Goal: Task Accomplishment & Management: Use online tool/utility

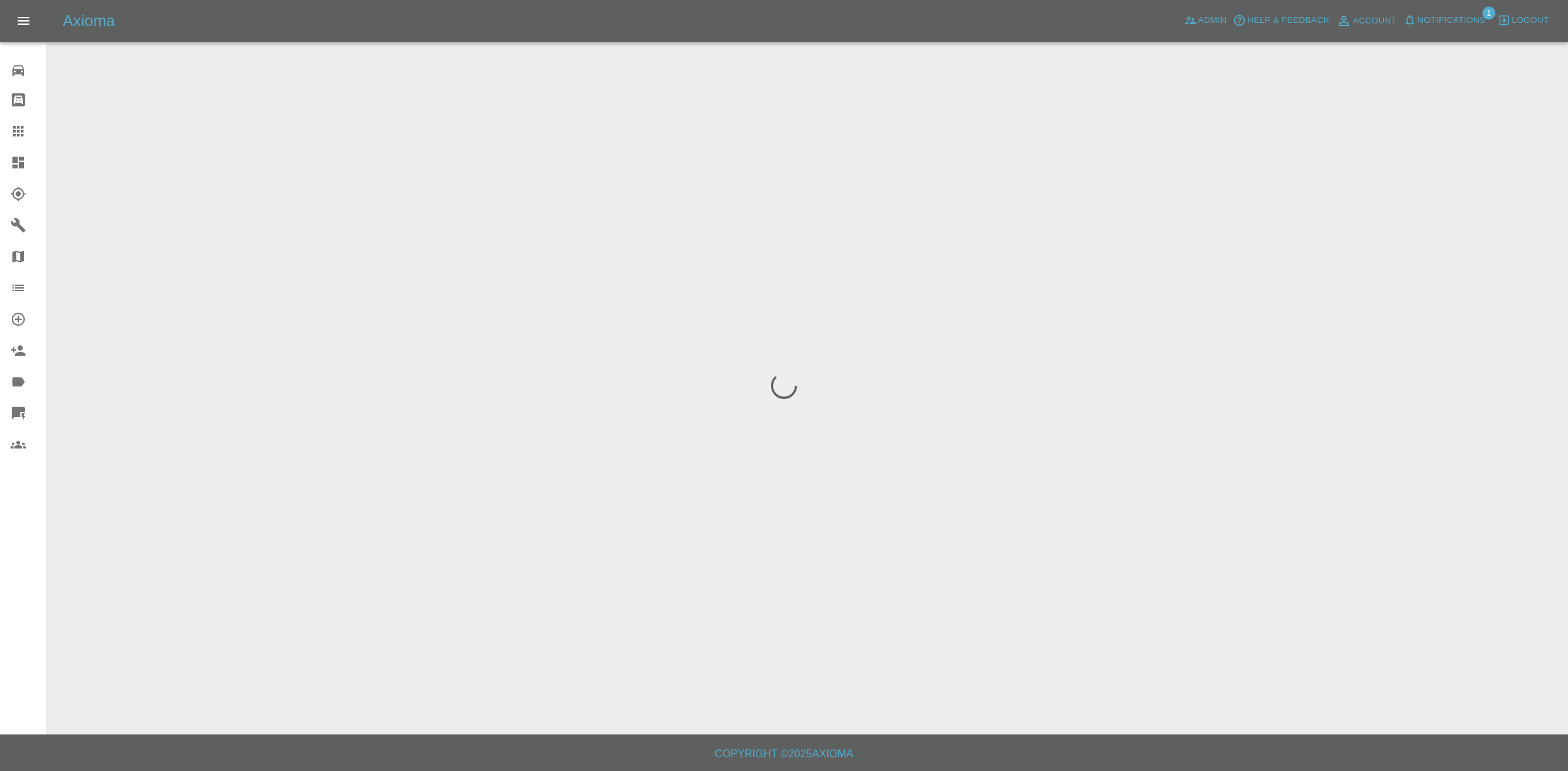
click at [1451, 17] on span "Notifications" at bounding box center [1451, 20] width 68 height 15
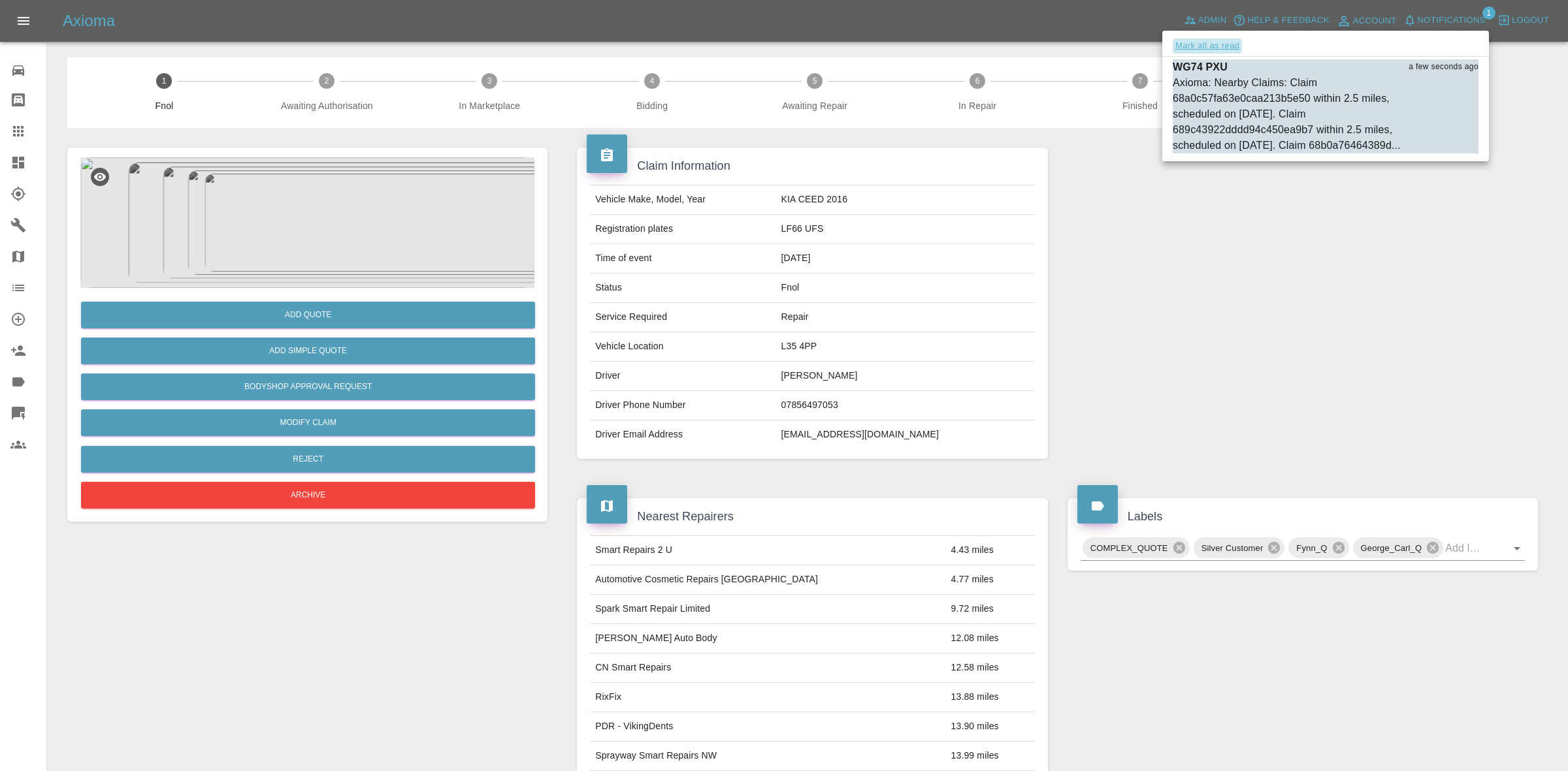
click at [1186, 46] on button "Mark all as read" at bounding box center [1207, 46] width 69 height 15
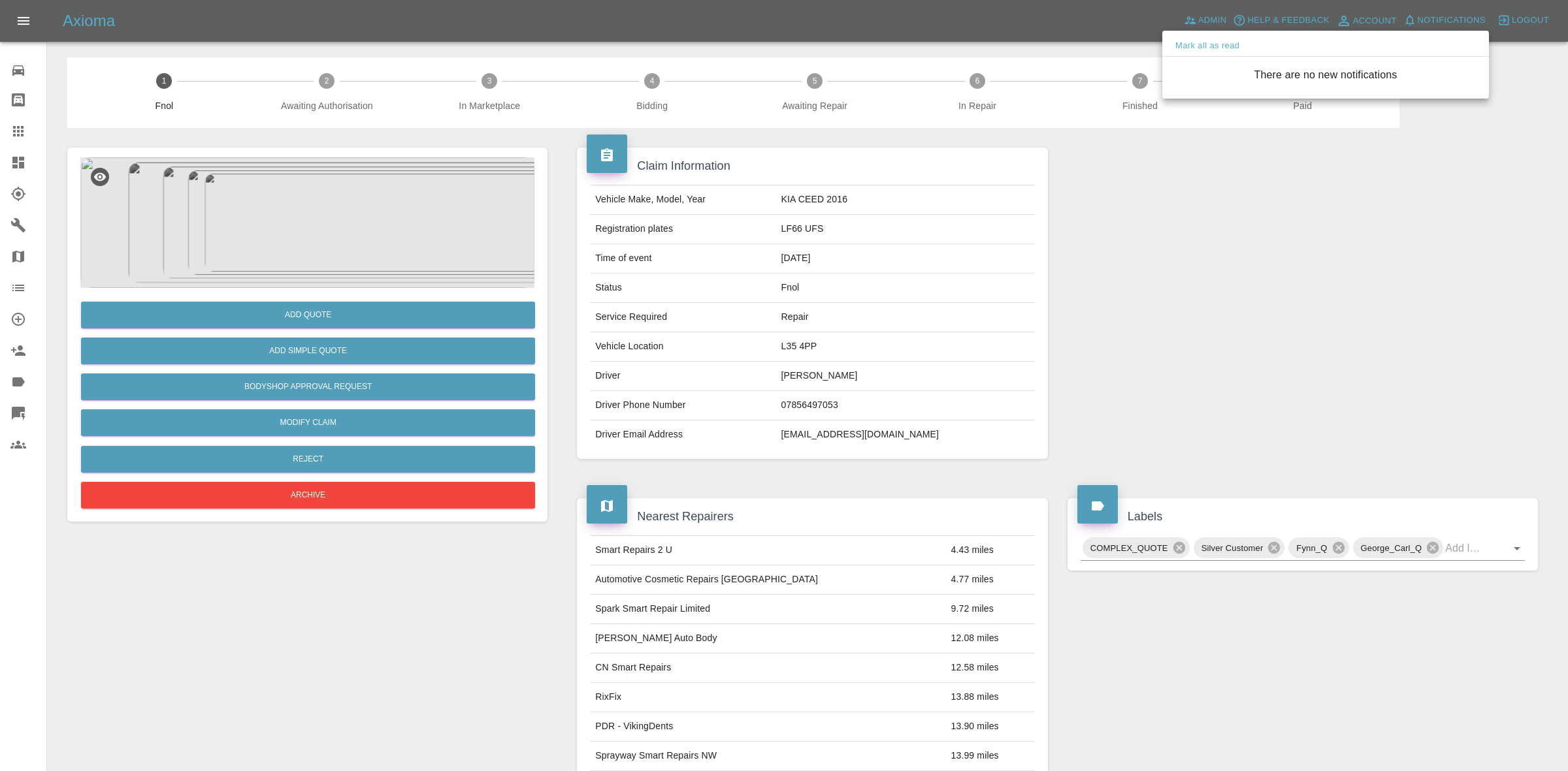
drag, startPoint x: 1269, startPoint y: 295, endPoint x: 1243, endPoint y: 331, distance: 44.4
click at [1278, 312] on div at bounding box center [784, 385] width 1568 height 771
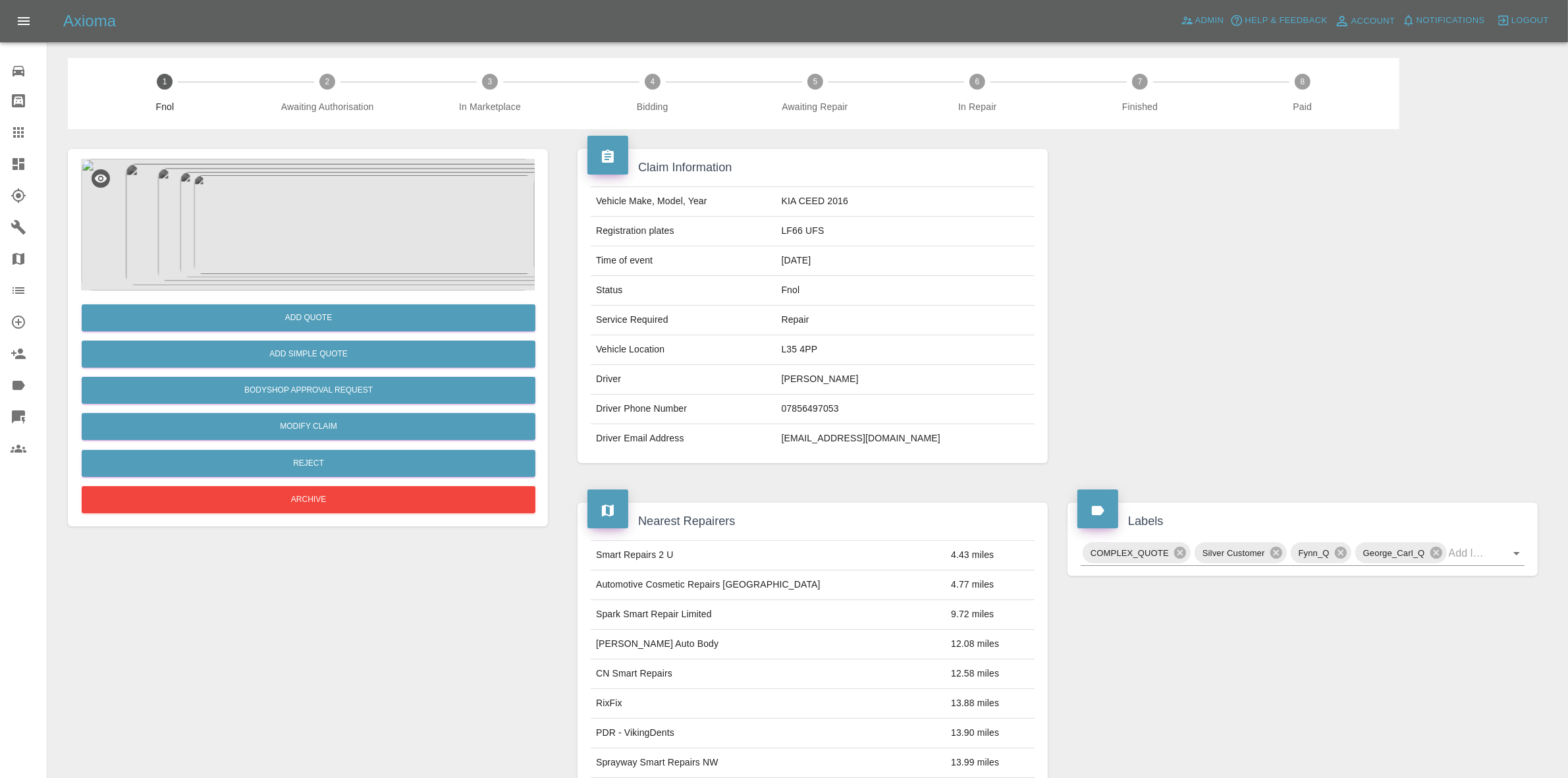
click at [333, 231] on img at bounding box center [308, 224] width 454 height 132
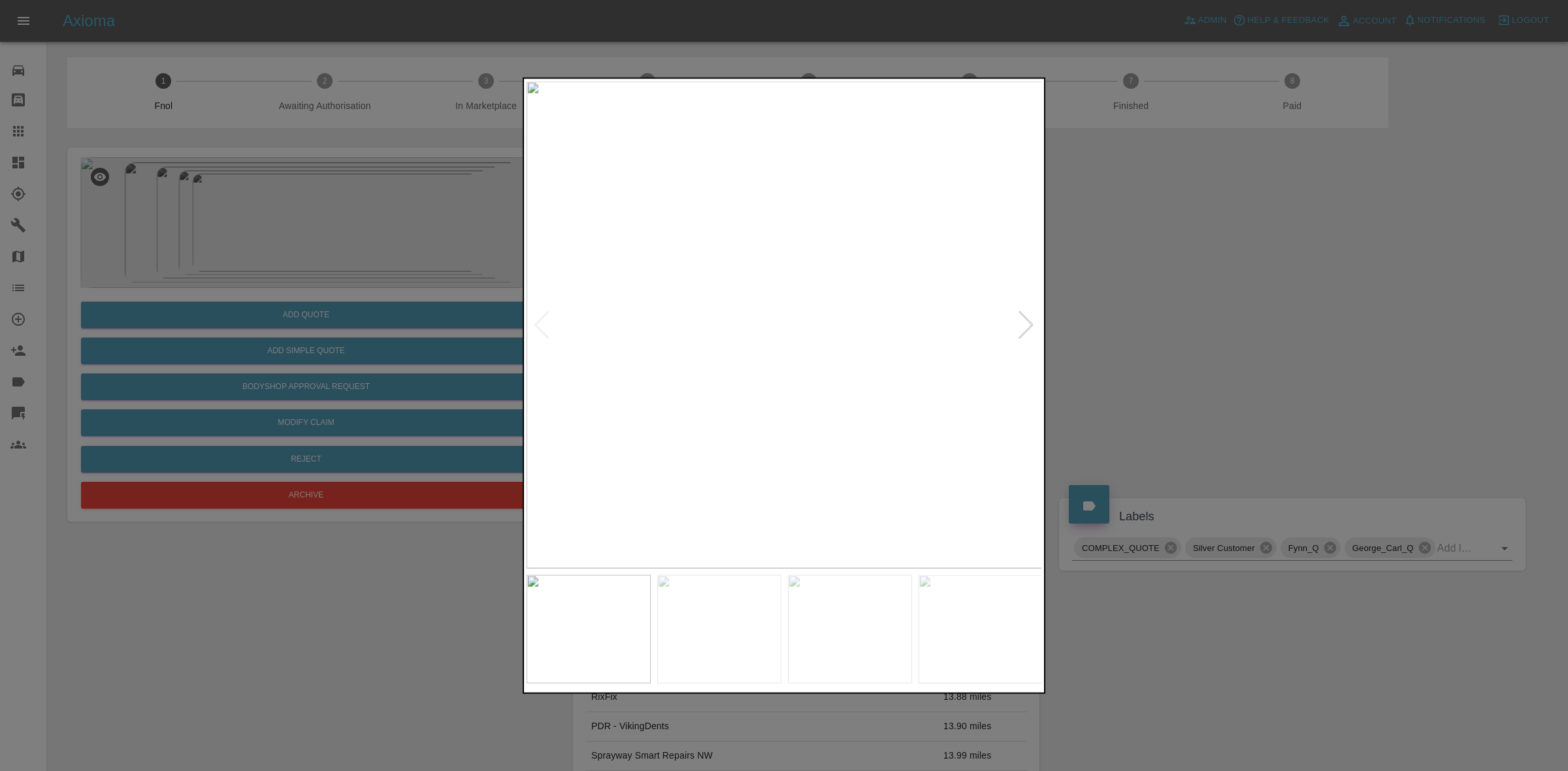
click at [1027, 329] on div at bounding box center [1026, 324] width 17 height 29
click at [1027, 329] on img at bounding box center [784, 324] width 516 height 487
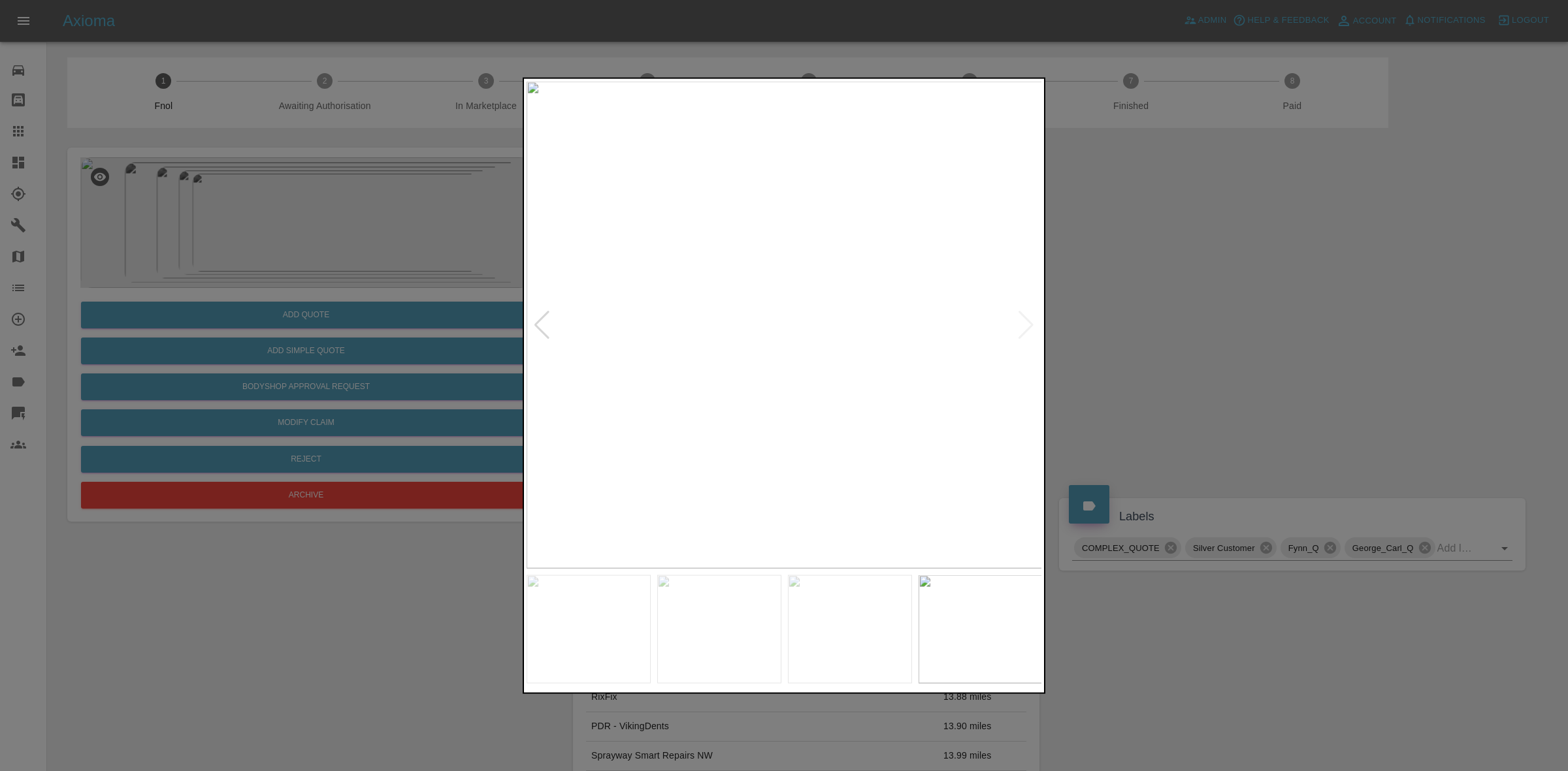
click at [1027, 329] on img at bounding box center [784, 324] width 516 height 487
click at [1278, 385] on div at bounding box center [784, 385] width 1568 height 771
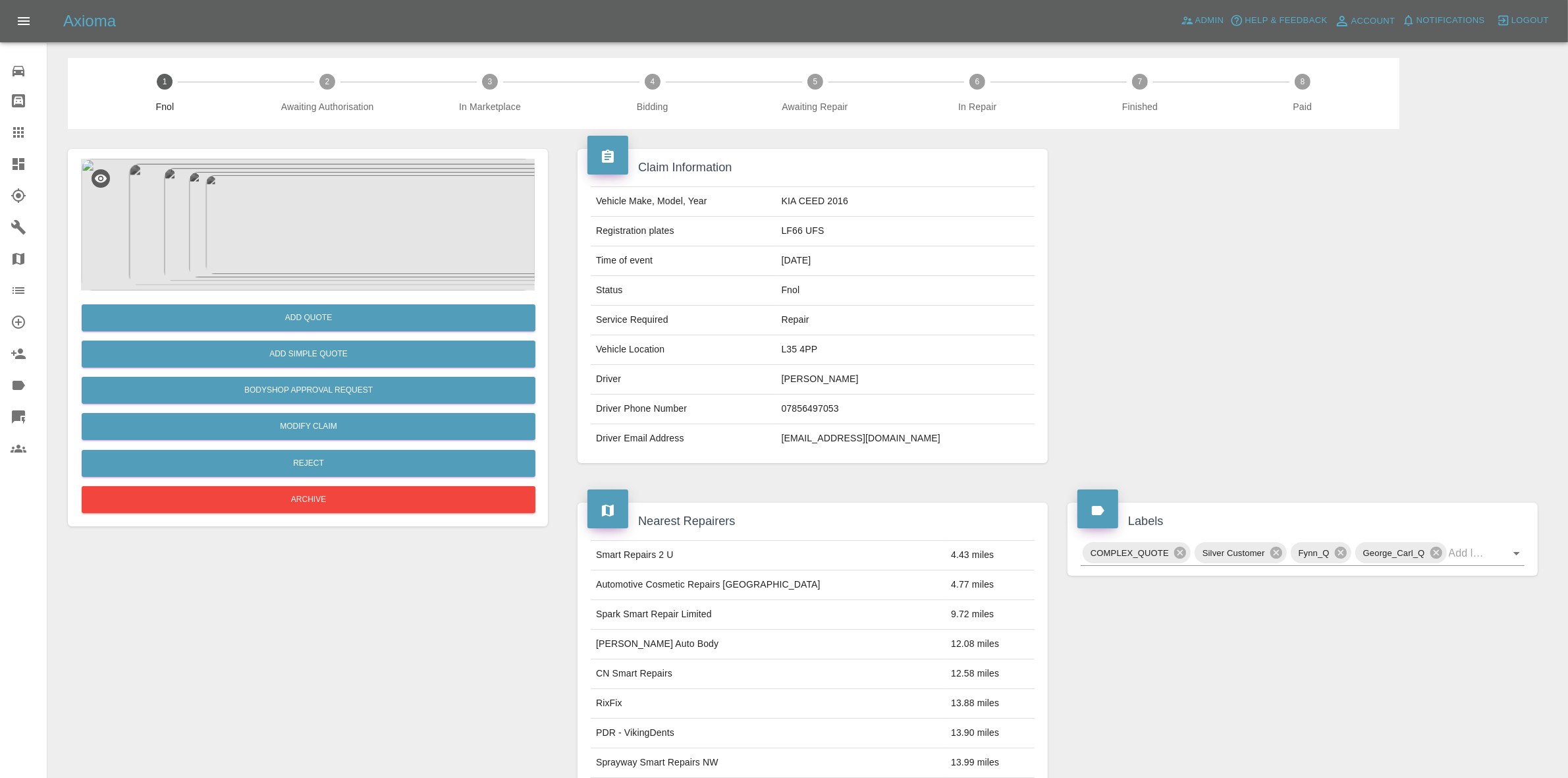
click at [358, 204] on img at bounding box center [308, 224] width 454 height 132
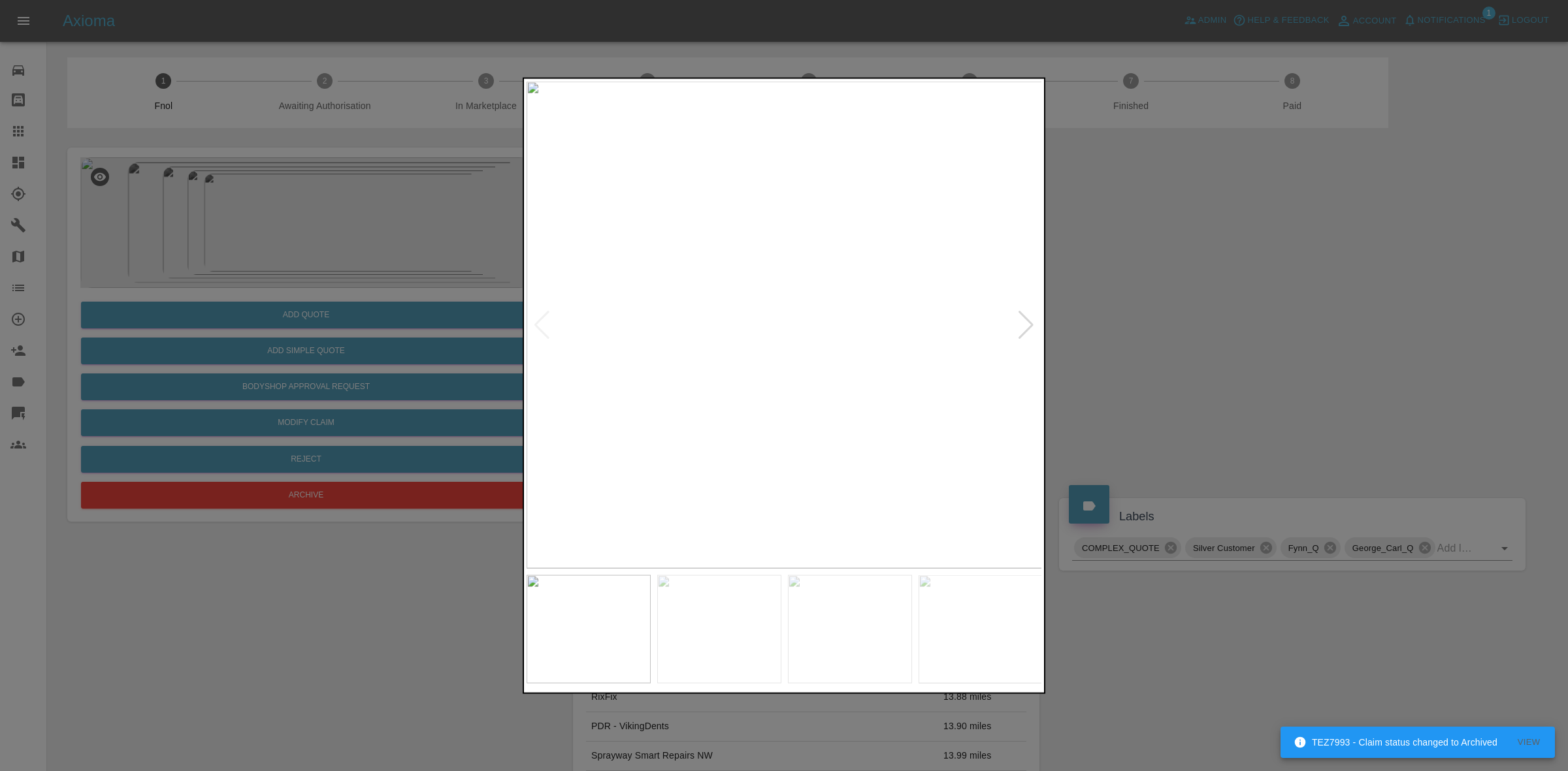
click at [1024, 318] on div at bounding box center [1026, 324] width 17 height 29
click at [1024, 318] on img at bounding box center [784, 324] width 516 height 487
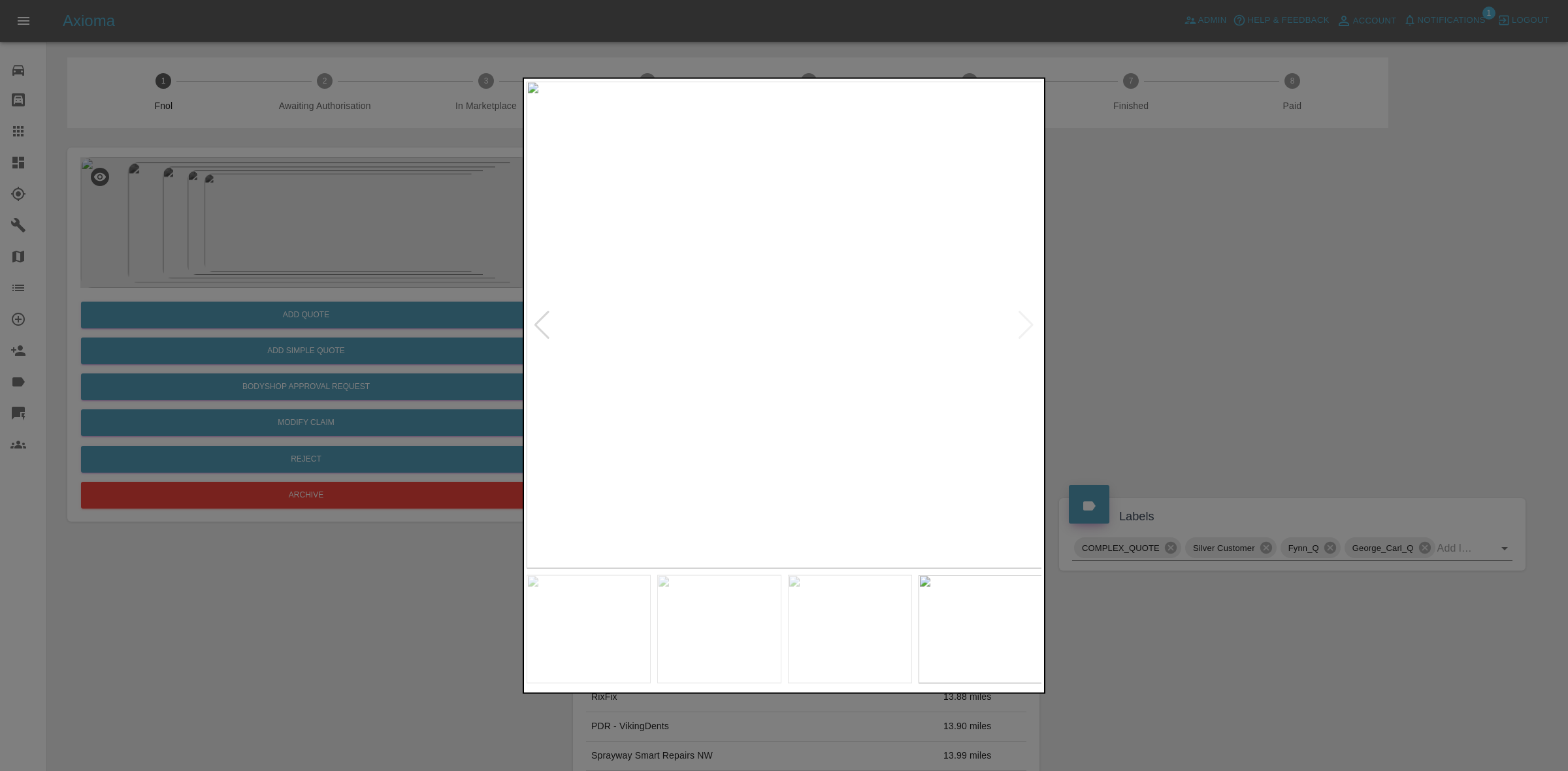
click at [1146, 337] on div at bounding box center [784, 385] width 1568 height 771
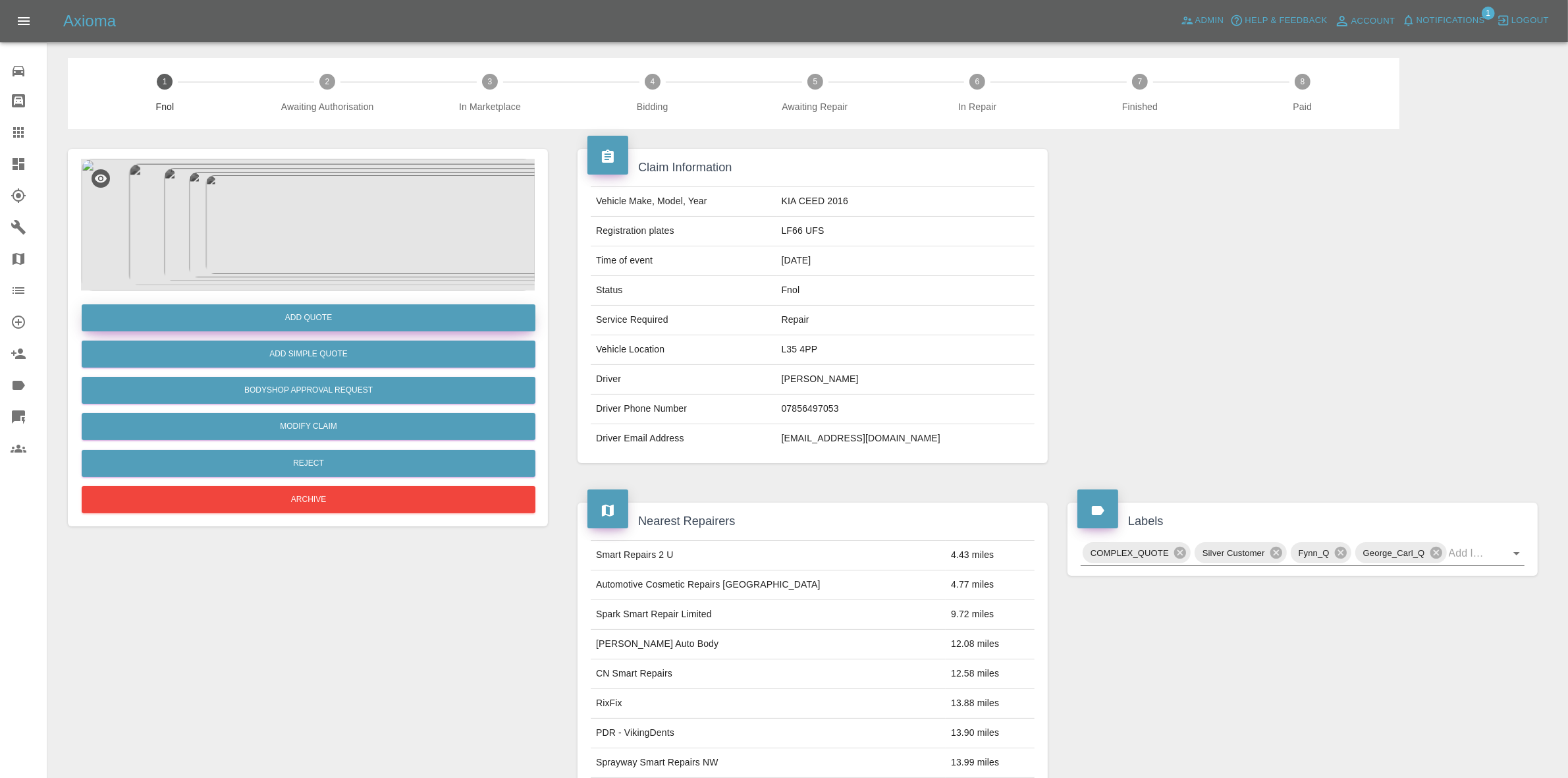
click at [340, 313] on button "Add Quote" at bounding box center [309, 318] width 454 height 27
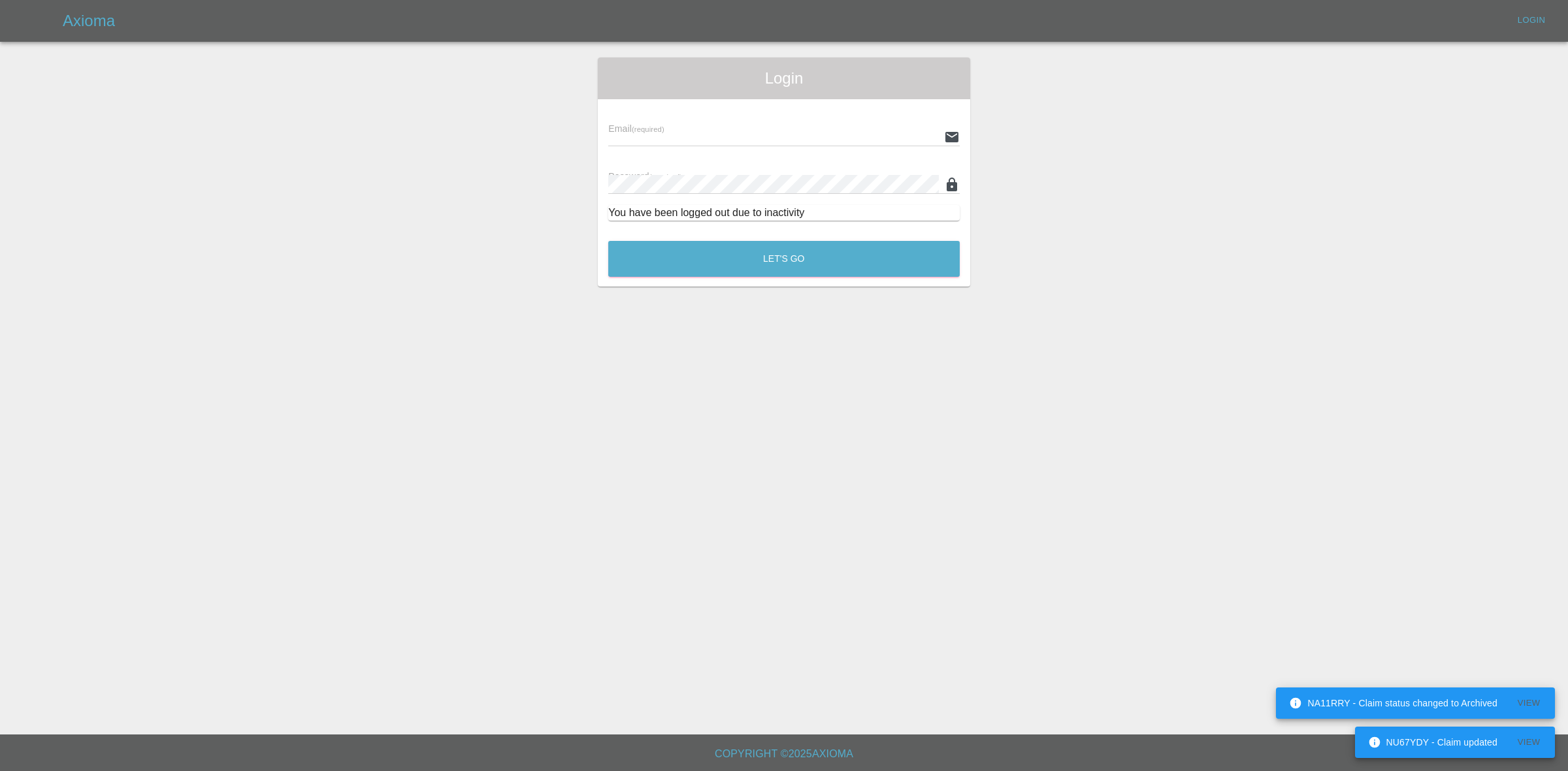
type input "georgecreedon1@icloud.com"
click at [786, 249] on button "Let's Go" at bounding box center [784, 258] width 352 height 35
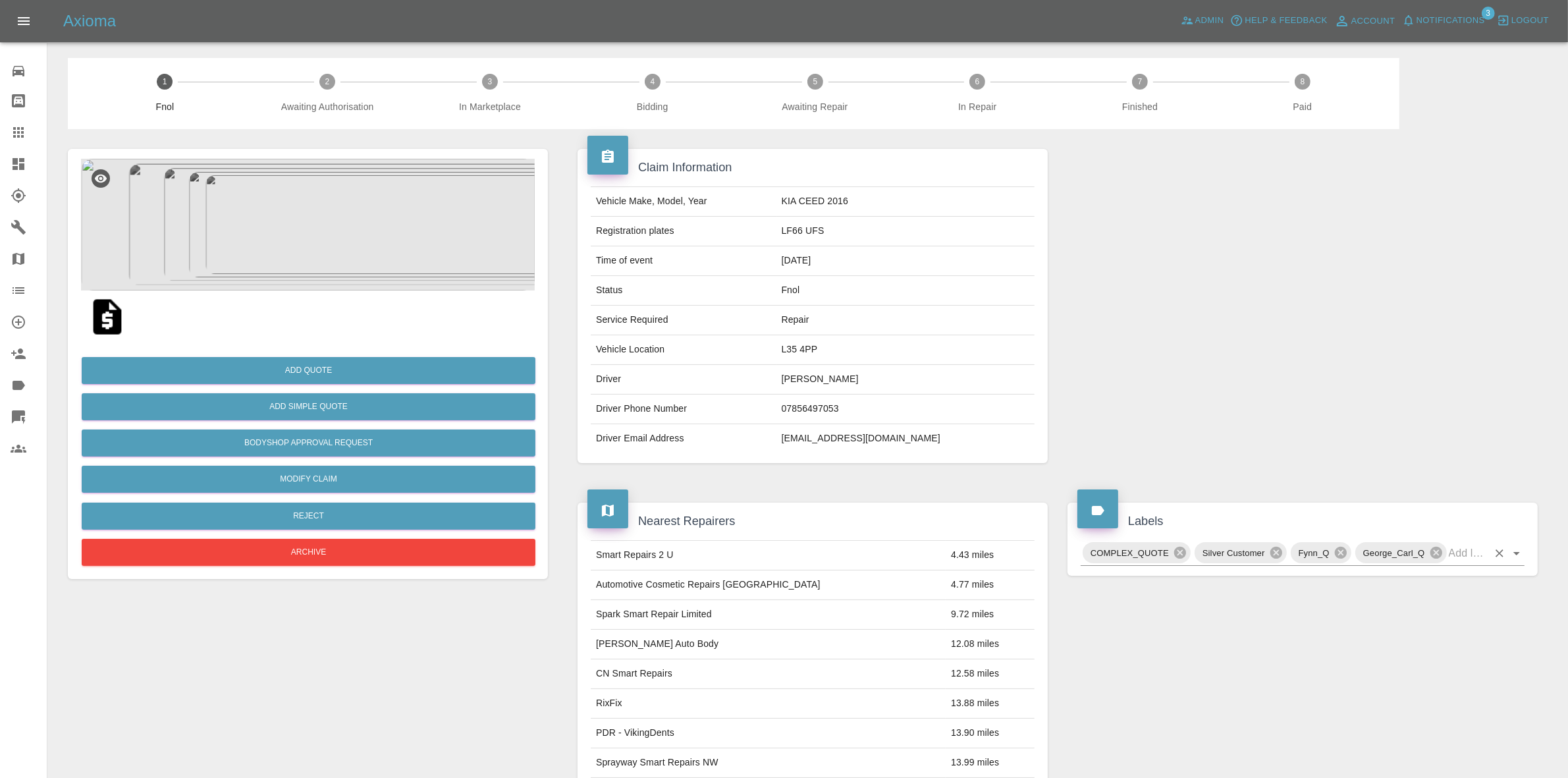
click at [1463, 554] on input "text" at bounding box center [1468, 553] width 39 height 20
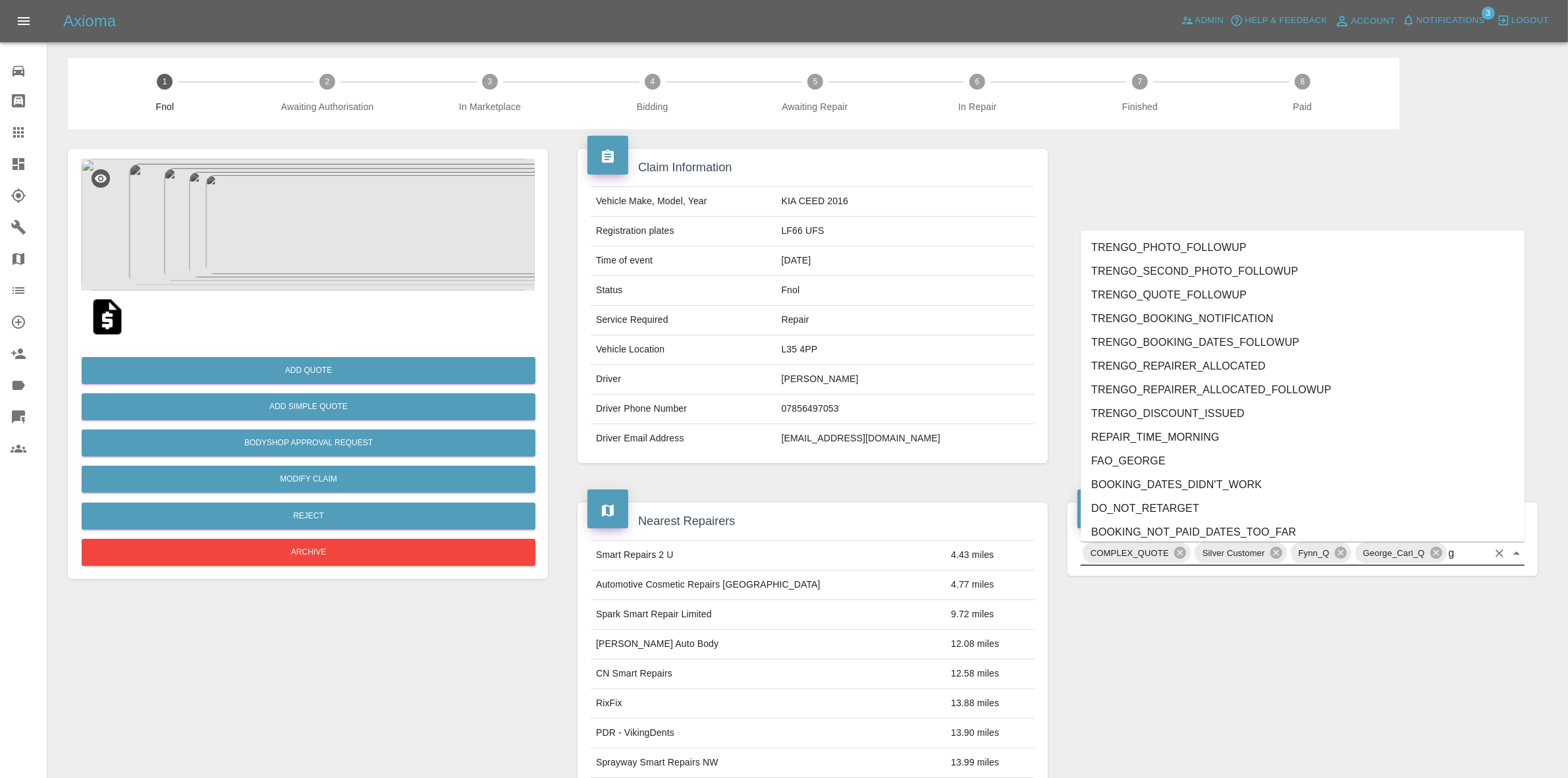
type input "gc"
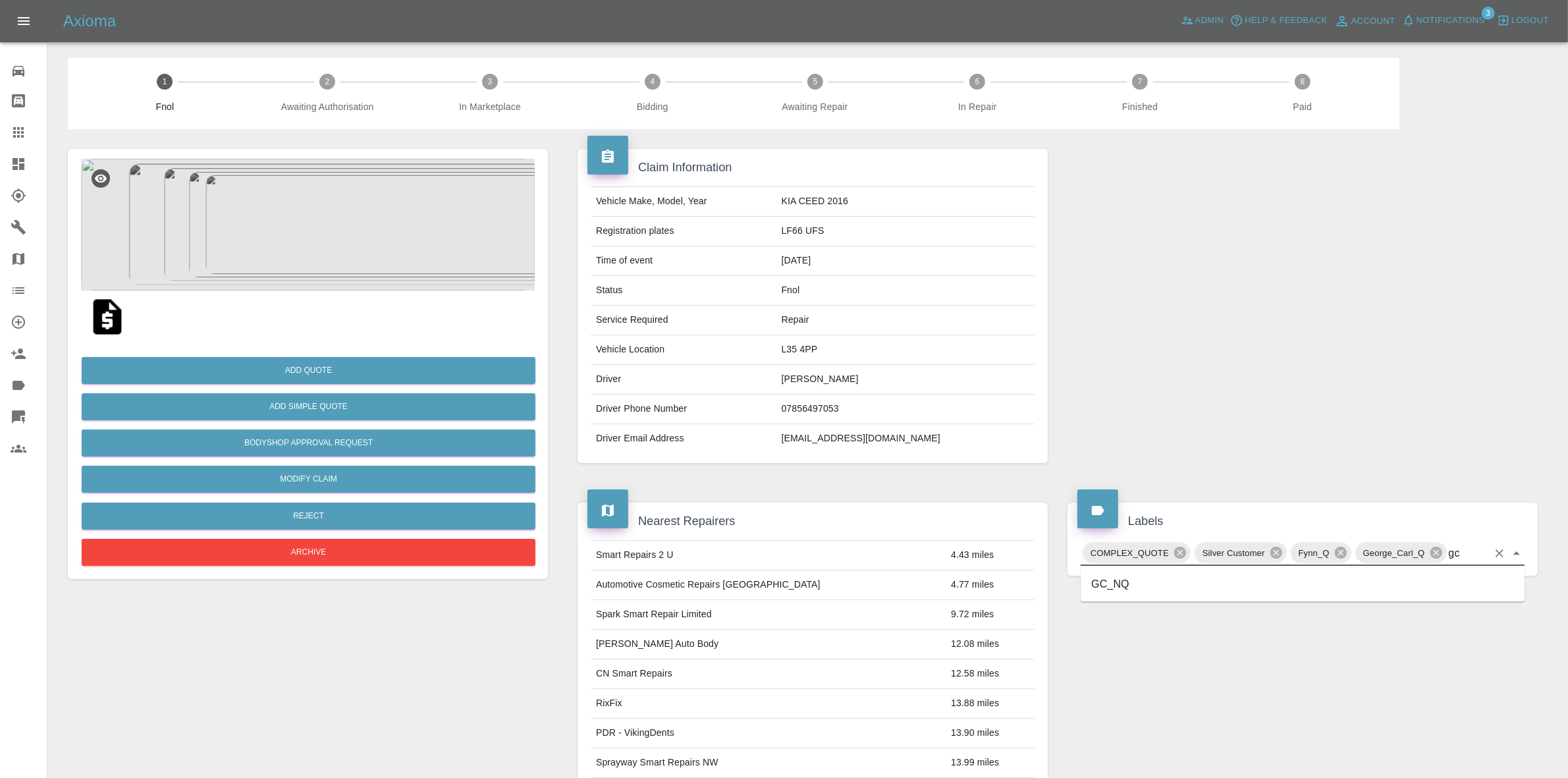
click at [1163, 585] on li "GC_NQ" at bounding box center [1303, 584] width 444 height 24
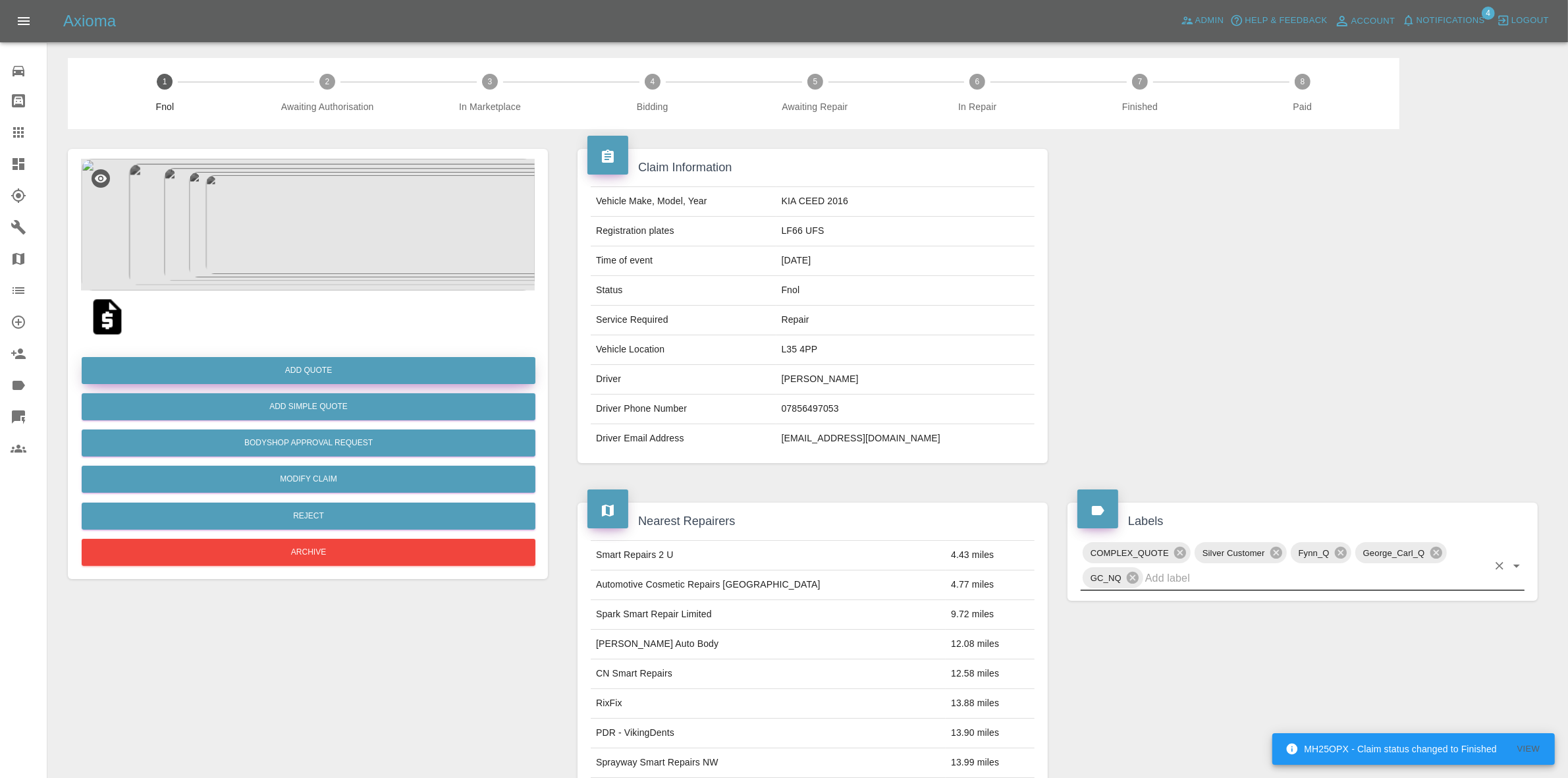
click at [295, 372] on button "Add Quote" at bounding box center [309, 370] width 454 height 27
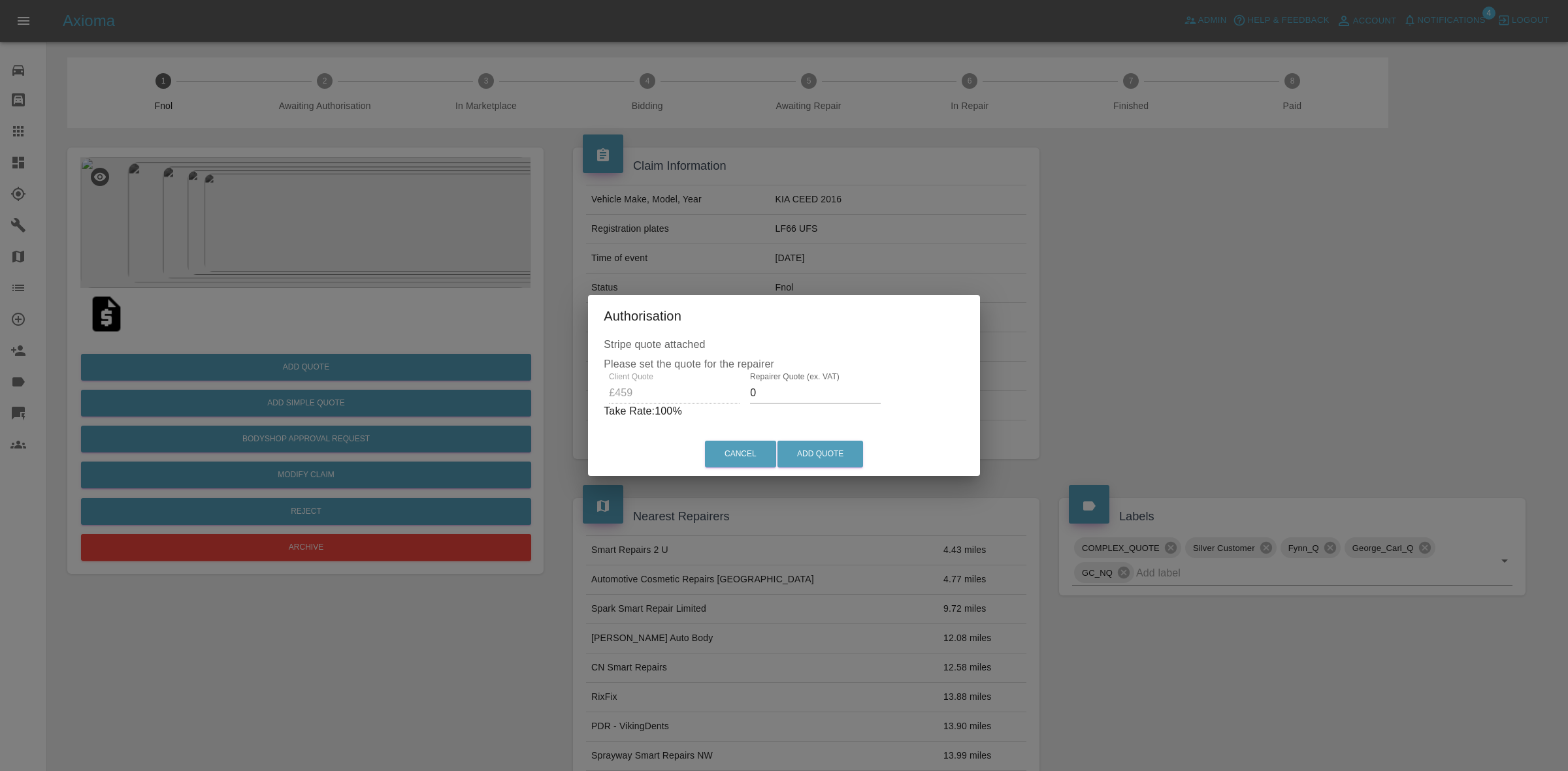
click at [781, 389] on input "0" at bounding box center [815, 393] width 131 height 21
type input "310"
click at [812, 452] on button "Add Quote" at bounding box center [820, 453] width 86 height 27
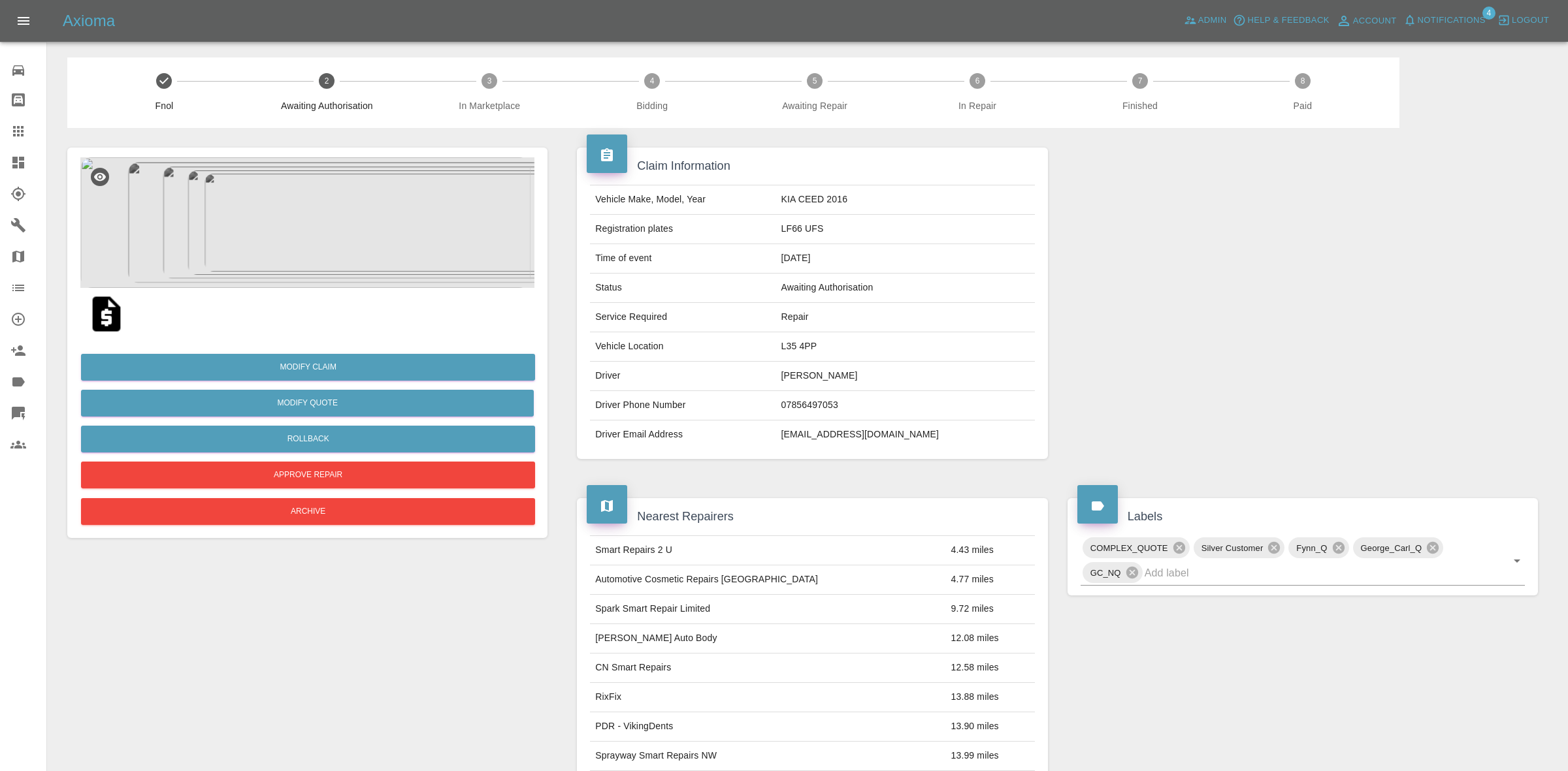
click at [1461, 20] on span "Notifications" at bounding box center [1451, 20] width 68 height 15
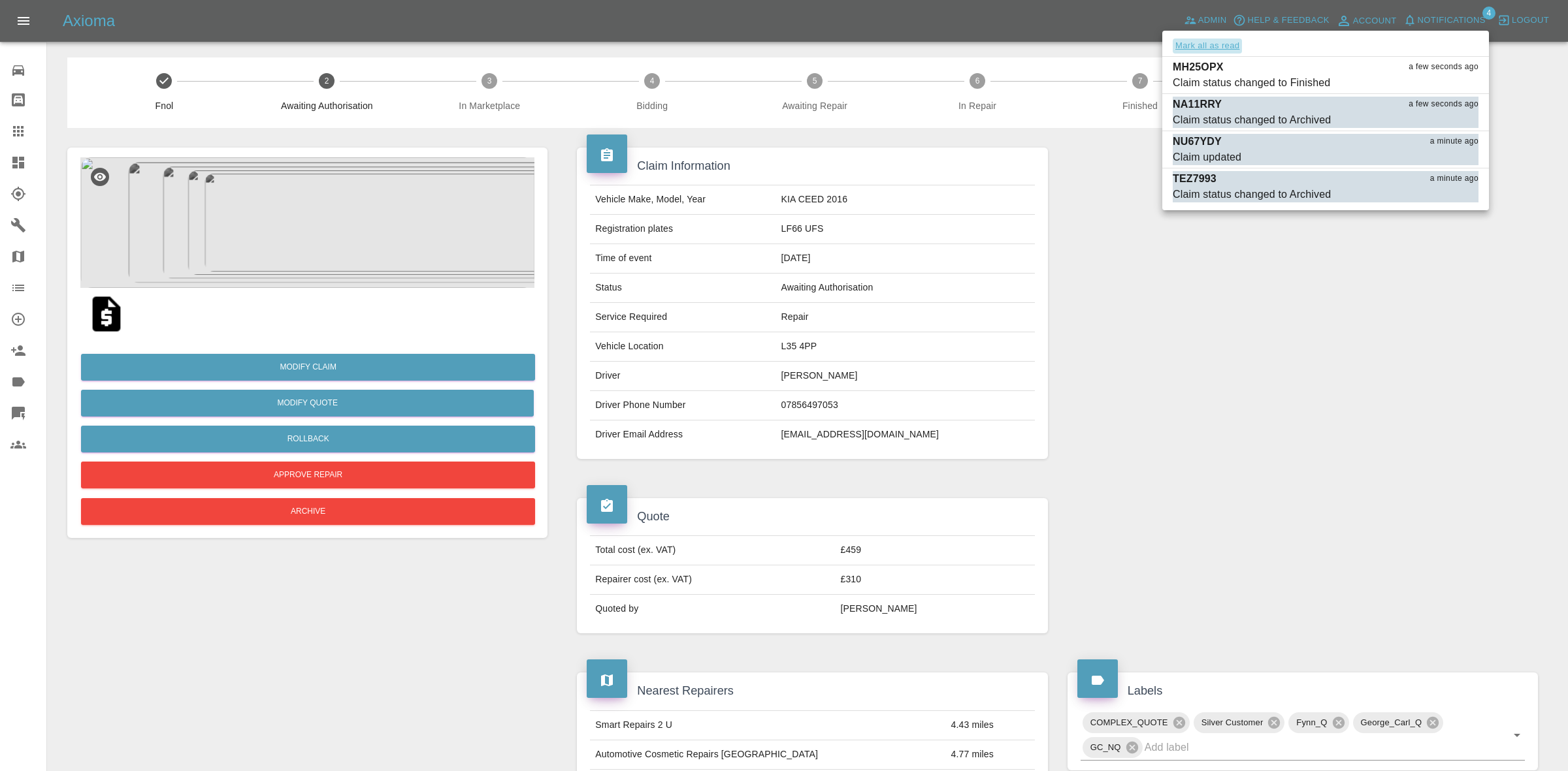
click at [1223, 51] on button "Mark all as read" at bounding box center [1207, 46] width 69 height 15
click at [1251, 339] on div at bounding box center [784, 385] width 1568 height 771
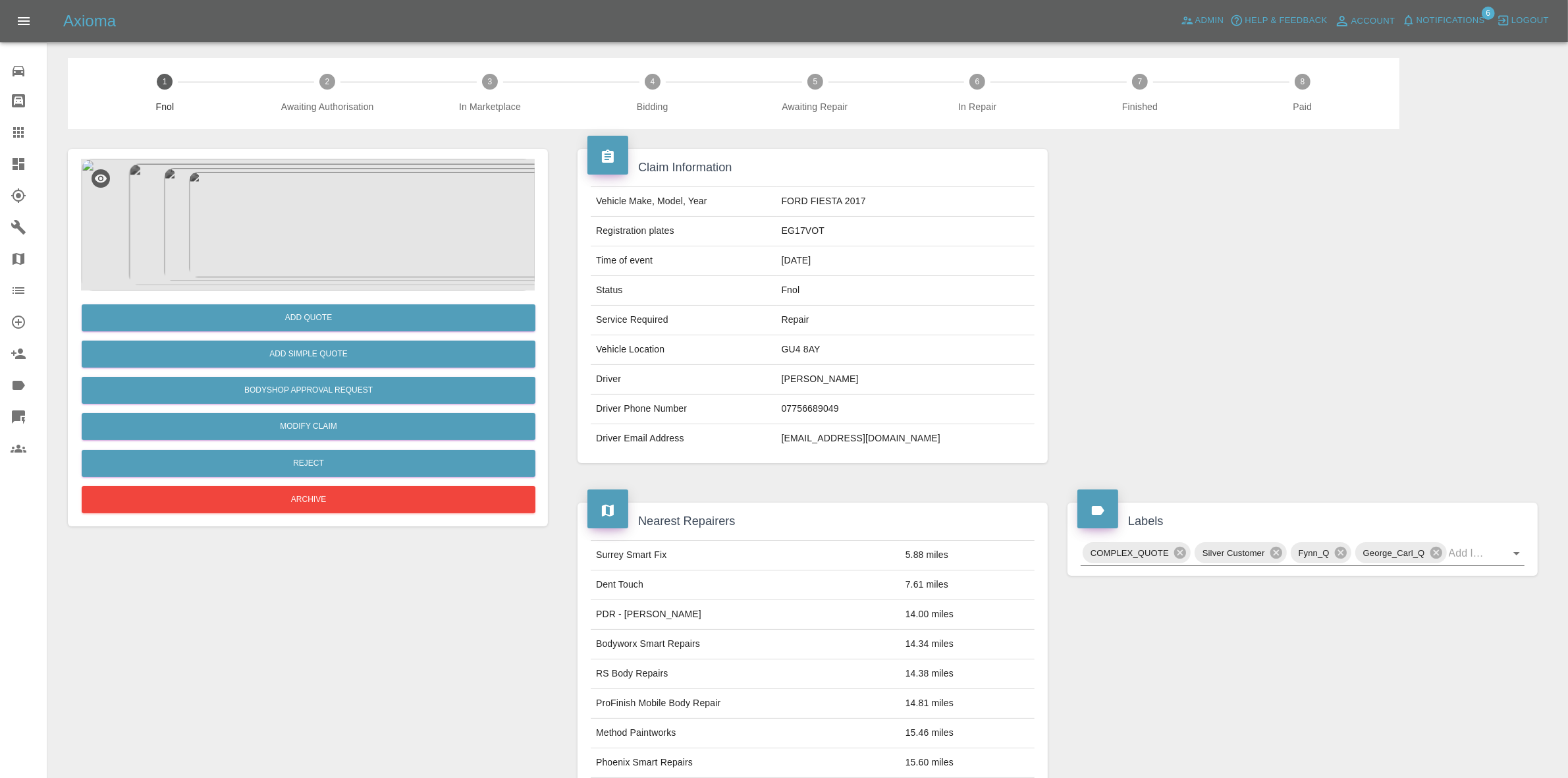
click at [268, 186] on img at bounding box center [308, 224] width 454 height 132
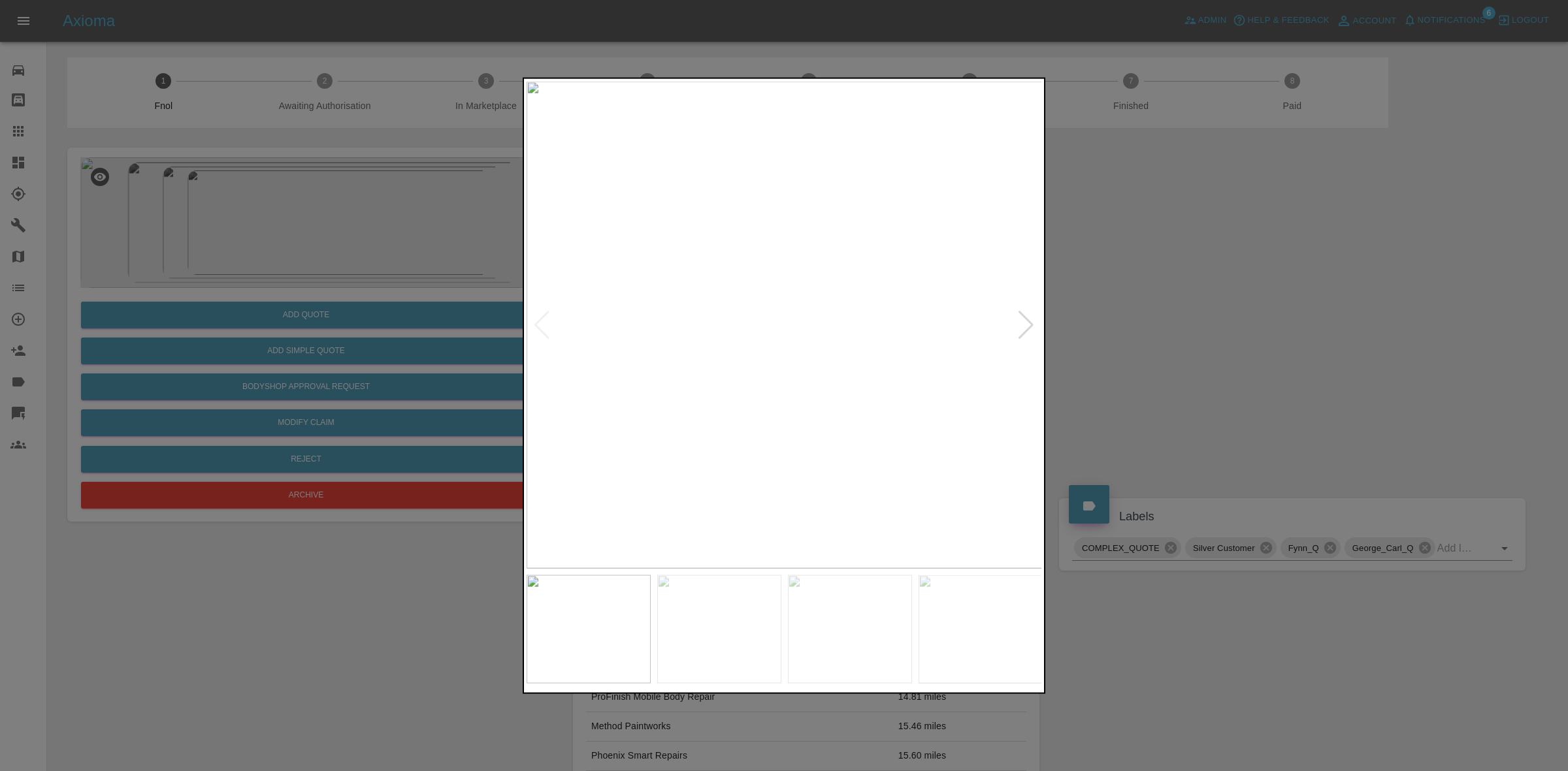
click at [1026, 324] on div at bounding box center [1026, 324] width 17 height 29
click at [1026, 324] on img at bounding box center [784, 324] width 516 height 487
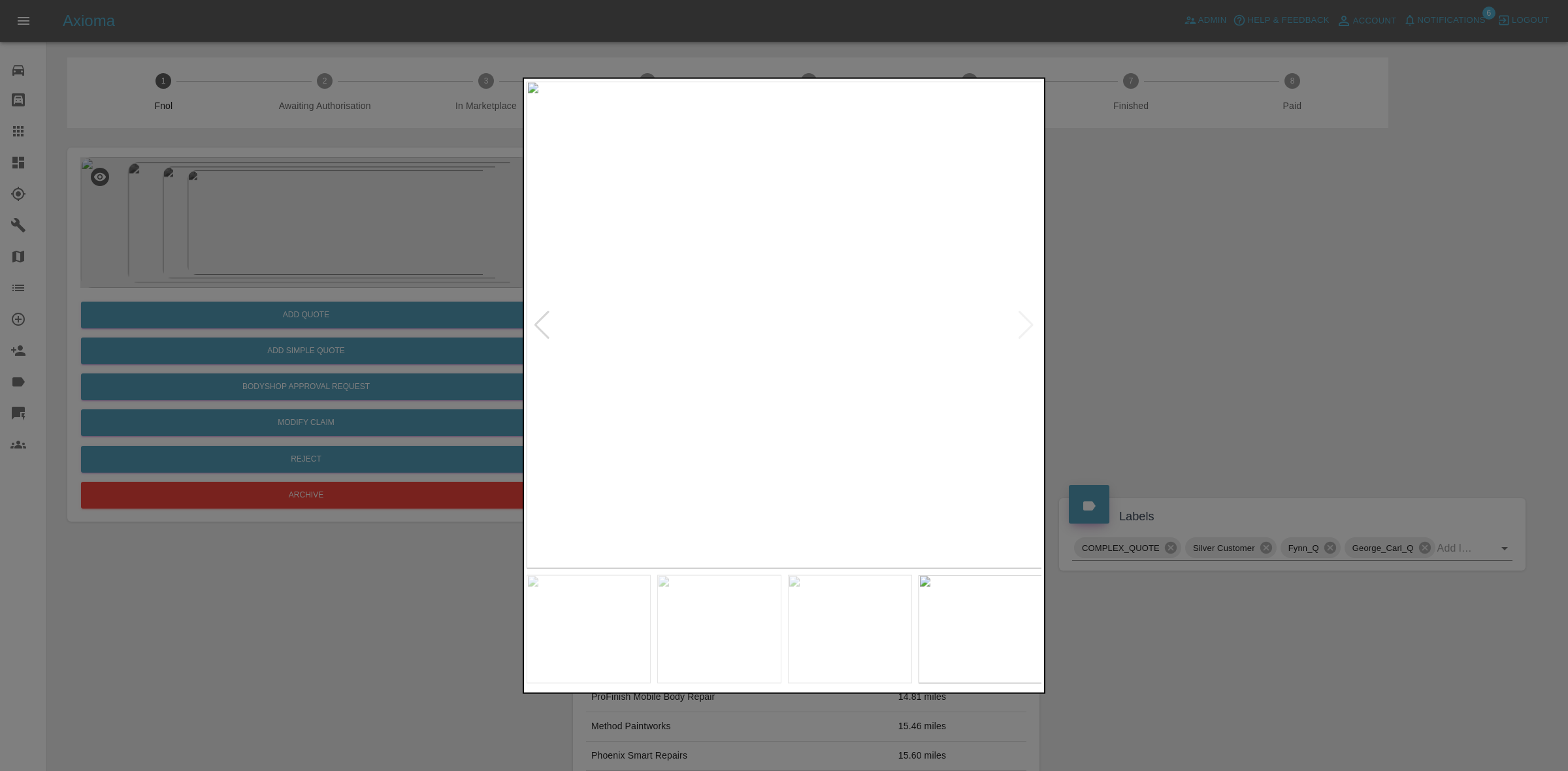
click at [1134, 339] on div at bounding box center [784, 385] width 1568 height 771
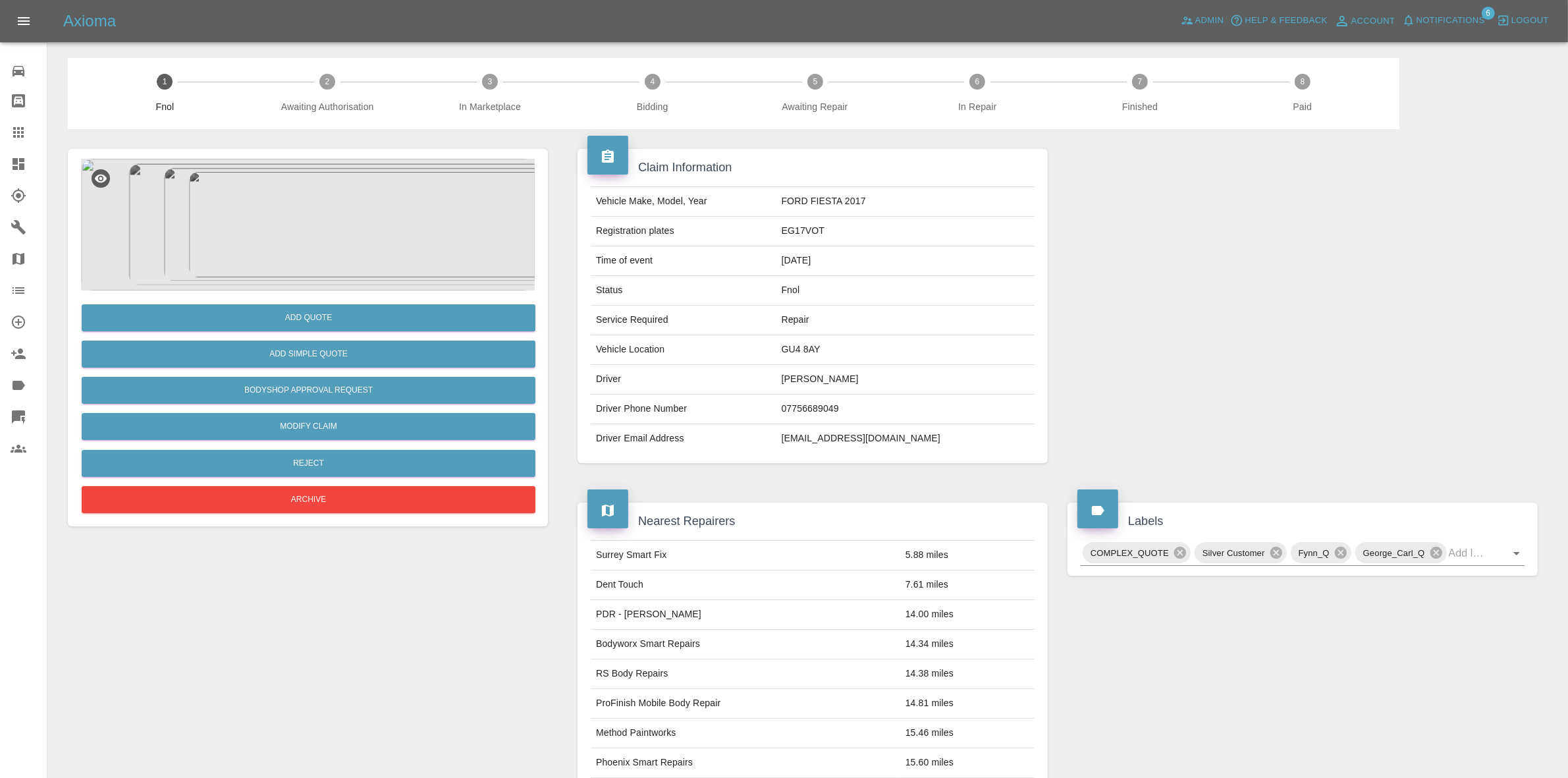
click at [379, 248] on img at bounding box center [308, 224] width 454 height 132
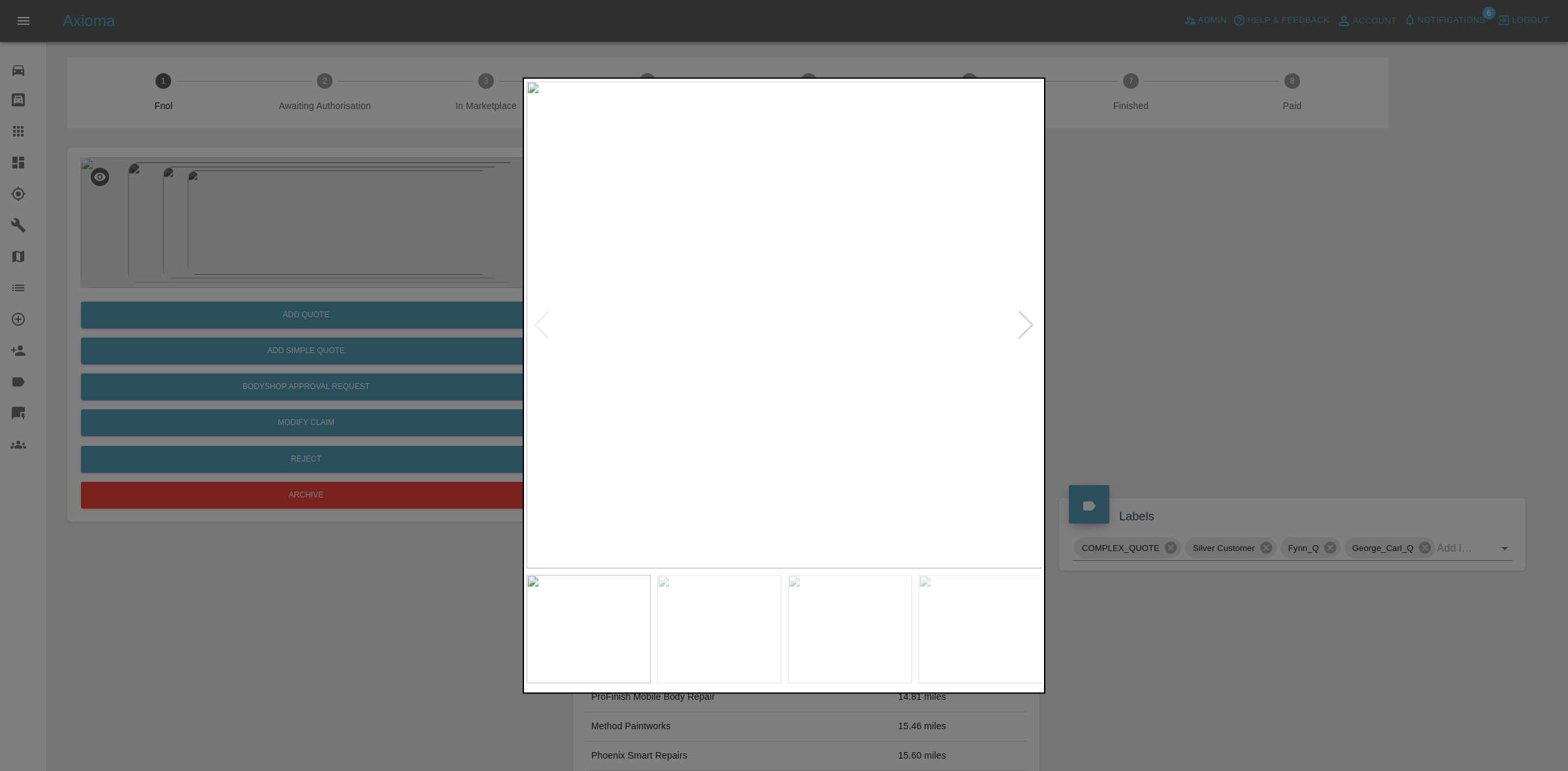
click at [1023, 331] on div at bounding box center [1026, 324] width 17 height 29
click at [539, 324] on div at bounding box center [542, 324] width 17 height 29
click at [667, 335] on img at bounding box center [784, 324] width 516 height 487
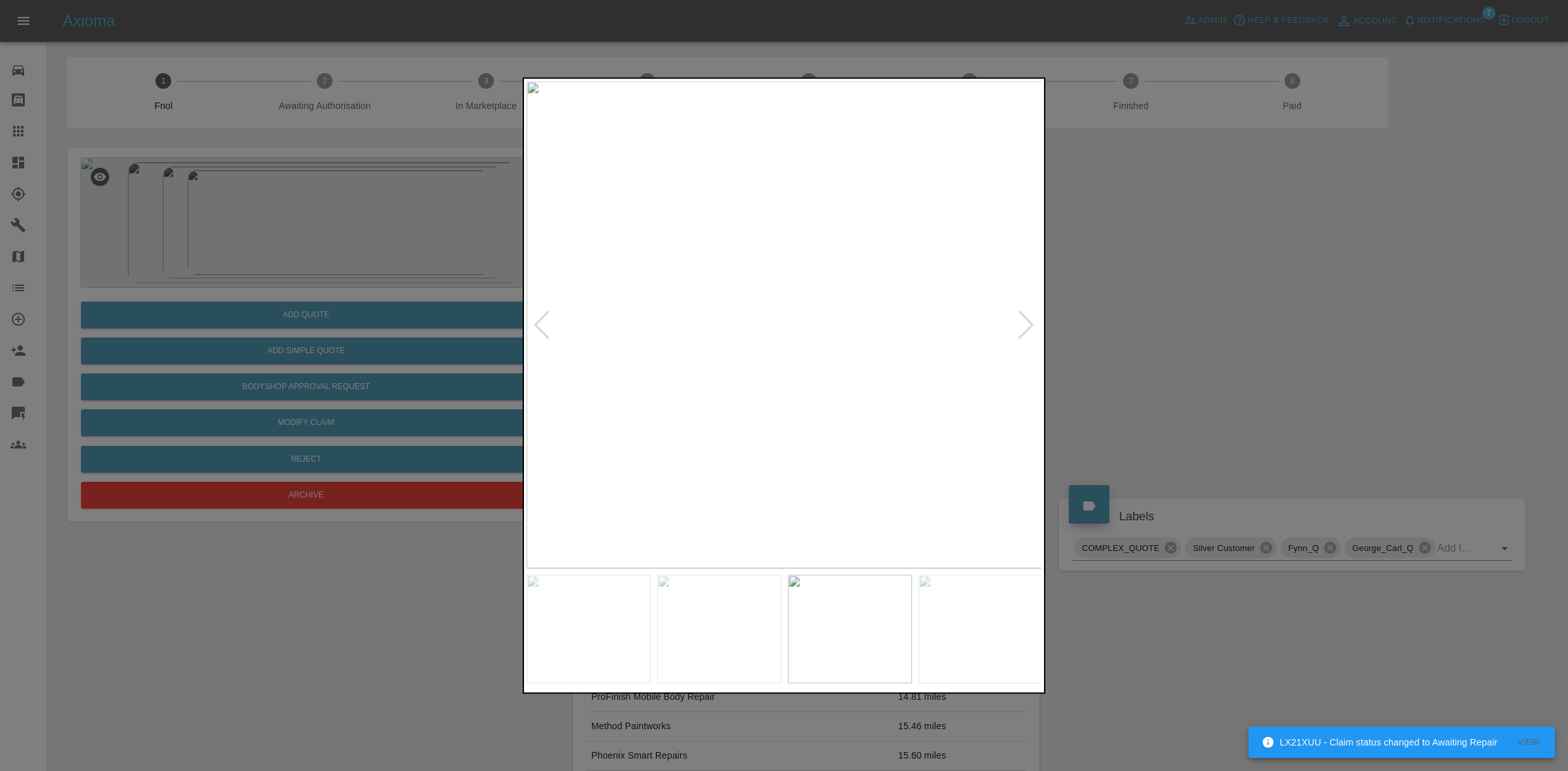
click at [667, 335] on img at bounding box center [784, 324] width 516 height 487
click at [652, 325] on img at bounding box center [1135, 292] width 1548 height 1462
click at [635, 337] on img at bounding box center [903, 303] width 1548 height 1462
click at [784, 371] on img at bounding box center [589, 352] width 1548 height 1462
click at [831, 363] on img at bounding box center [501, 390] width 1548 height 1462
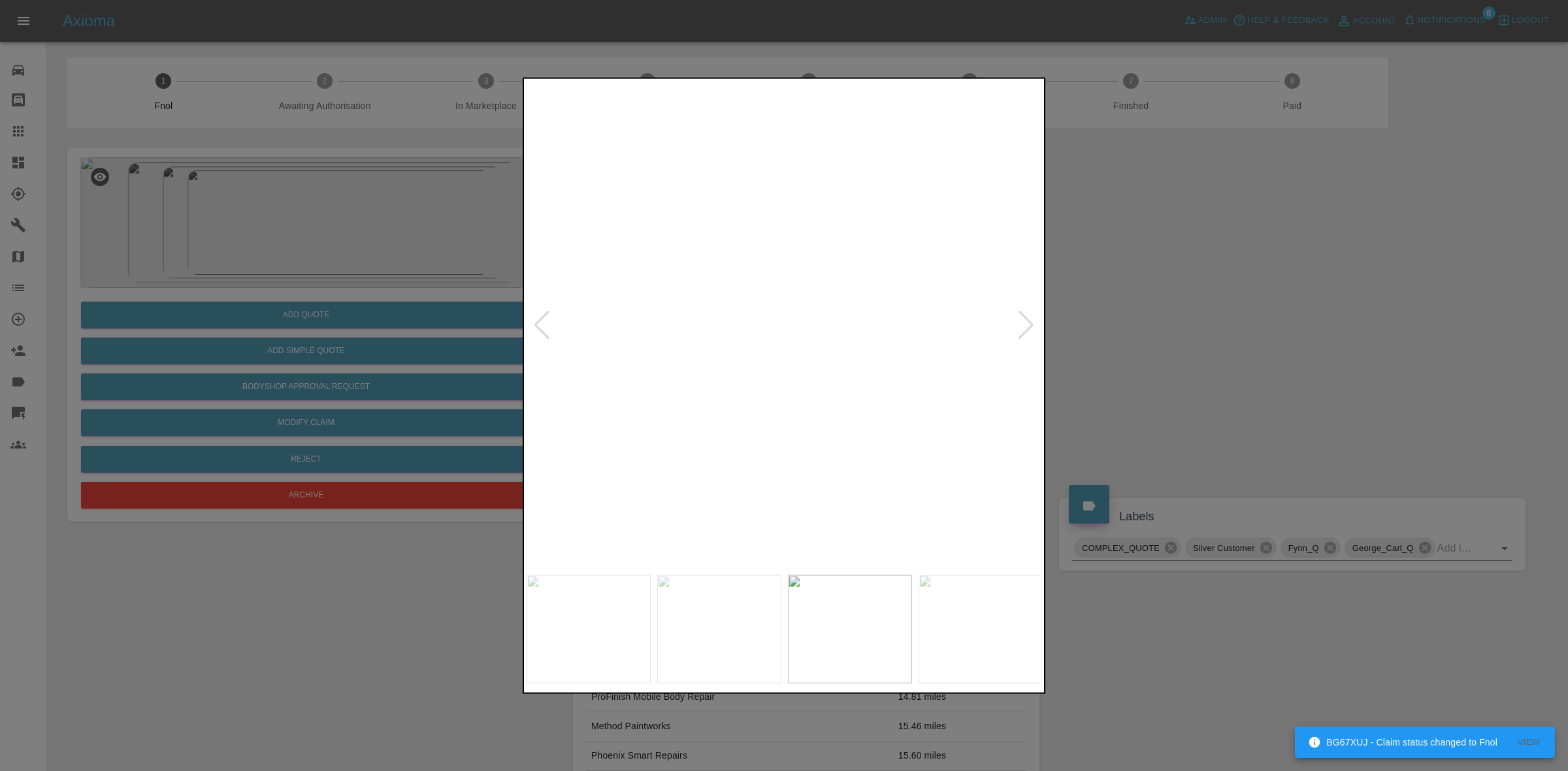
click at [774, 421] on img at bounding box center [481, 463] width 1548 height 1462
click at [743, 387] on img at bounding box center [461, 477] width 1548 height 1462
click at [1171, 347] on div at bounding box center [784, 385] width 1568 height 771
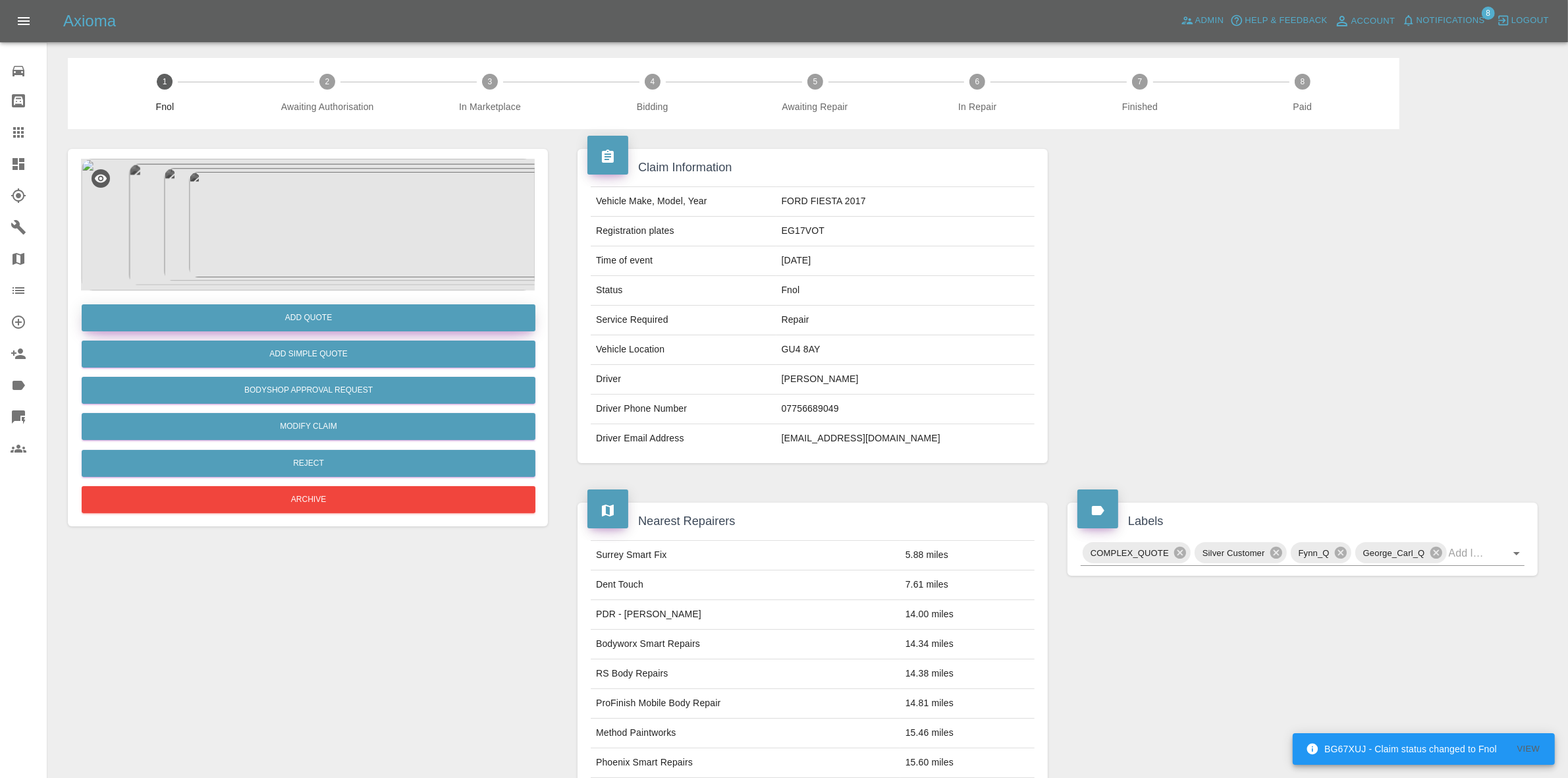
click at [315, 308] on button "Add Quote" at bounding box center [309, 318] width 454 height 27
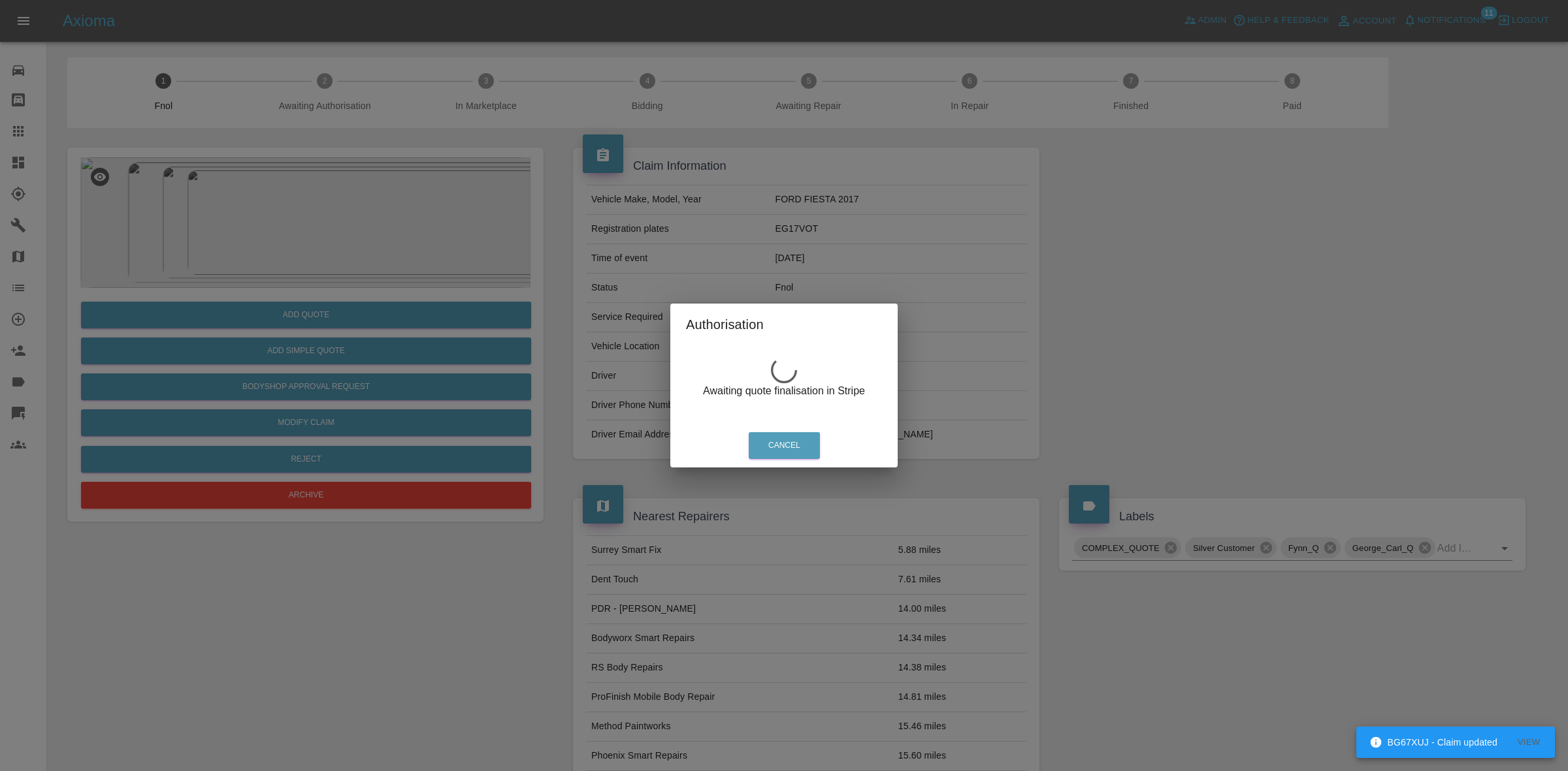
click at [400, 198] on div "Authorisation Awaiting quote finalisation in Stripe Cancel" at bounding box center [784, 385] width 1568 height 771
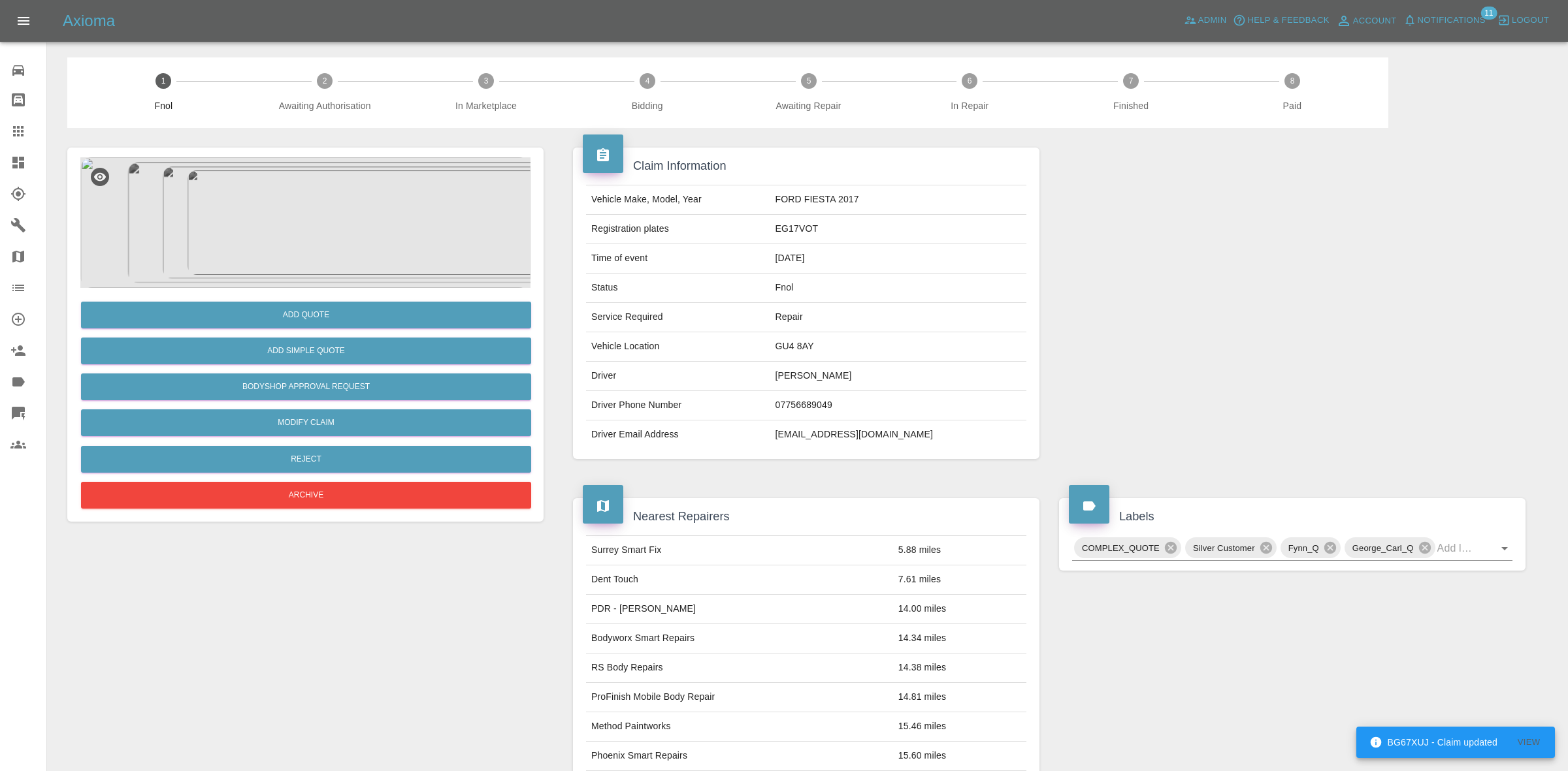
click at [340, 241] on img at bounding box center [306, 222] width 450 height 131
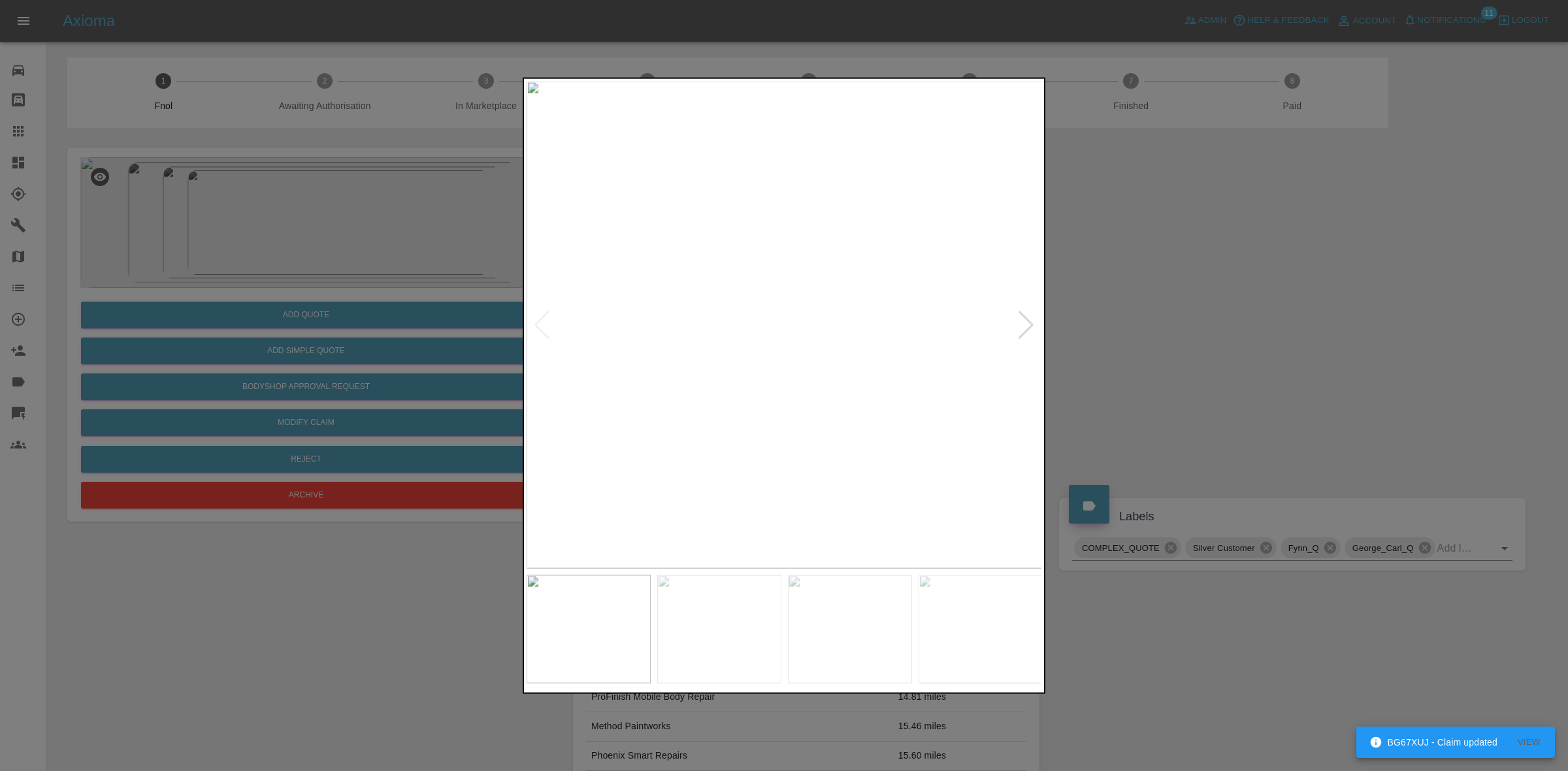
click at [1021, 320] on div at bounding box center [1026, 324] width 17 height 29
click at [1023, 320] on div at bounding box center [1026, 324] width 17 height 29
click at [1023, 320] on img at bounding box center [784, 324] width 516 height 487
click at [396, 288] on div at bounding box center [784, 385] width 1568 height 771
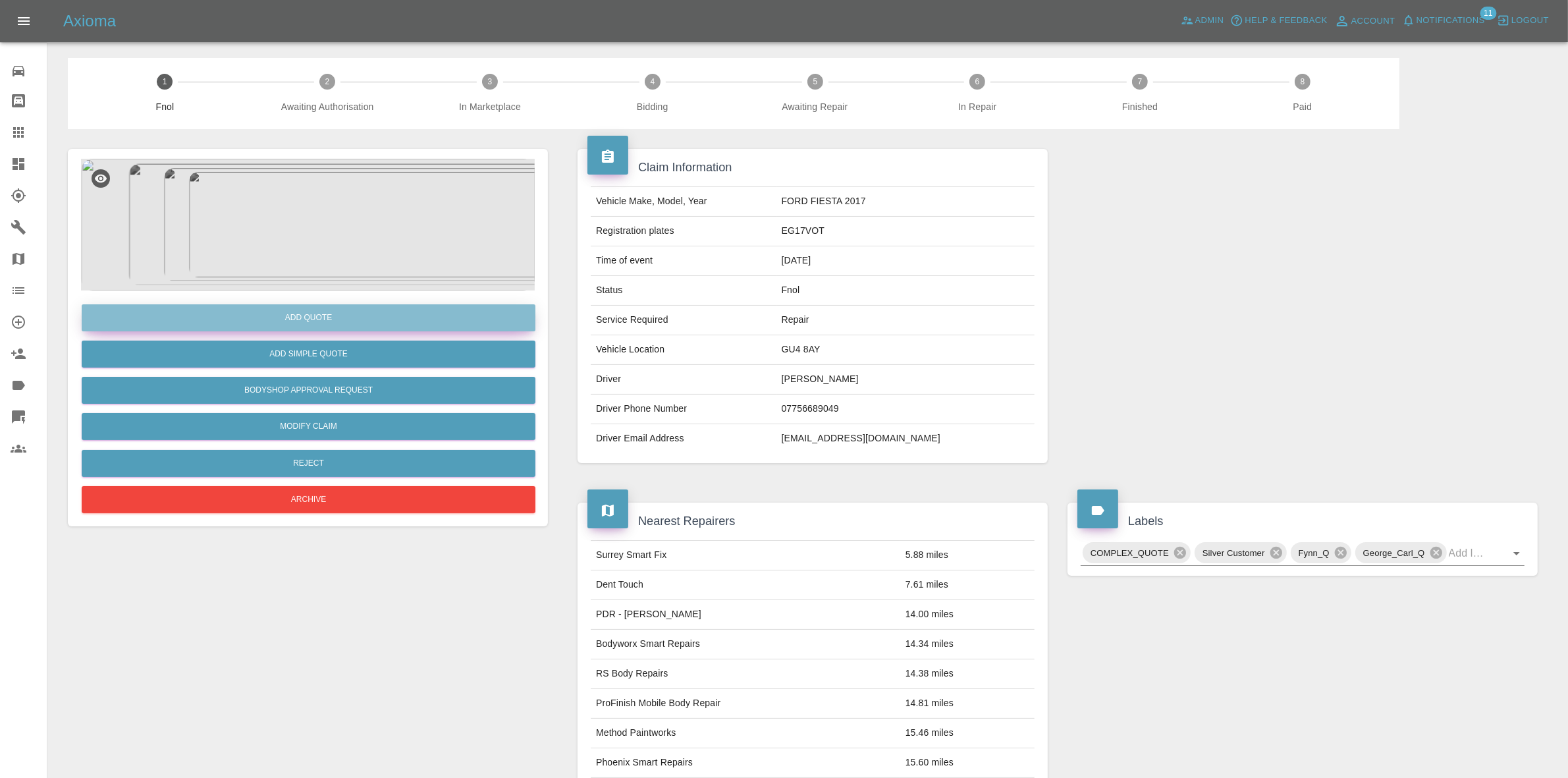
click at [301, 308] on button "Add Quote" at bounding box center [309, 318] width 454 height 27
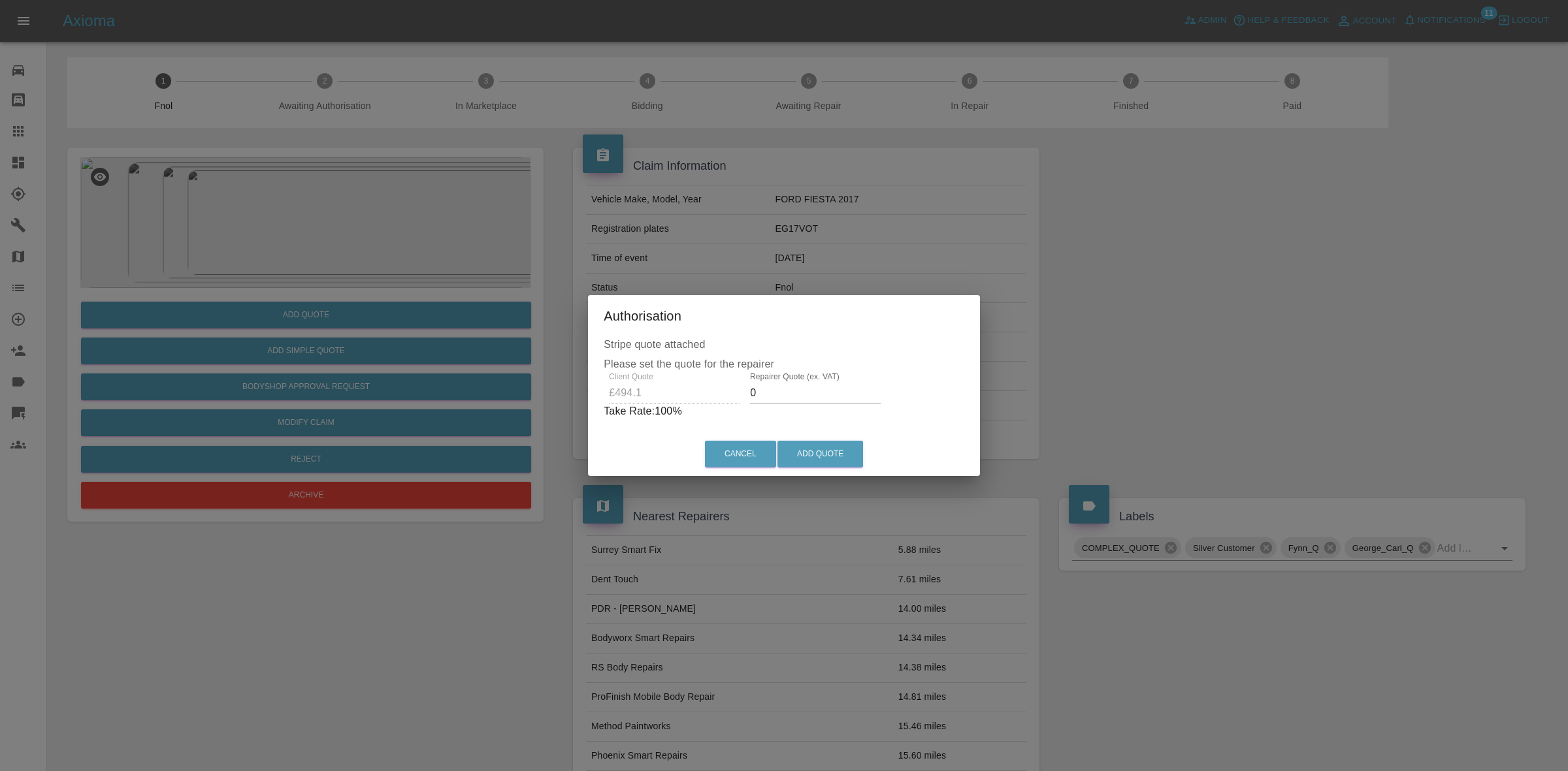
click at [798, 393] on input "0" at bounding box center [815, 393] width 131 height 21
type input "330"
click at [816, 465] on button "Add Quote" at bounding box center [820, 453] width 86 height 27
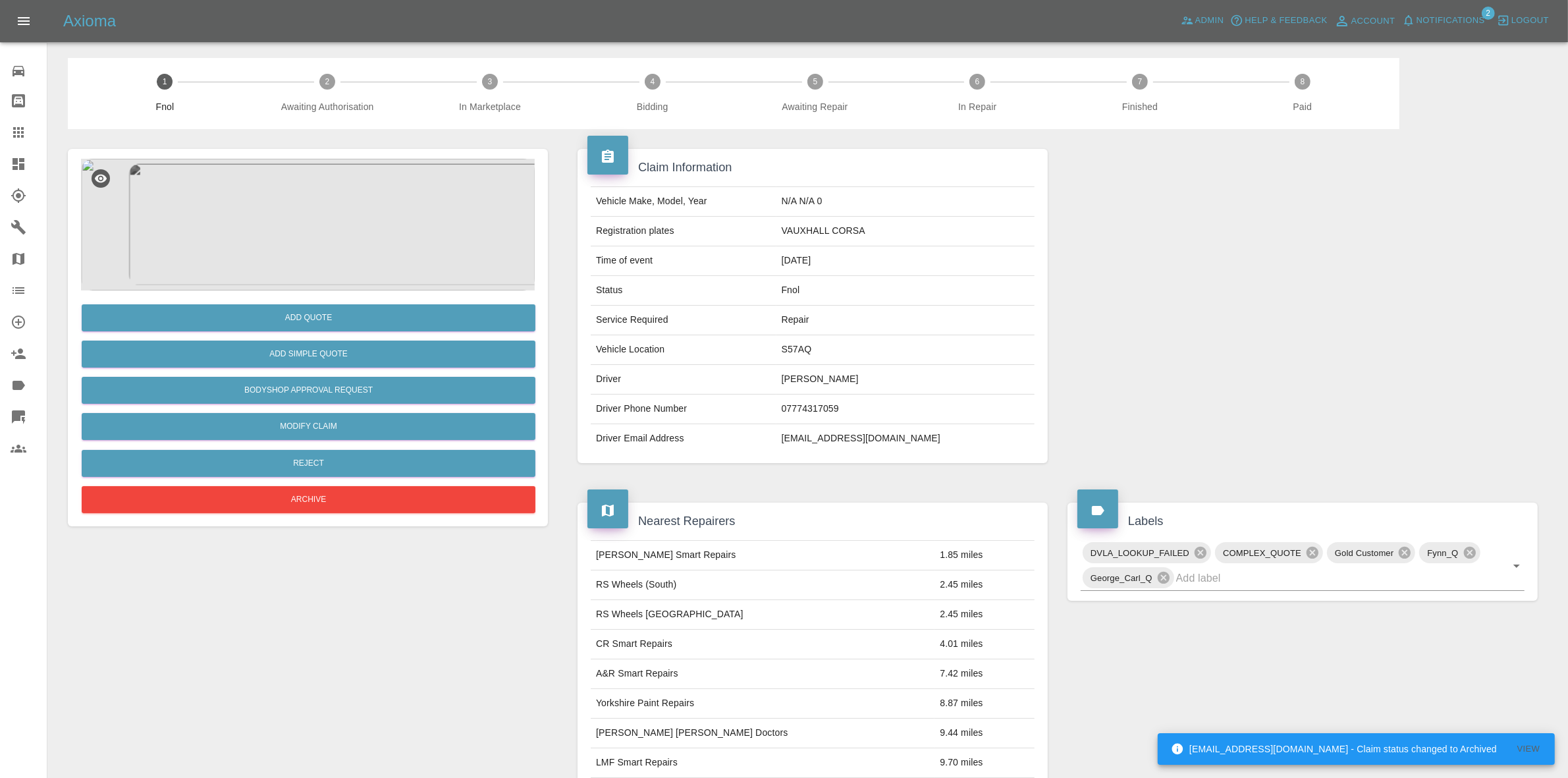
click at [393, 216] on img at bounding box center [308, 224] width 454 height 132
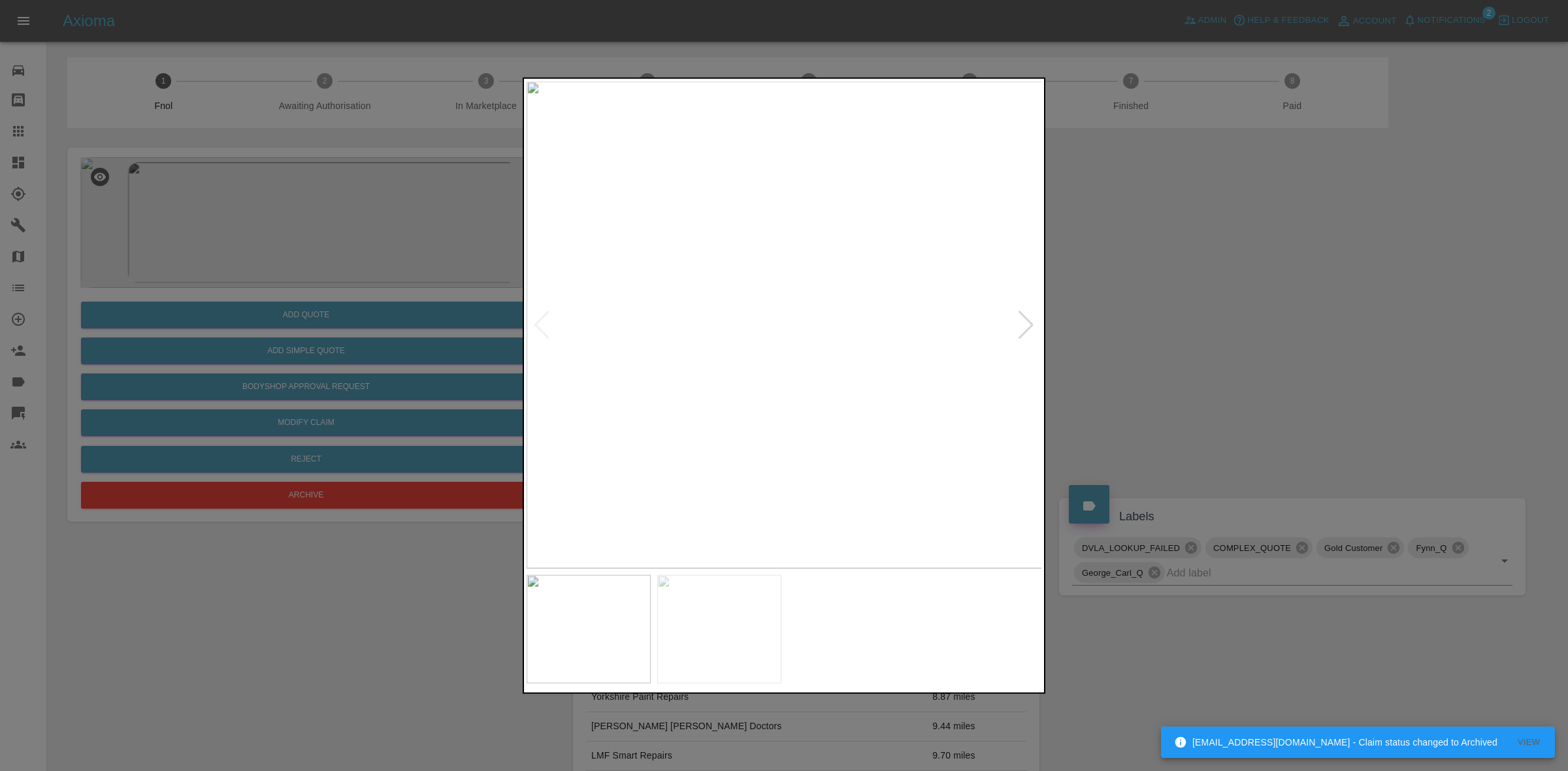
click at [1020, 321] on div at bounding box center [1026, 324] width 17 height 29
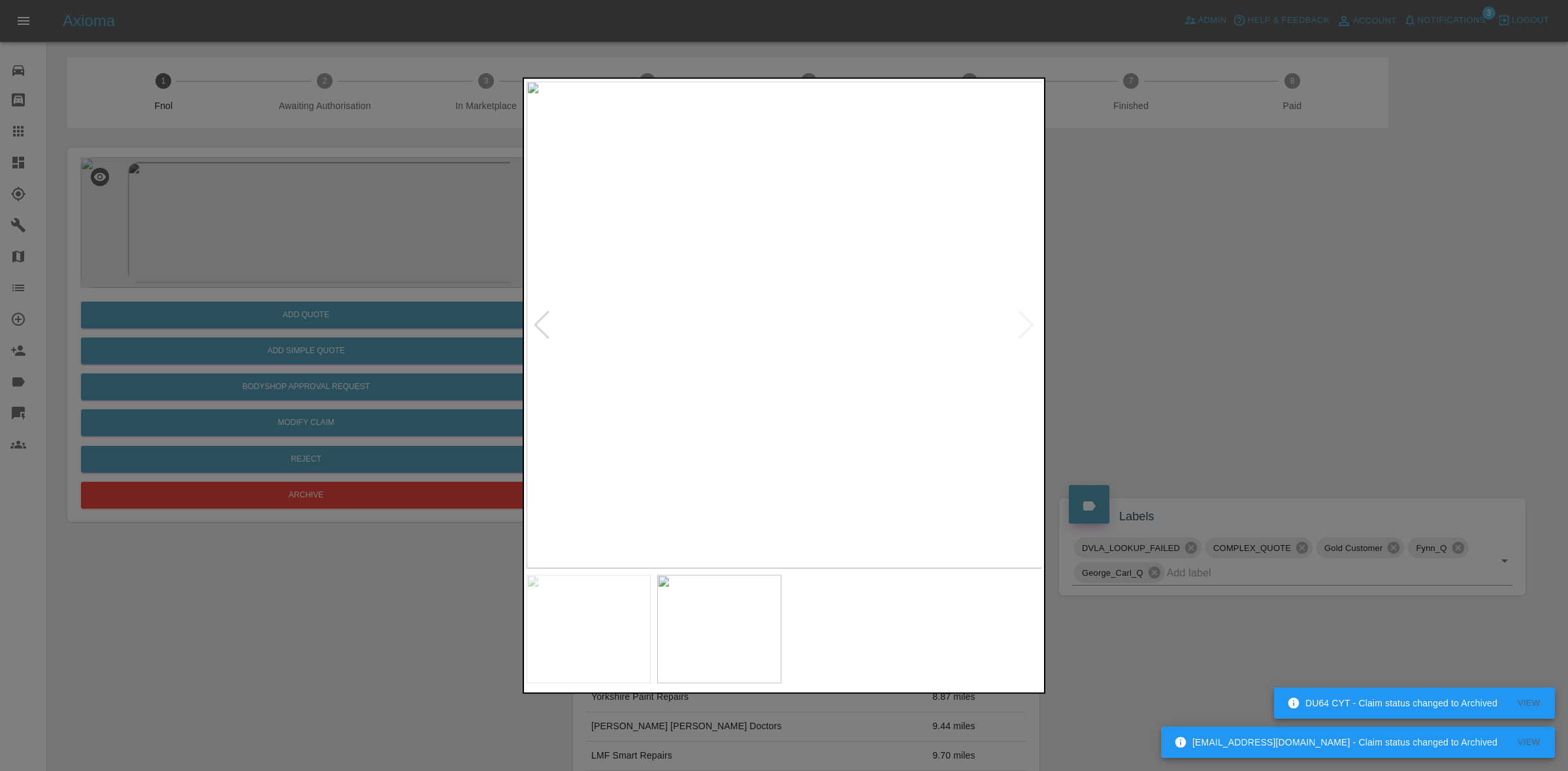
click at [835, 329] on img at bounding box center [784, 324] width 516 height 487
click at [882, 330] on img at bounding box center [643, 312] width 1548 height 1462
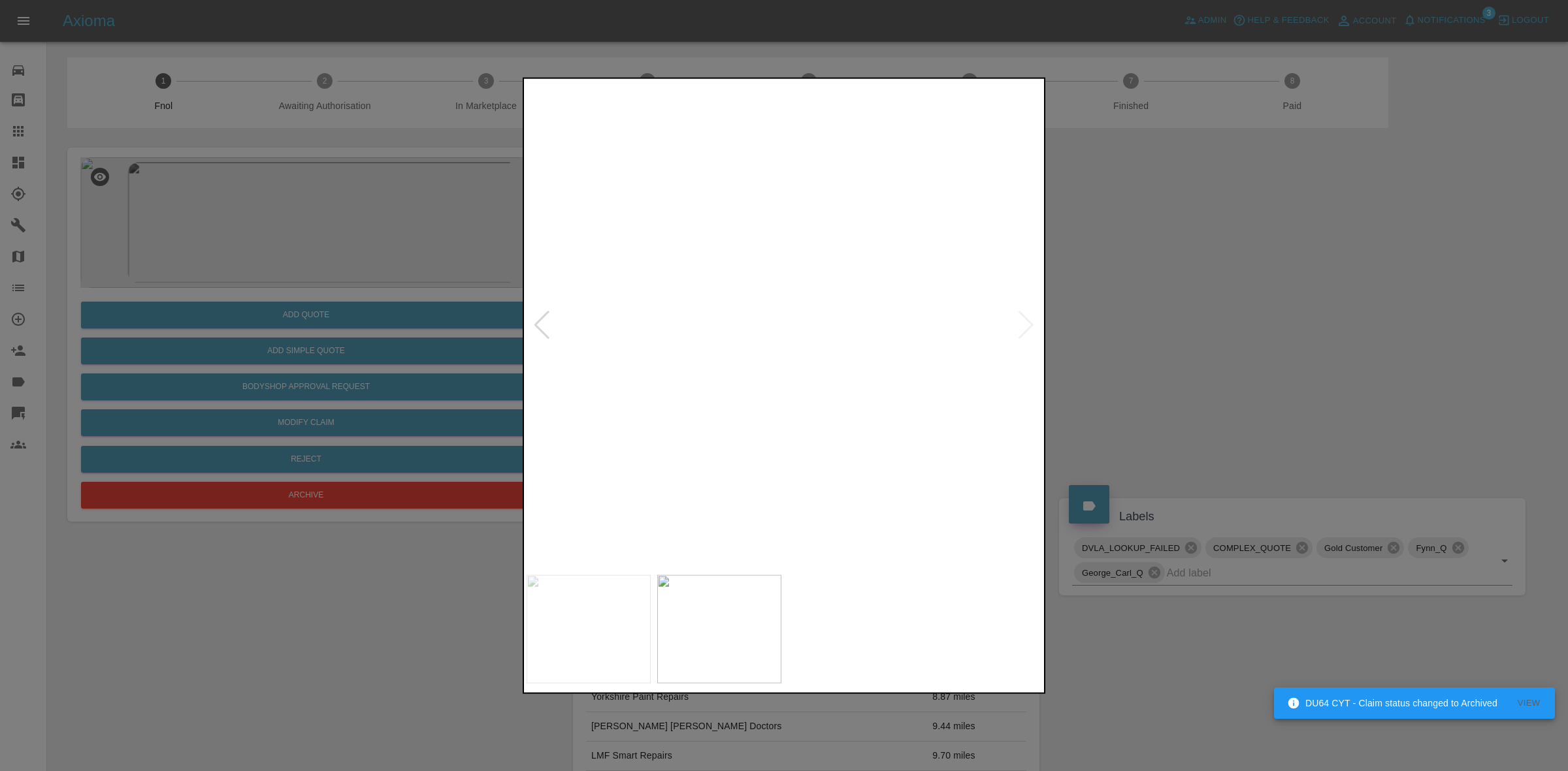
click at [877, 315] on img at bounding box center [826, 313] width 1548 height 1462
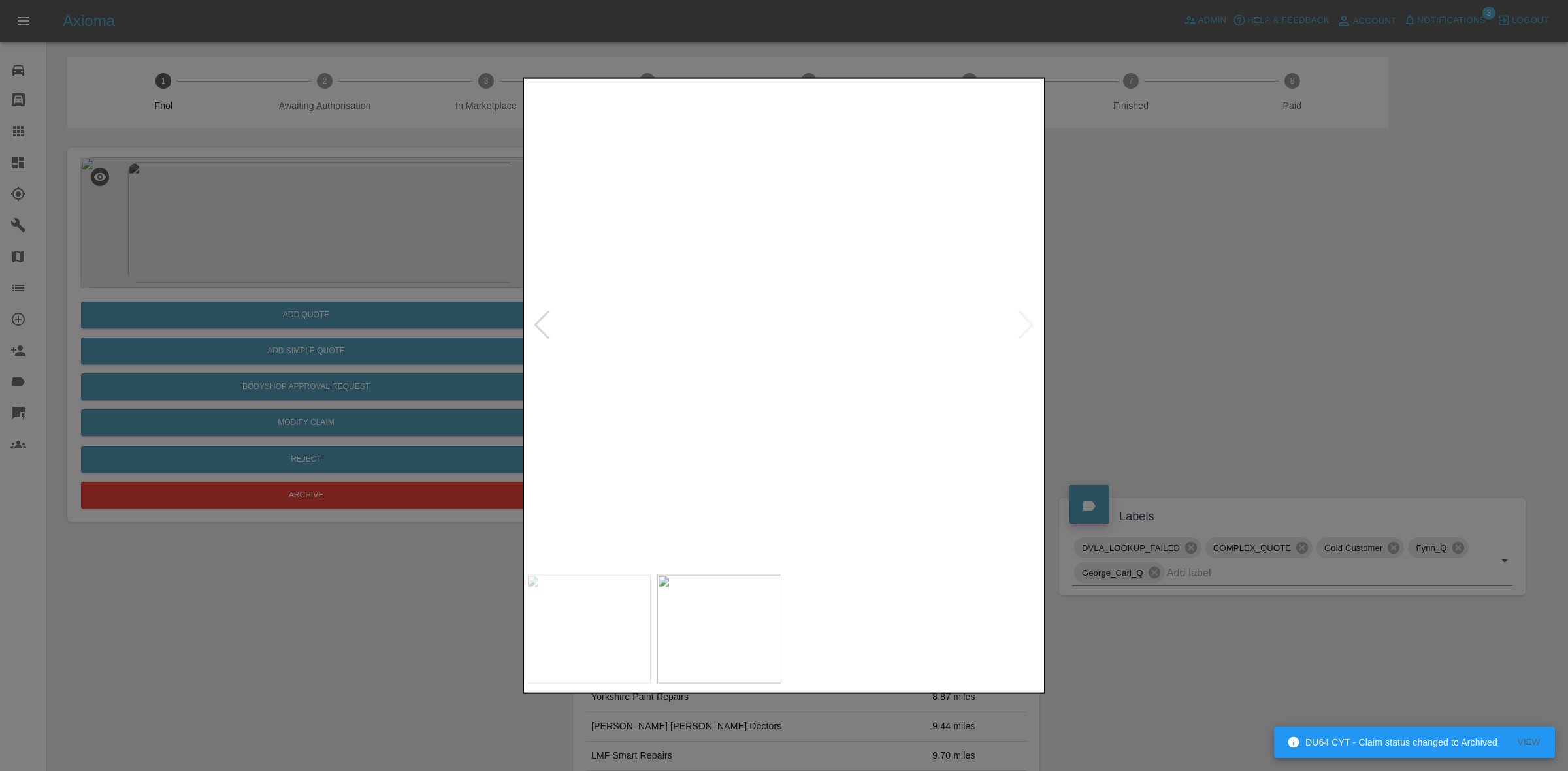
click at [1021, 312] on img at bounding box center [1036, 313] width 1548 height 1462
click at [965, 409] on img at bounding box center [1318, 341] width 1548 height 1462
click at [1021, 330] on img at bounding box center [1300, 433] width 1548 height 1462
click at [539, 327] on div at bounding box center [542, 324] width 17 height 29
click at [539, 327] on img at bounding box center [784, 324] width 516 height 487
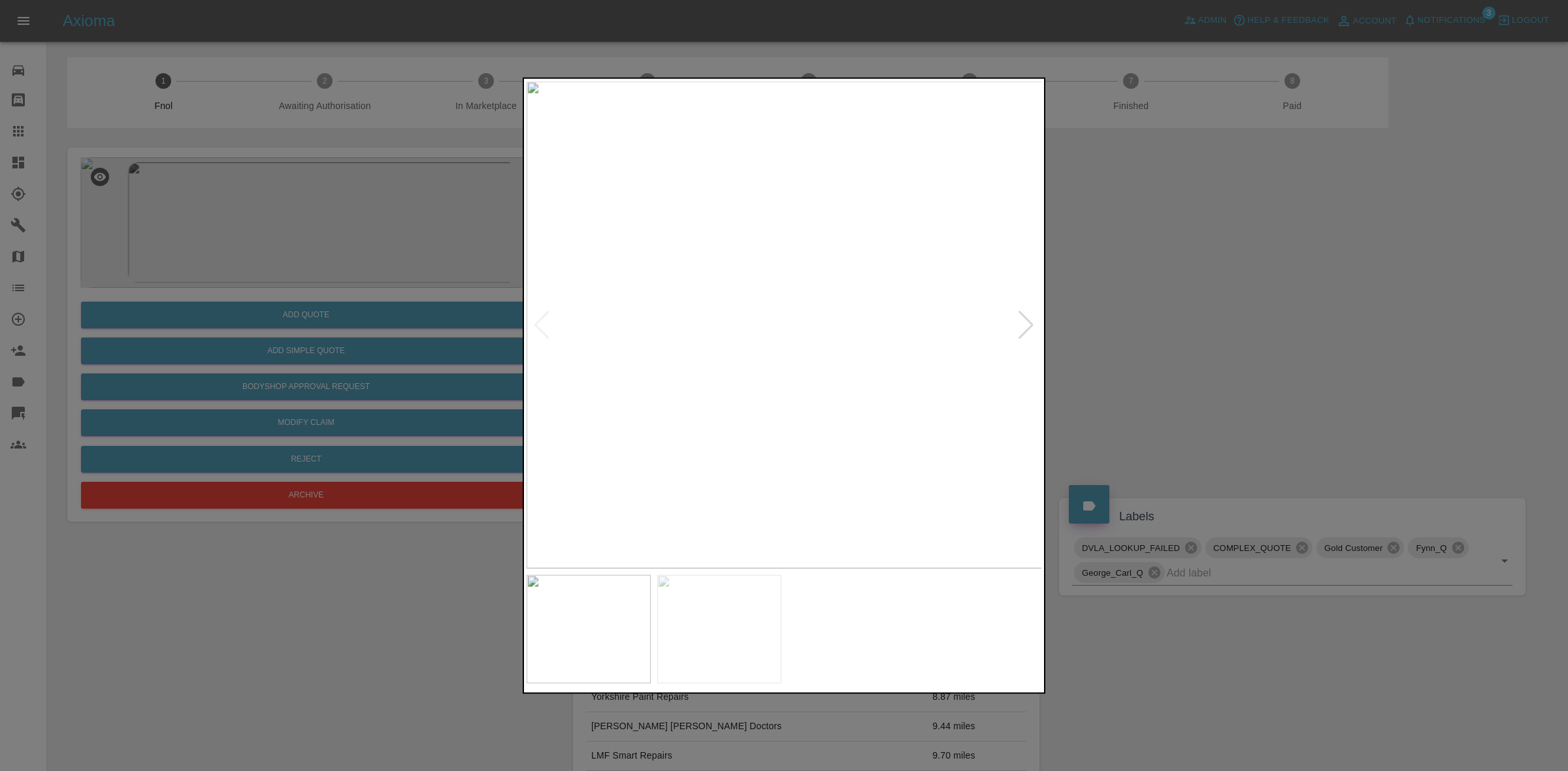
click at [1021, 318] on div at bounding box center [1026, 324] width 17 height 29
click at [732, 340] on img at bounding box center [784, 324] width 516 height 487
click at [945, 331] on img at bounding box center [471, 311] width 1548 height 1462
click at [895, 334] on img at bounding box center [1072, 311] width 1548 height 1462
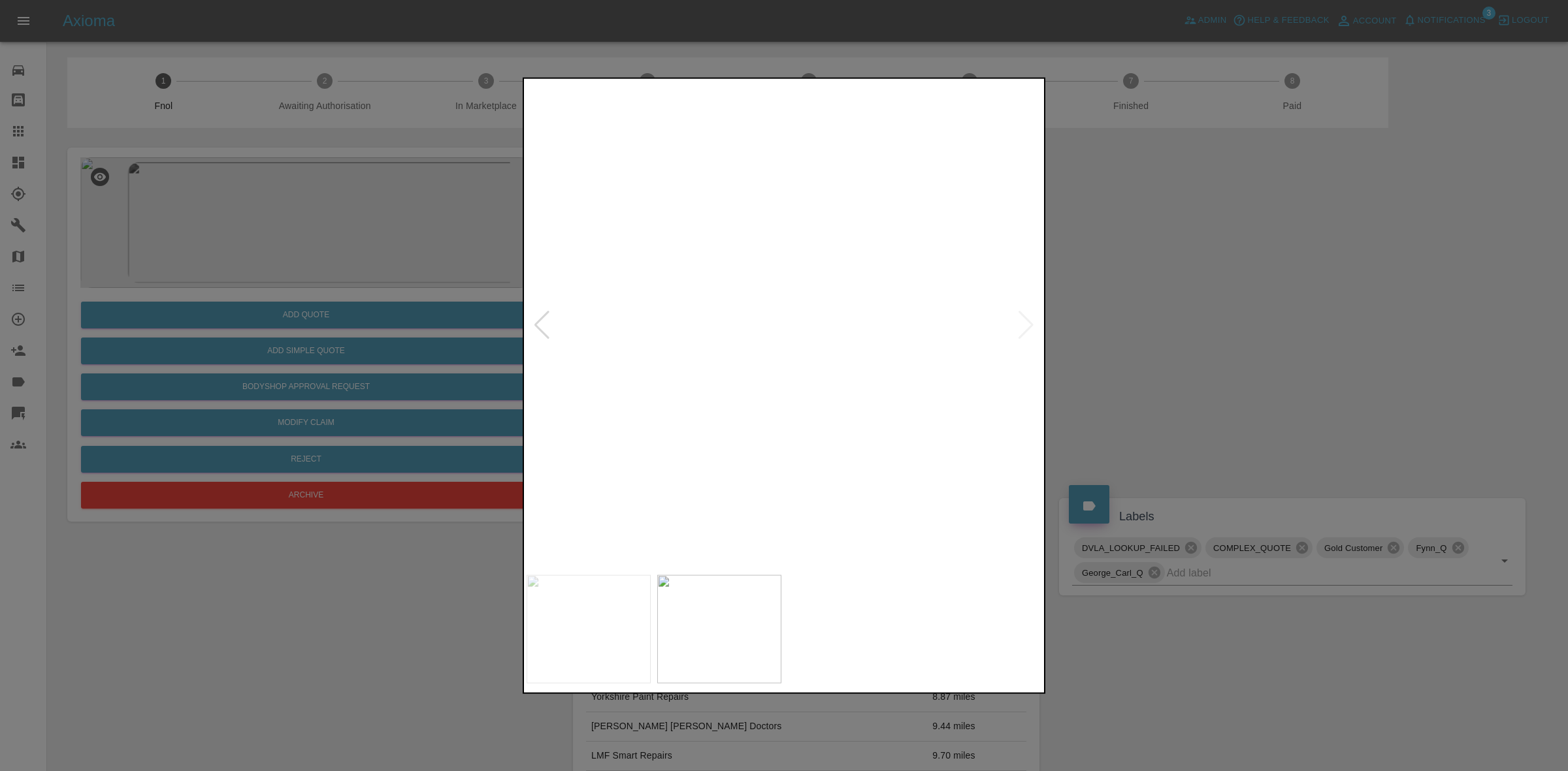
click at [654, 329] on img at bounding box center [1184, 313] width 1548 height 1462
click at [677, 329] on img at bounding box center [660, 314] width 1548 height 1462
click at [782, 326] on img at bounding box center [645, 314] width 1548 height 1462
click at [1199, 395] on div at bounding box center [784, 385] width 1568 height 771
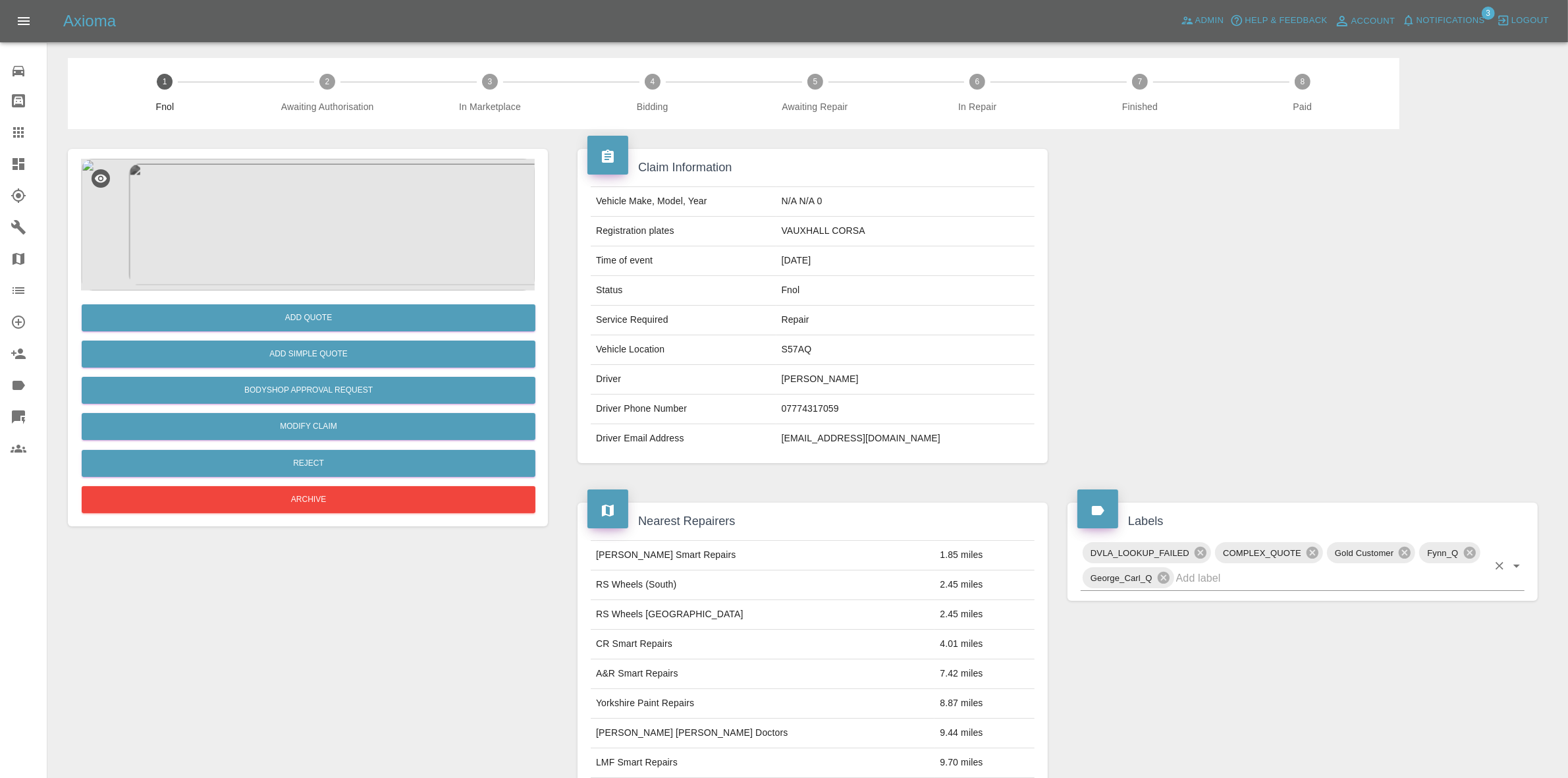
click at [1219, 577] on input "text" at bounding box center [1332, 577] width 312 height 20
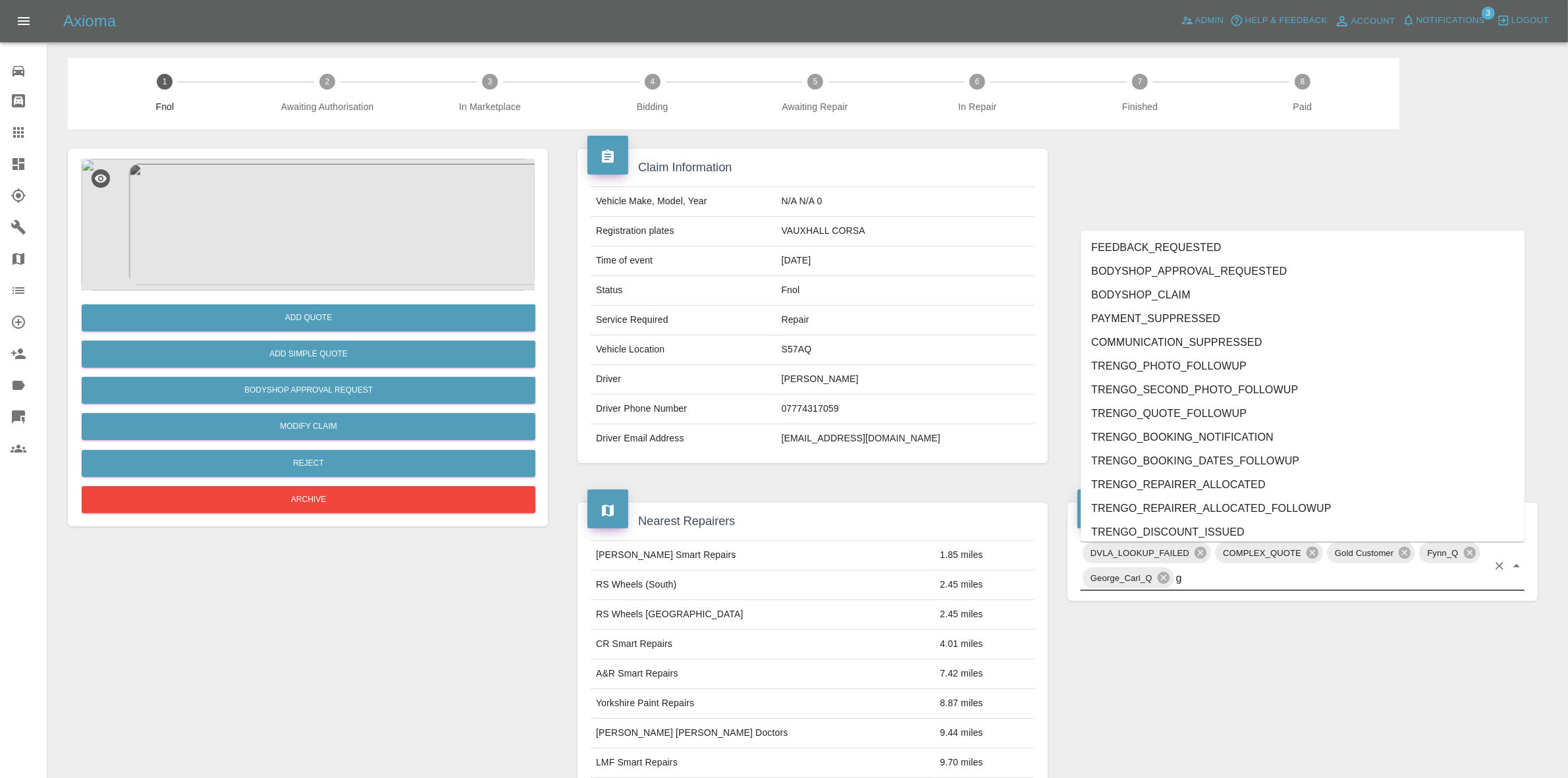
type input "gc"
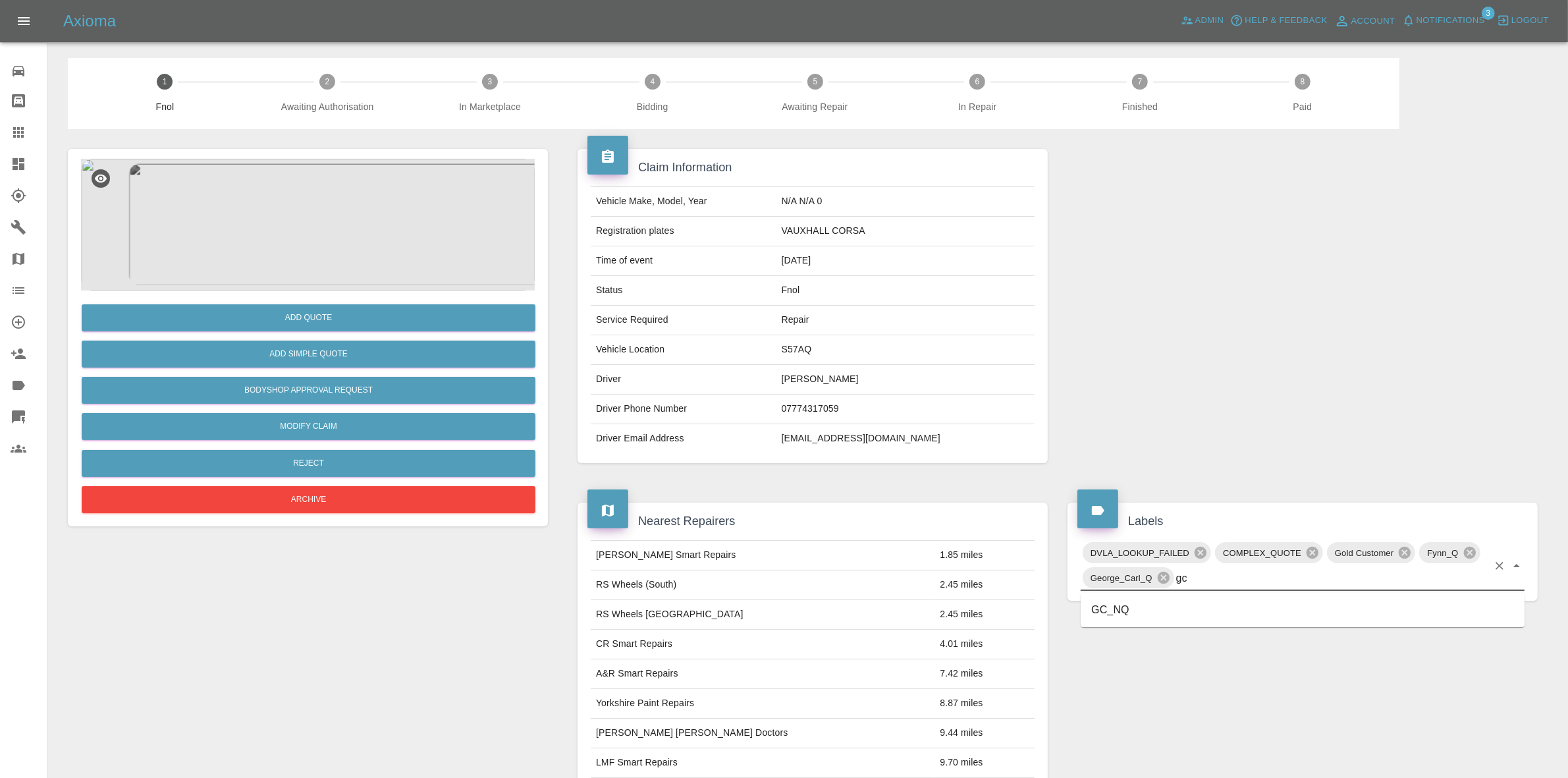
click at [1186, 614] on li "GC_NQ" at bounding box center [1303, 609] width 444 height 24
click at [299, 326] on button "Add Quote" at bounding box center [309, 318] width 454 height 27
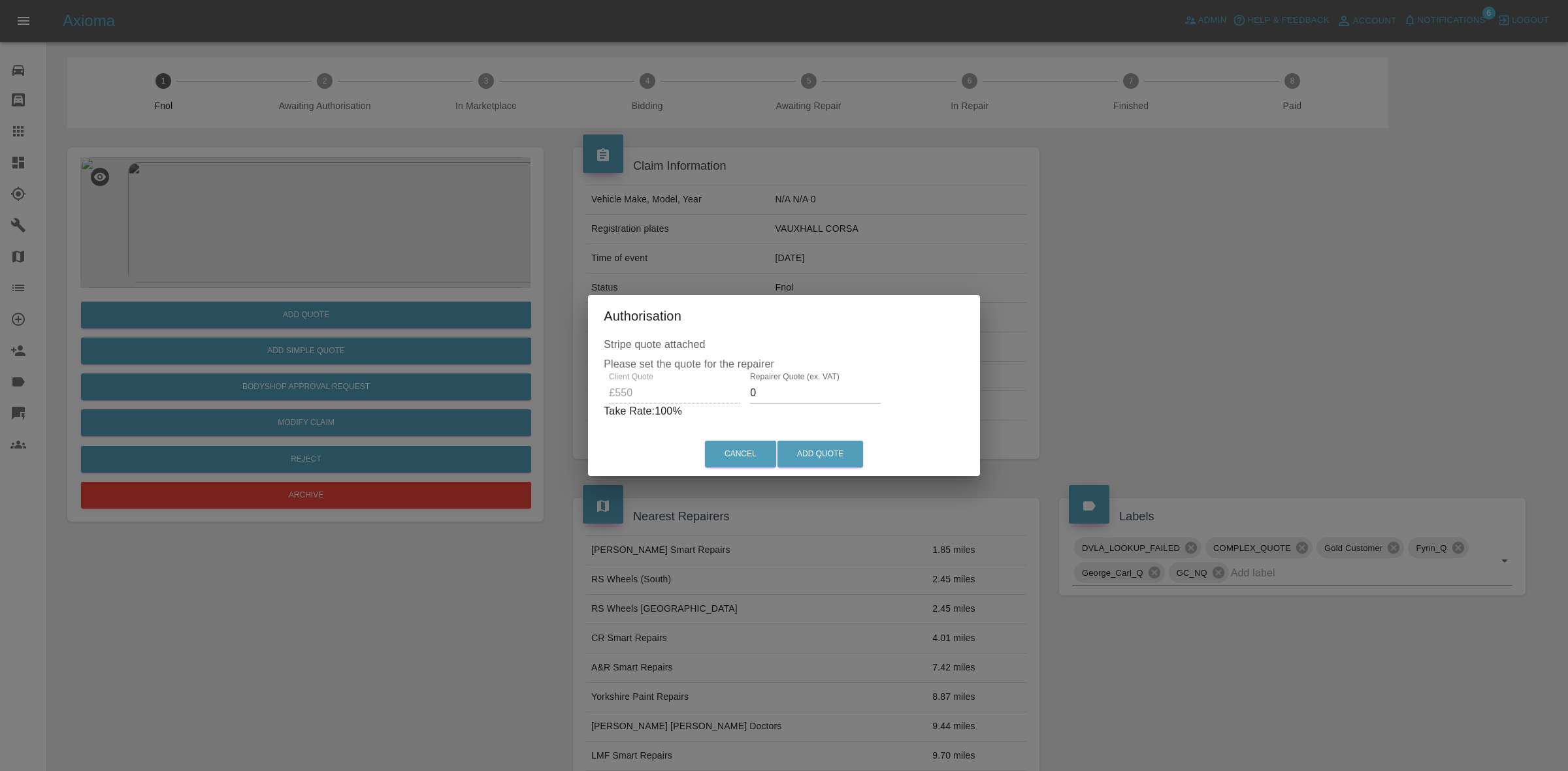
click at [772, 389] on input "0" at bounding box center [815, 393] width 131 height 21
type input "380"
click at [826, 459] on button "Add Quote" at bounding box center [820, 453] width 86 height 27
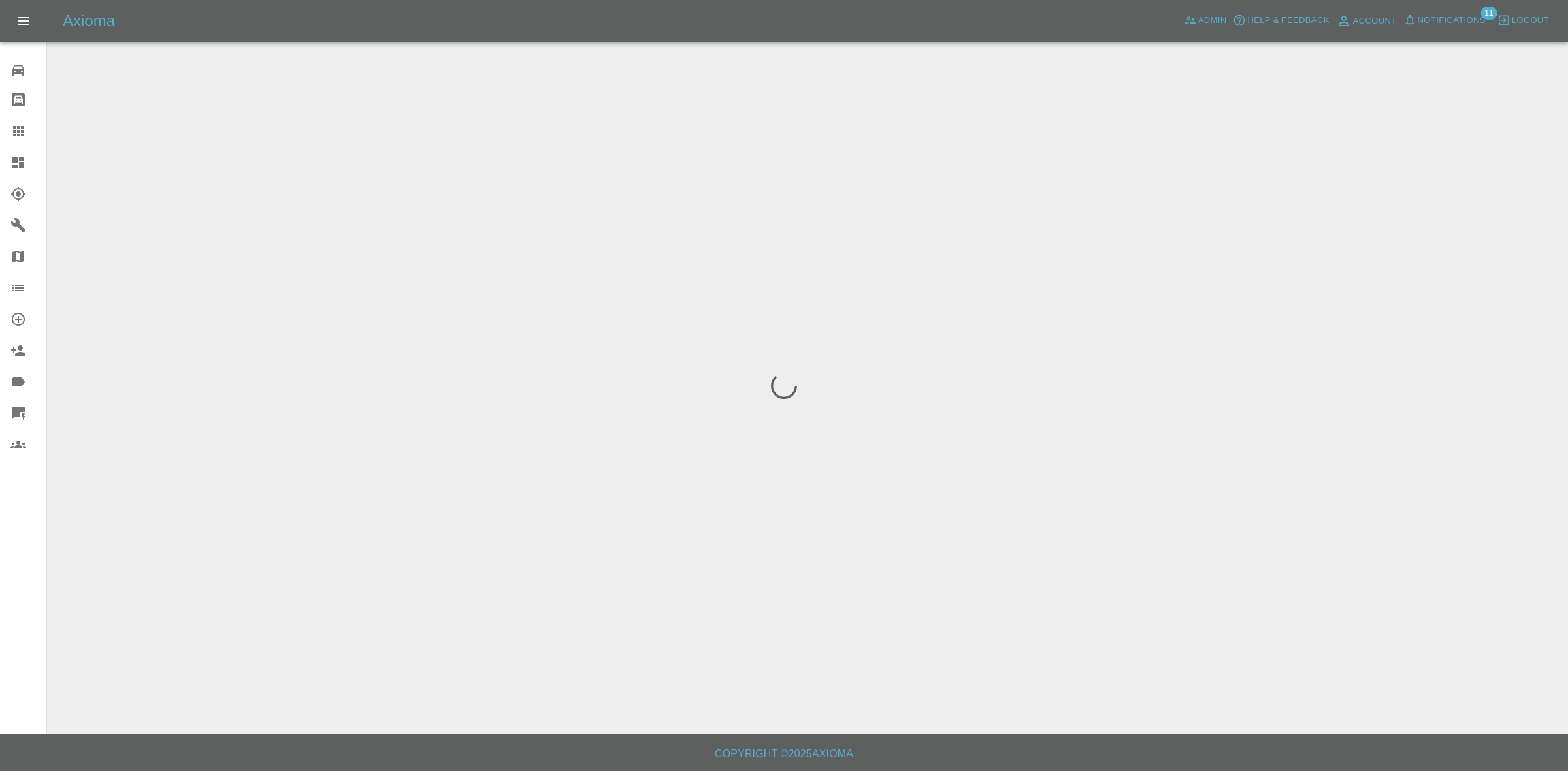
click at [1435, 23] on span "Notifications" at bounding box center [1451, 20] width 68 height 15
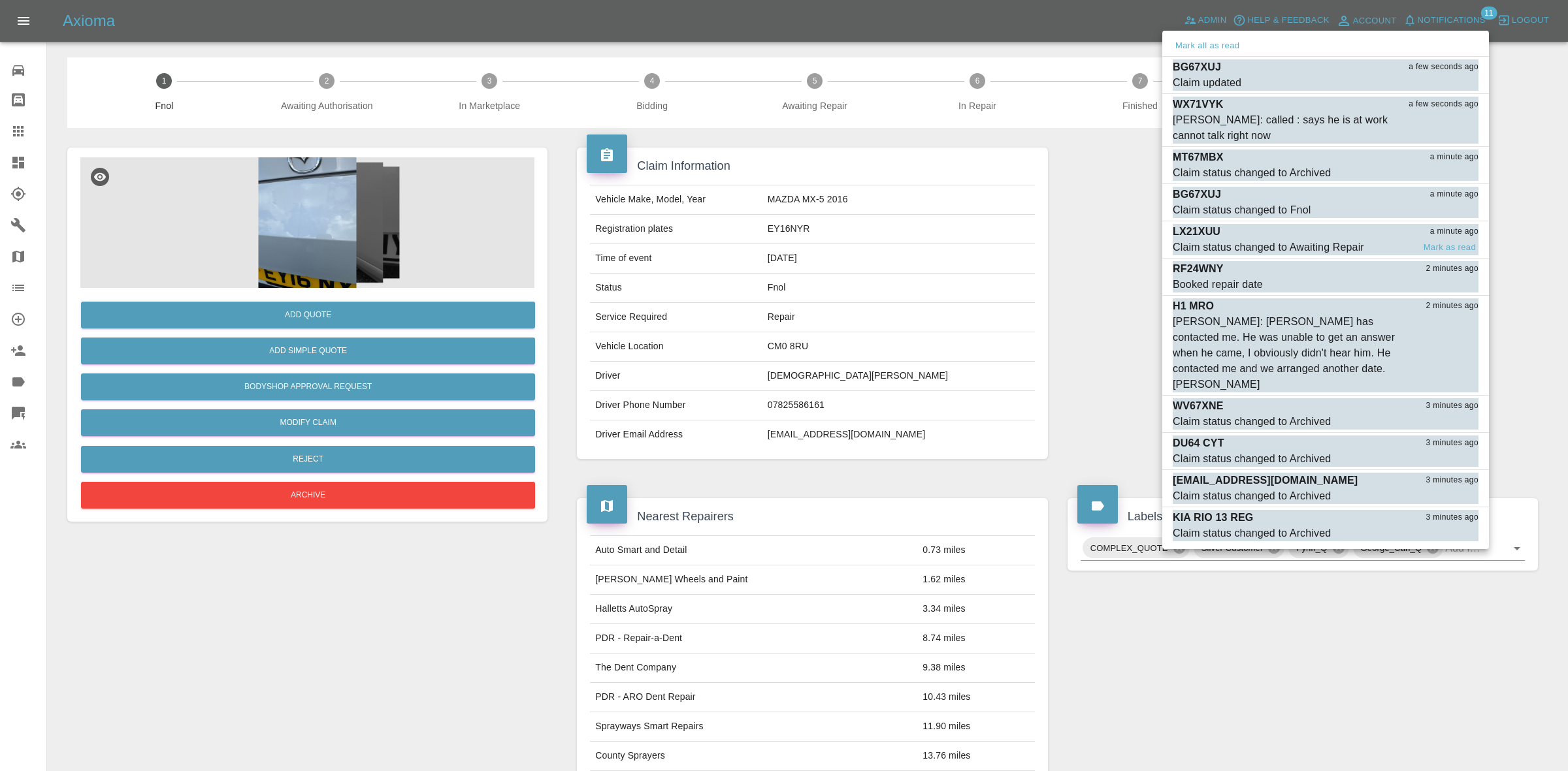
click at [1273, 241] on div "Claim status changed to Awaiting Repair" at bounding box center [1268, 247] width 191 height 16
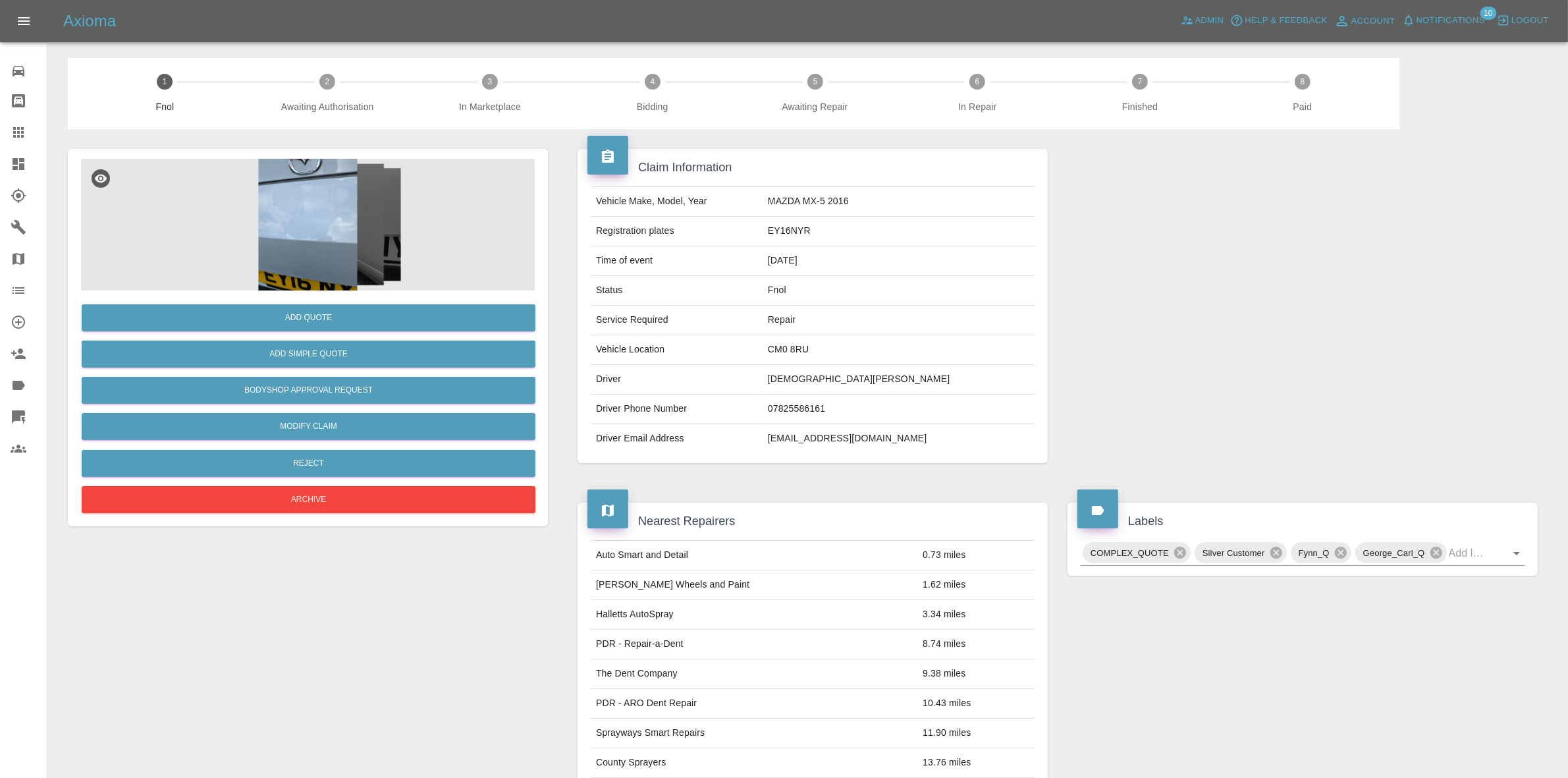
click at [1424, 14] on span "Notifications" at bounding box center [1451, 20] width 68 height 15
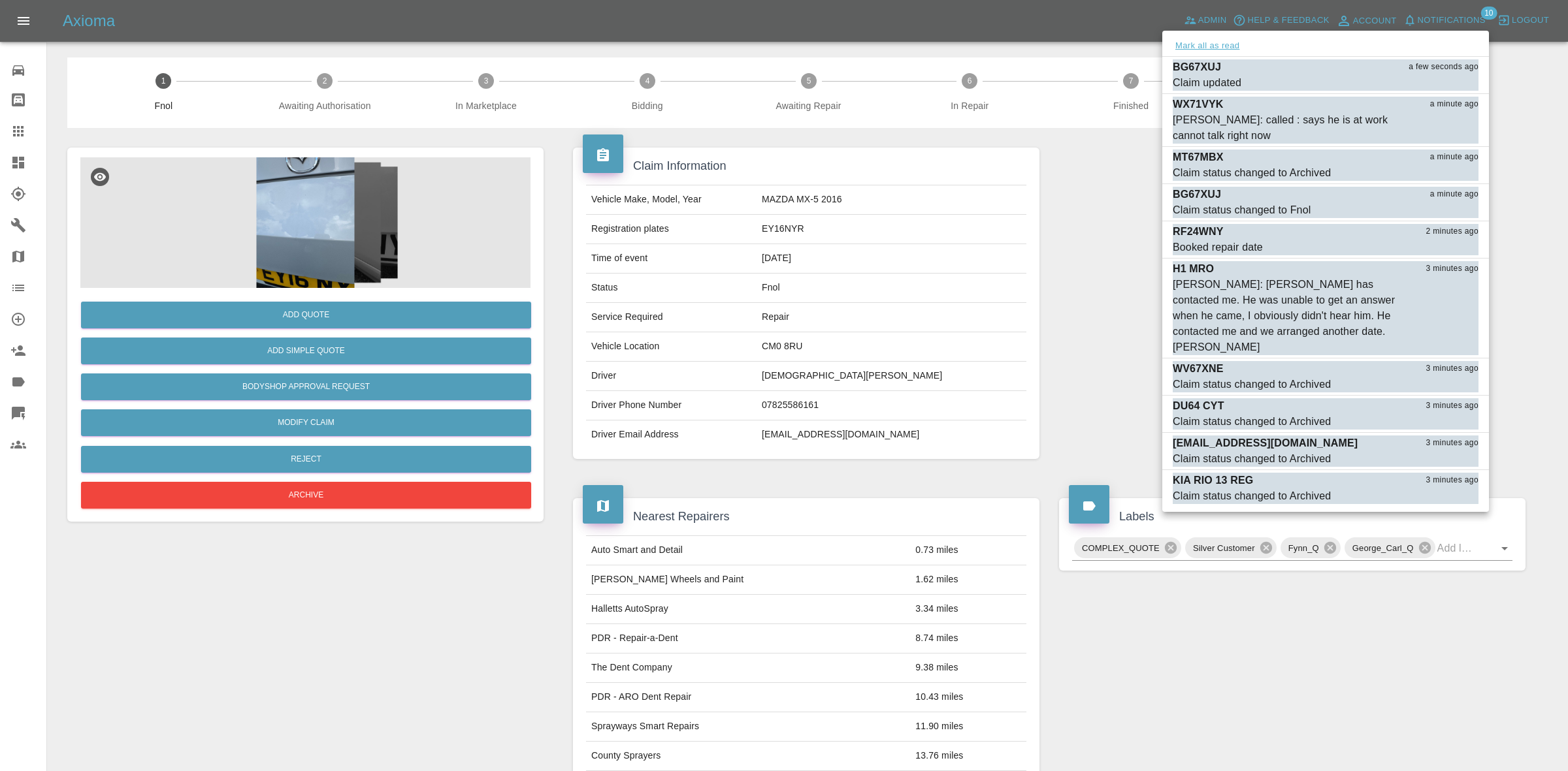
click at [1203, 43] on button "Mark all as read" at bounding box center [1207, 46] width 69 height 15
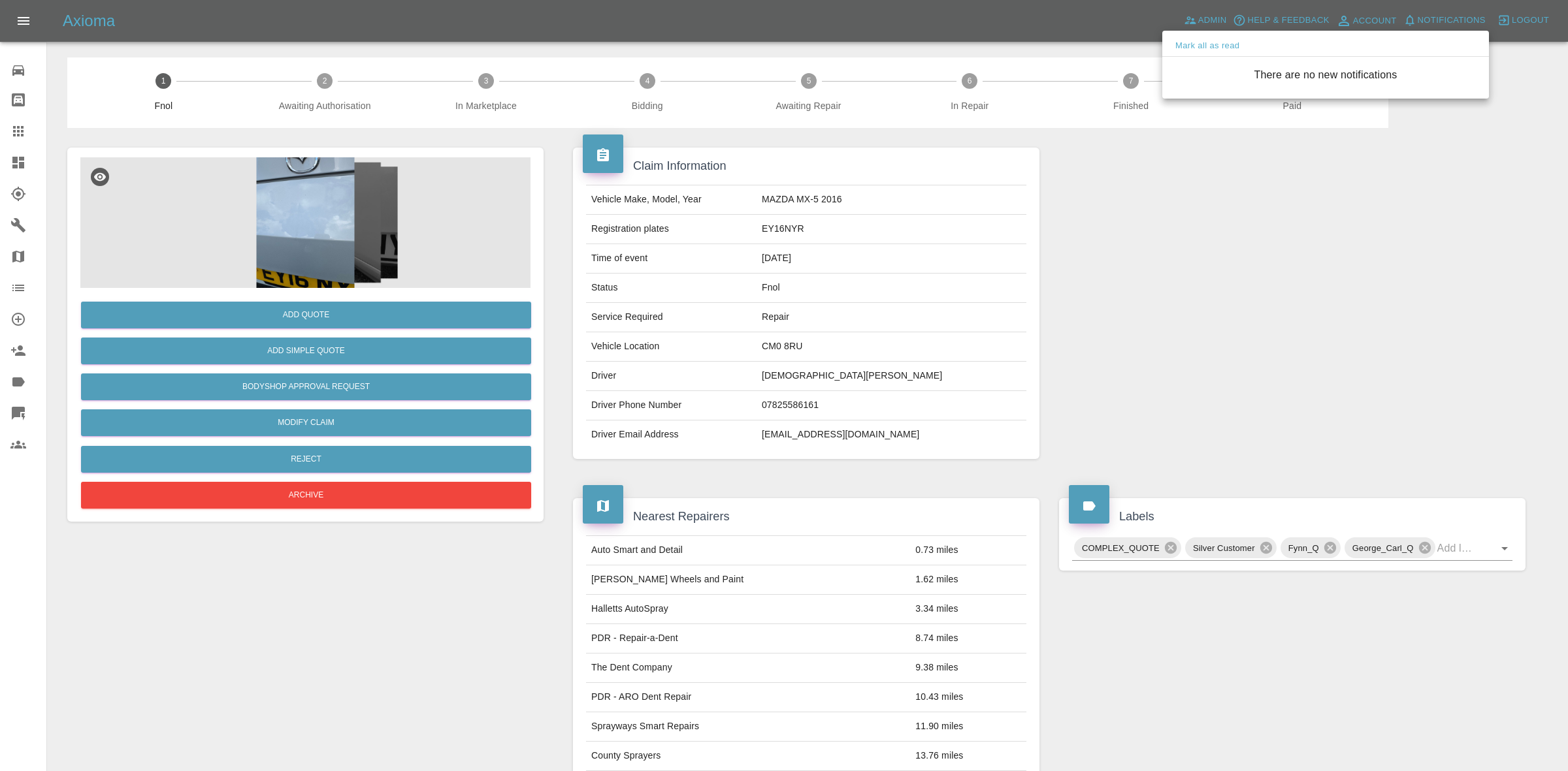
click at [1244, 287] on div at bounding box center [784, 385] width 1568 height 771
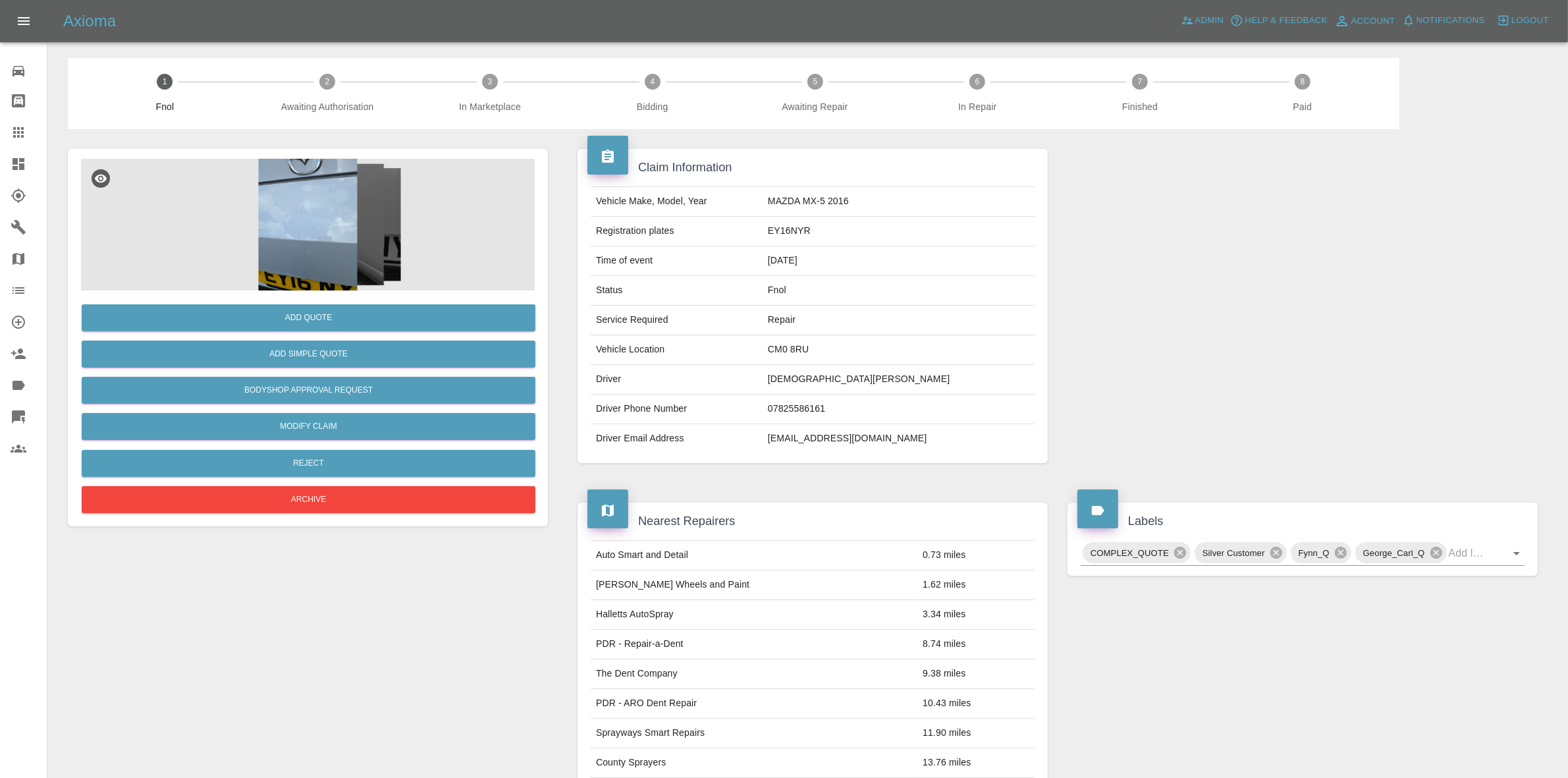
click at [381, 228] on img at bounding box center [308, 224] width 454 height 132
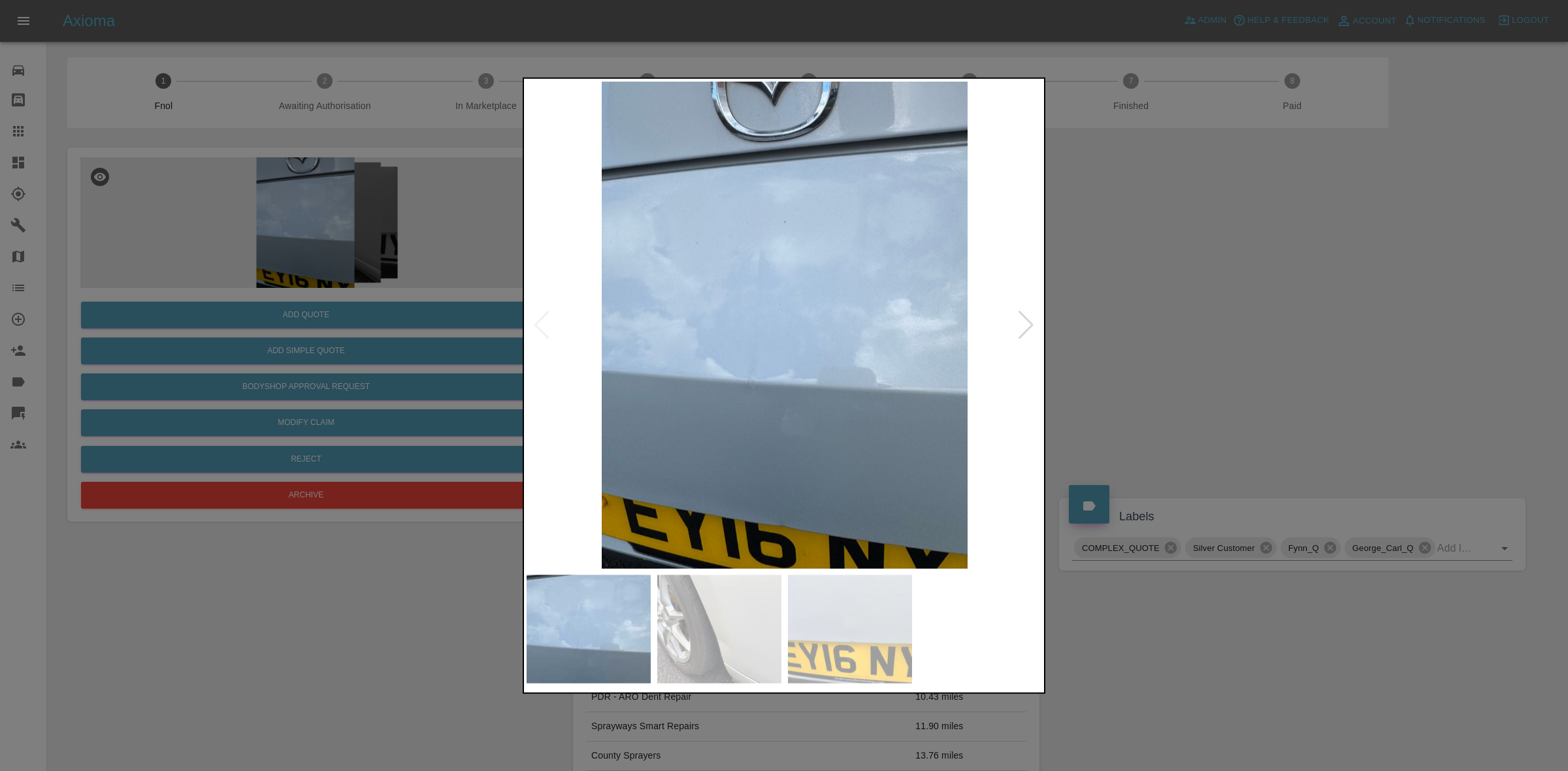
click at [1027, 318] on div at bounding box center [1026, 324] width 17 height 29
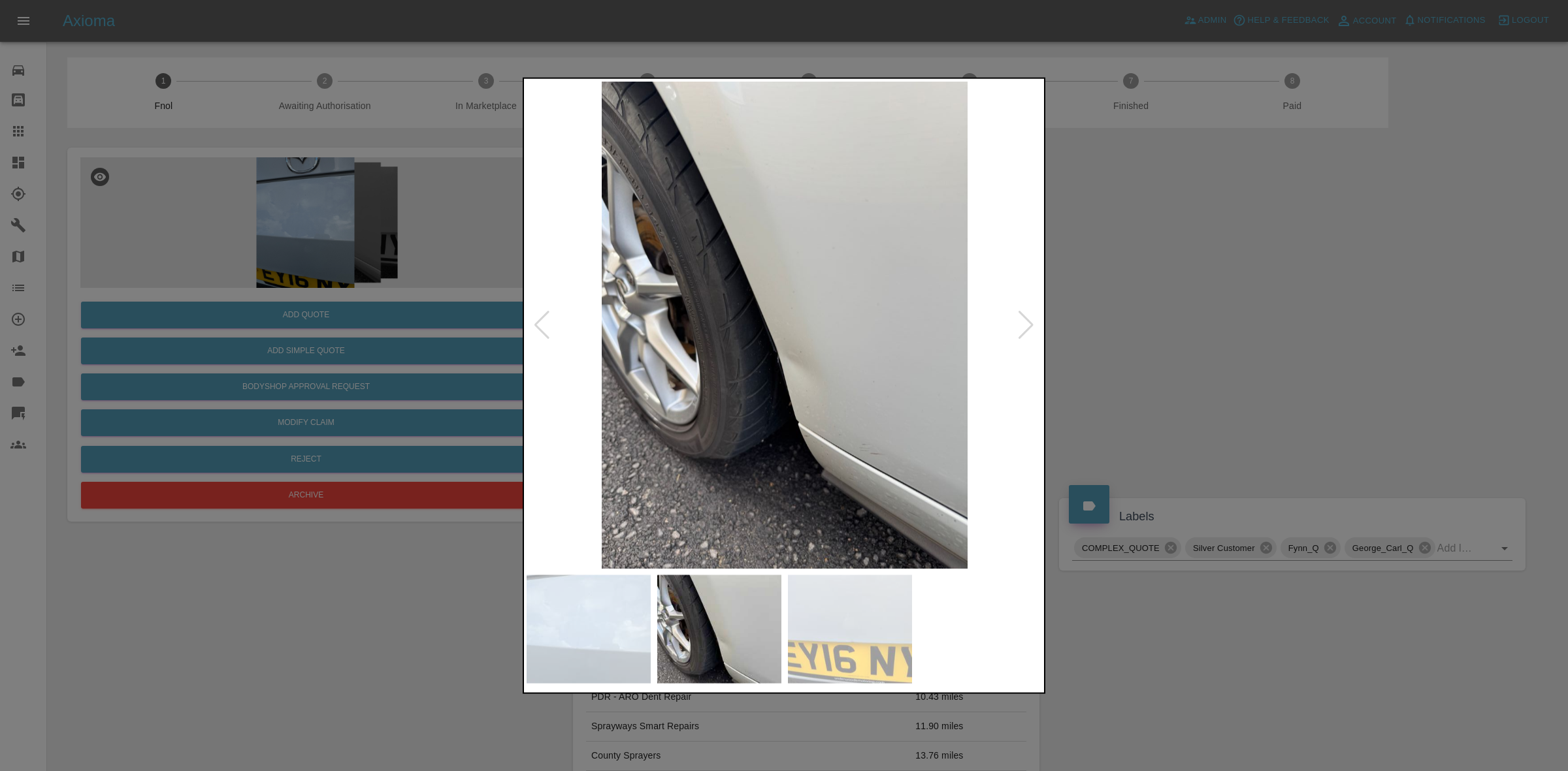
click at [1027, 318] on div at bounding box center [1026, 324] width 17 height 29
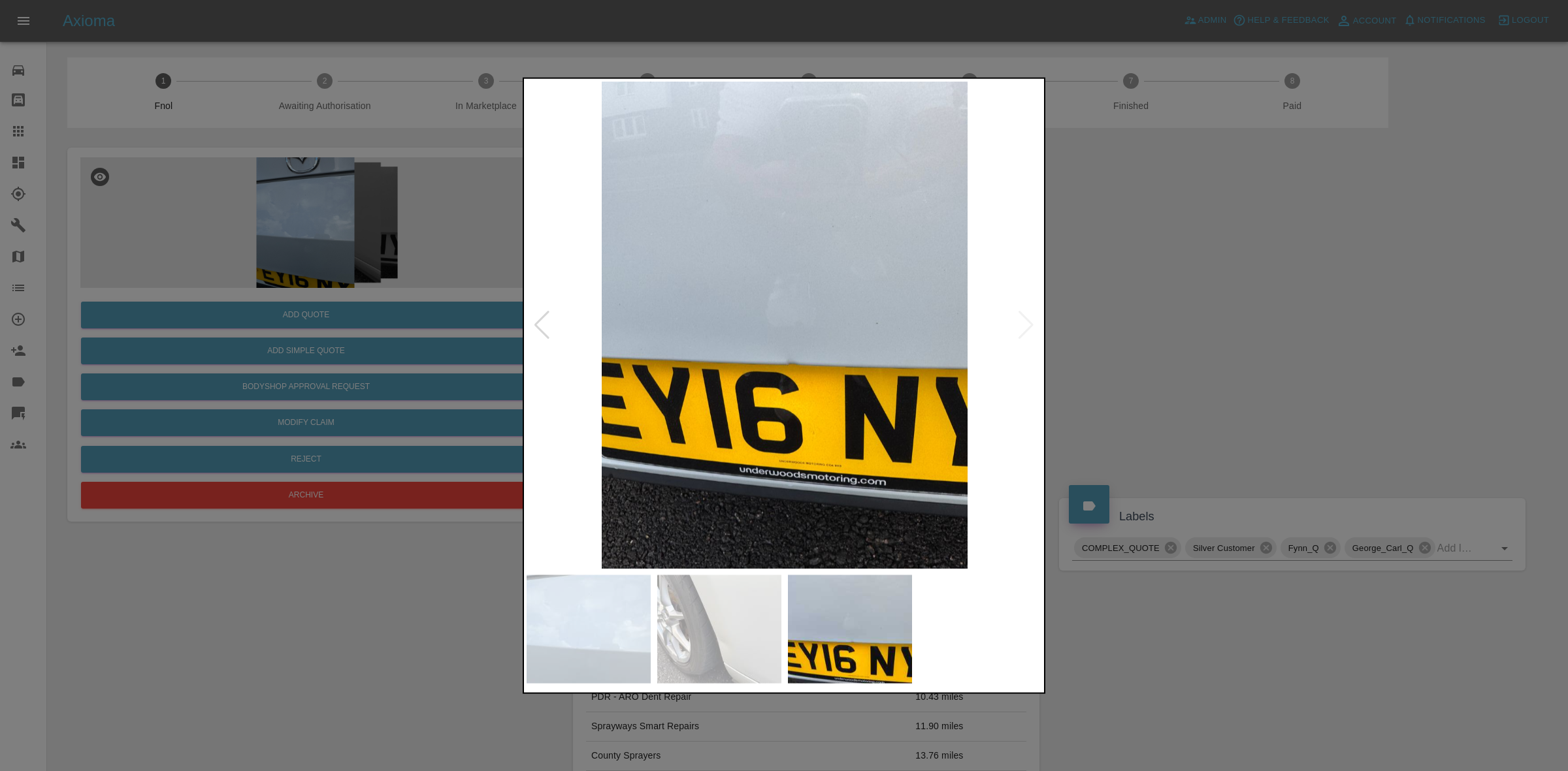
click at [1027, 318] on img at bounding box center [784, 324] width 516 height 487
click at [1175, 347] on div at bounding box center [784, 385] width 1568 height 771
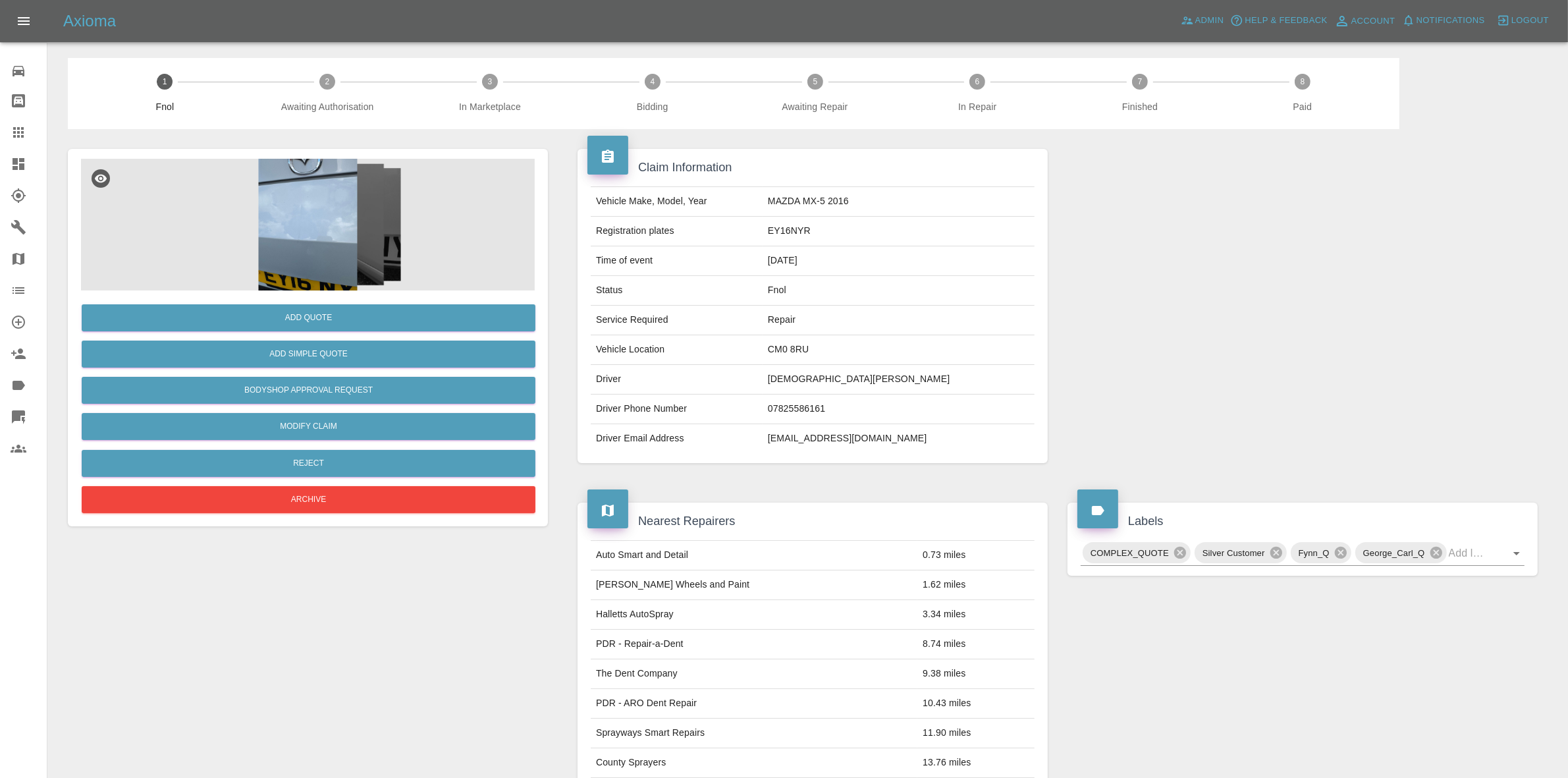
click at [366, 206] on img at bounding box center [308, 224] width 454 height 132
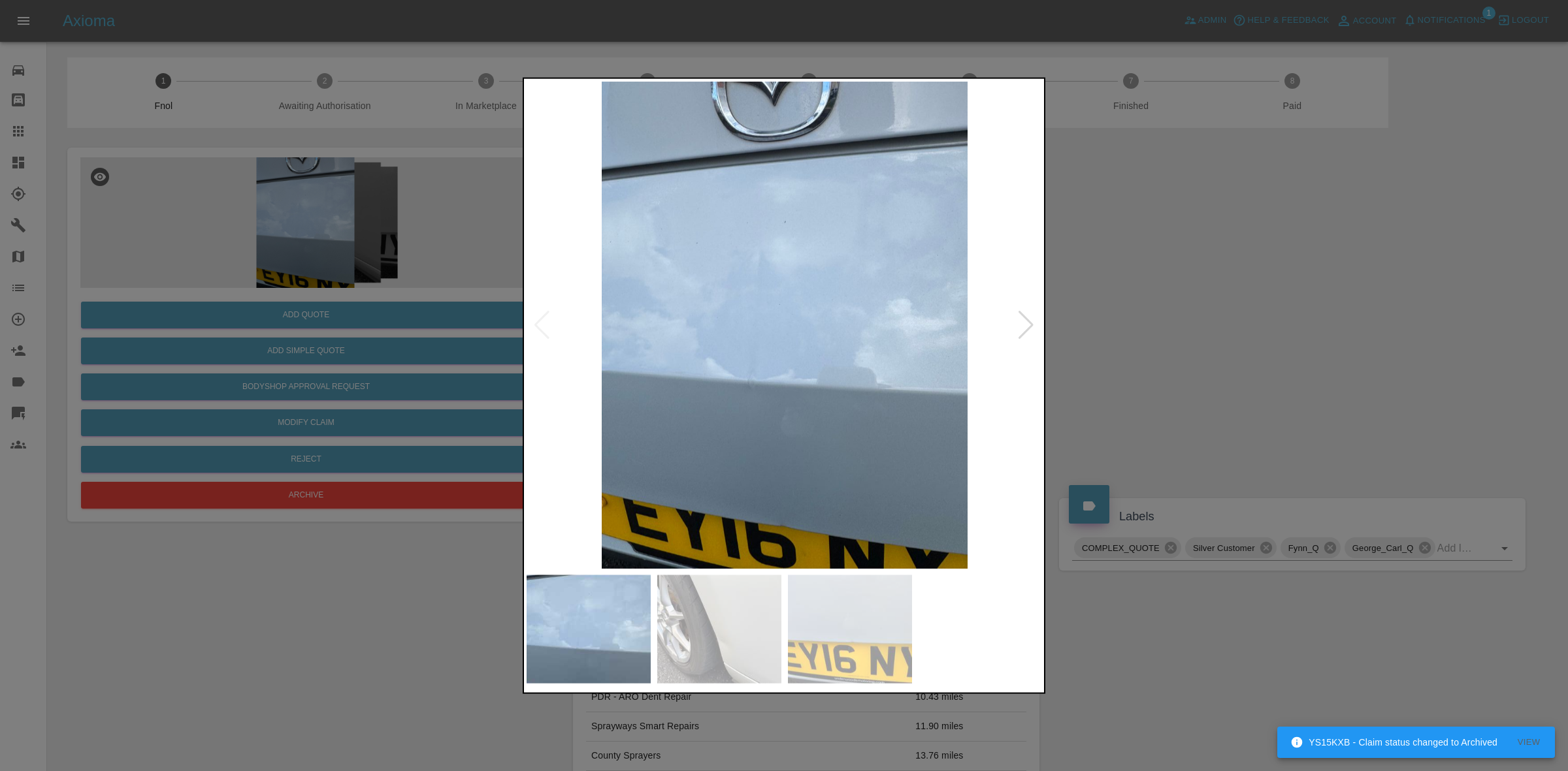
click at [1023, 329] on div at bounding box center [1026, 324] width 17 height 29
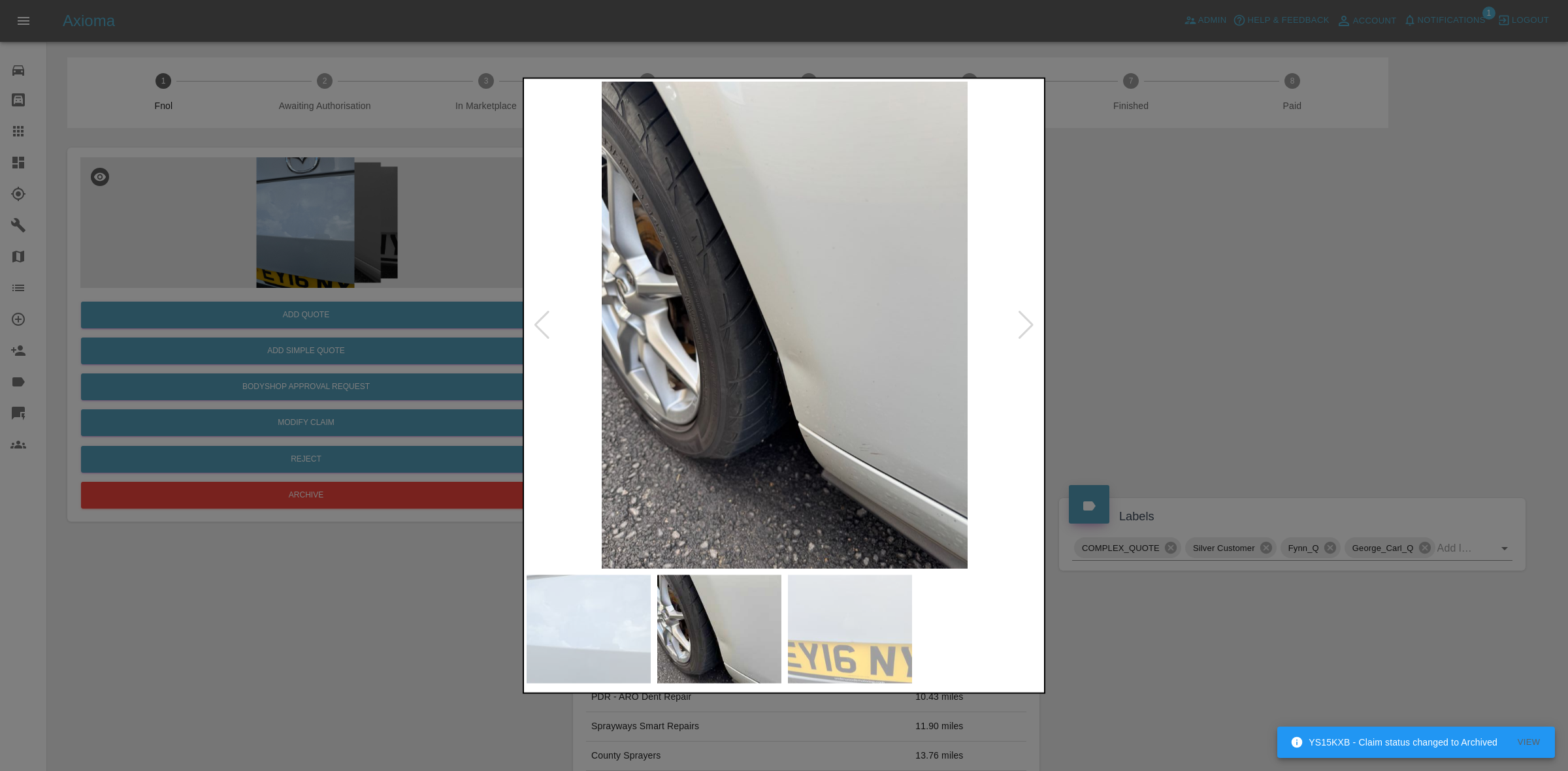
click at [1023, 329] on div at bounding box center [1026, 324] width 17 height 29
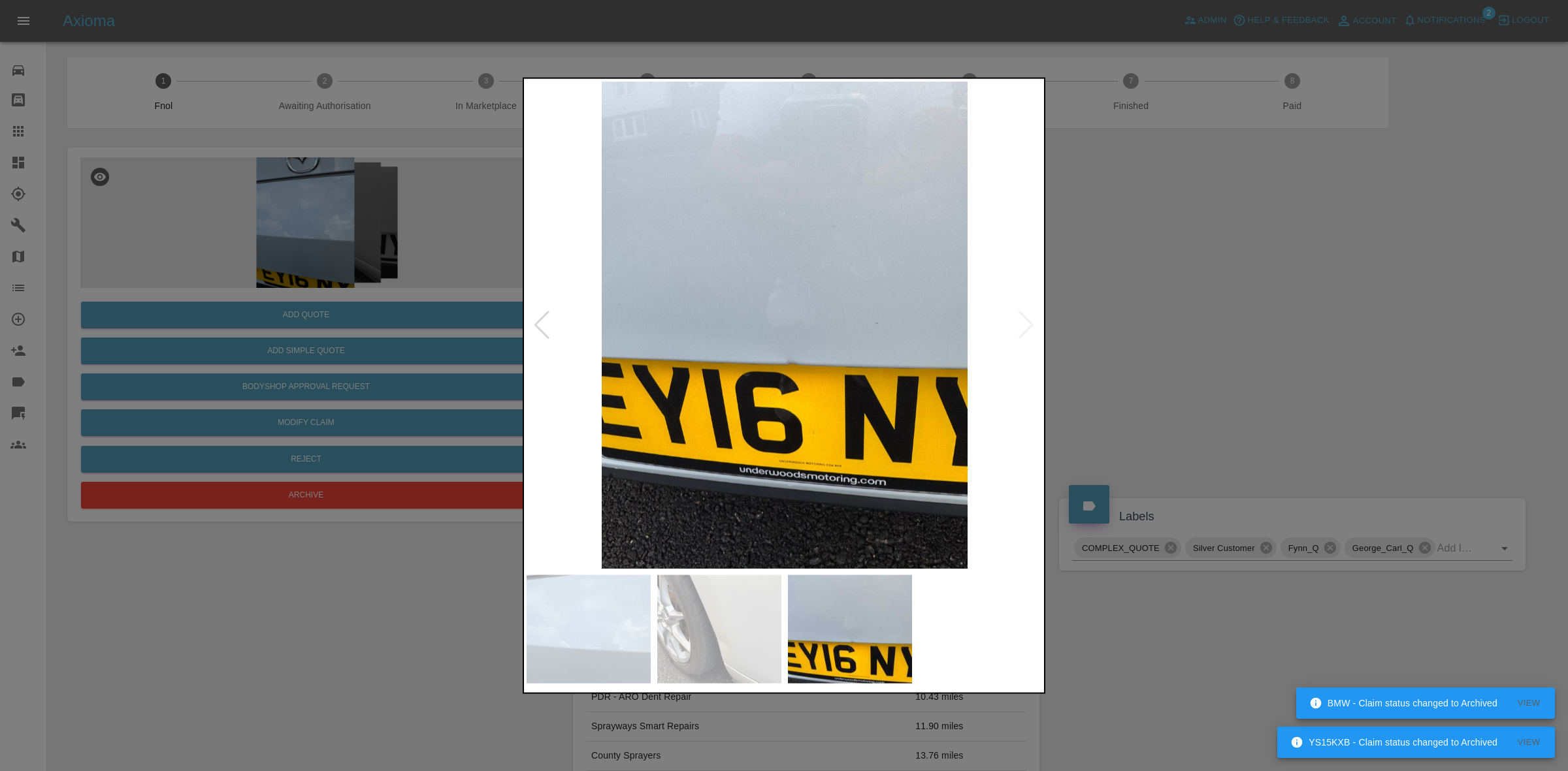
click at [540, 326] on div at bounding box center [542, 324] width 17 height 29
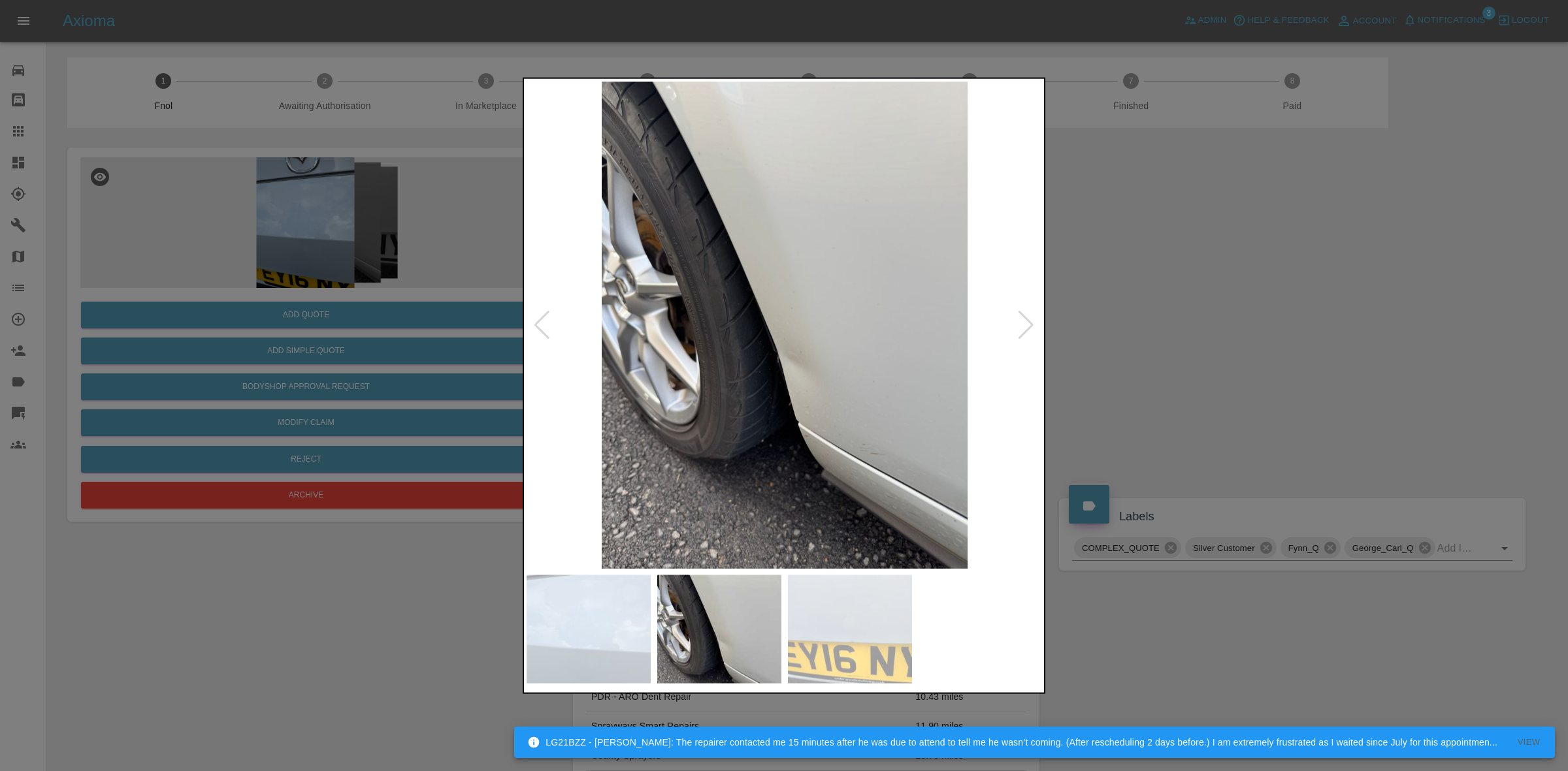
click at [1088, 292] on div at bounding box center [784, 385] width 1568 height 771
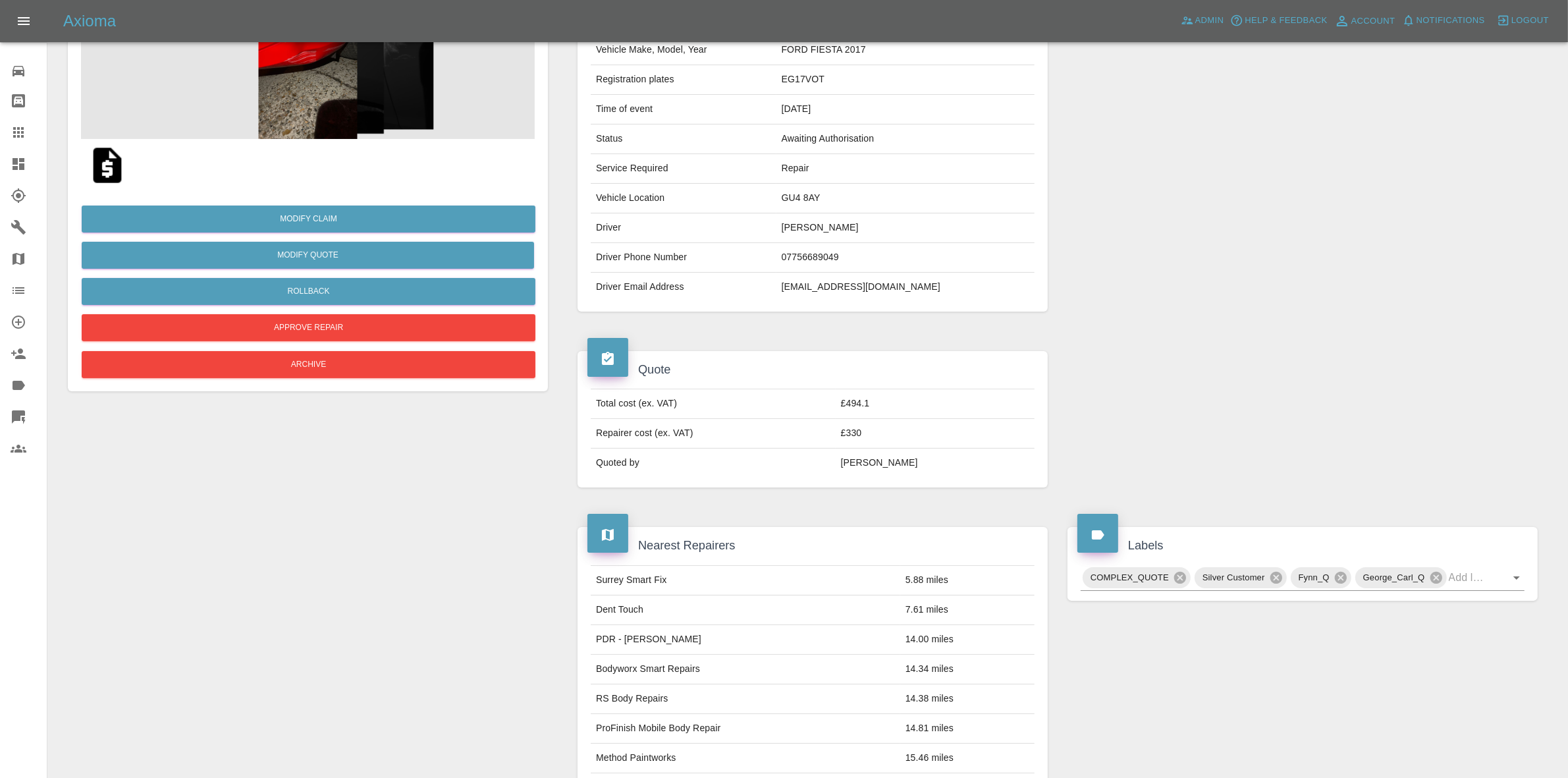
scroll to position [329, 0]
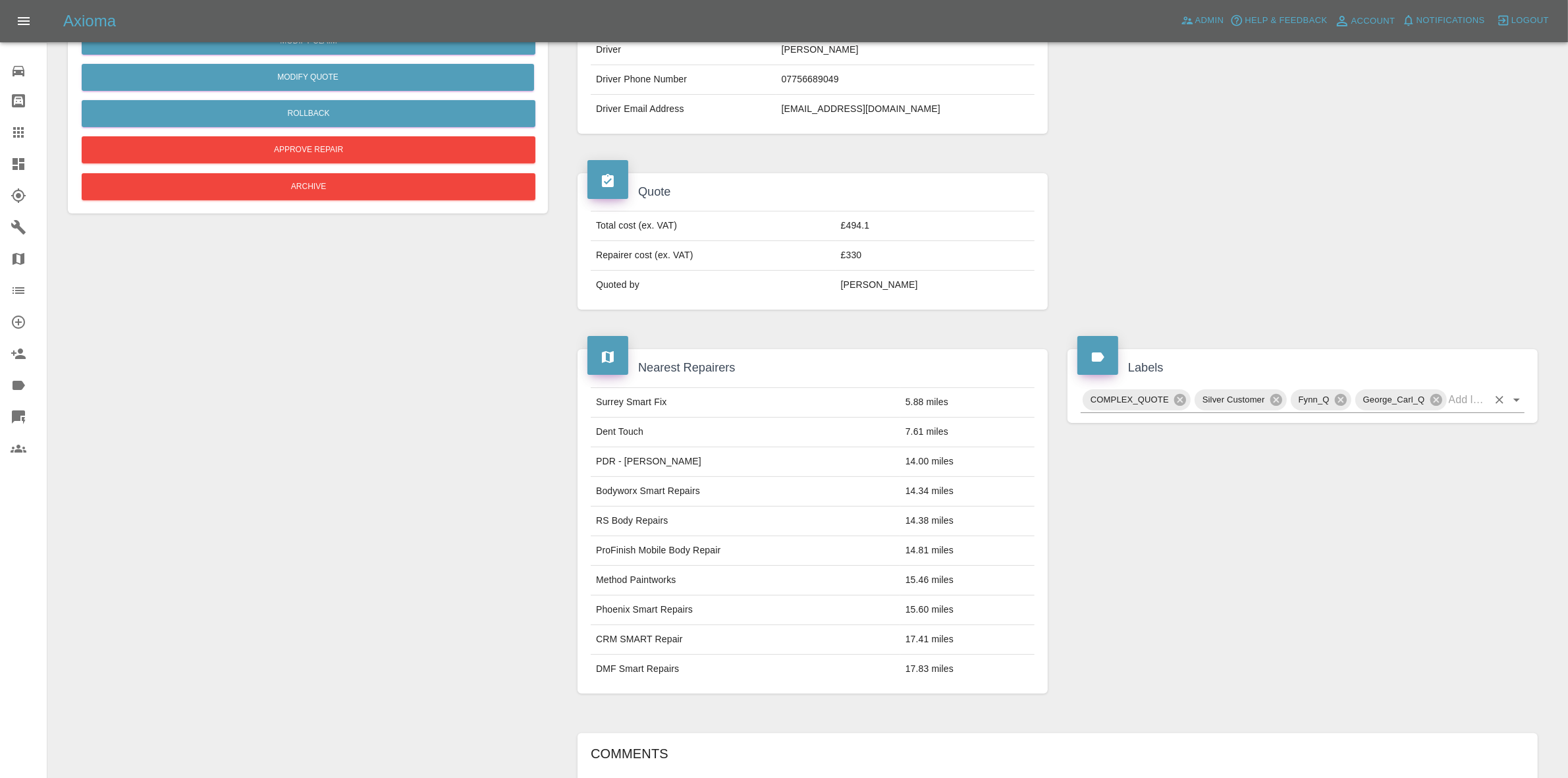
click at [1490, 394] on div at bounding box center [1507, 399] width 34 height 18
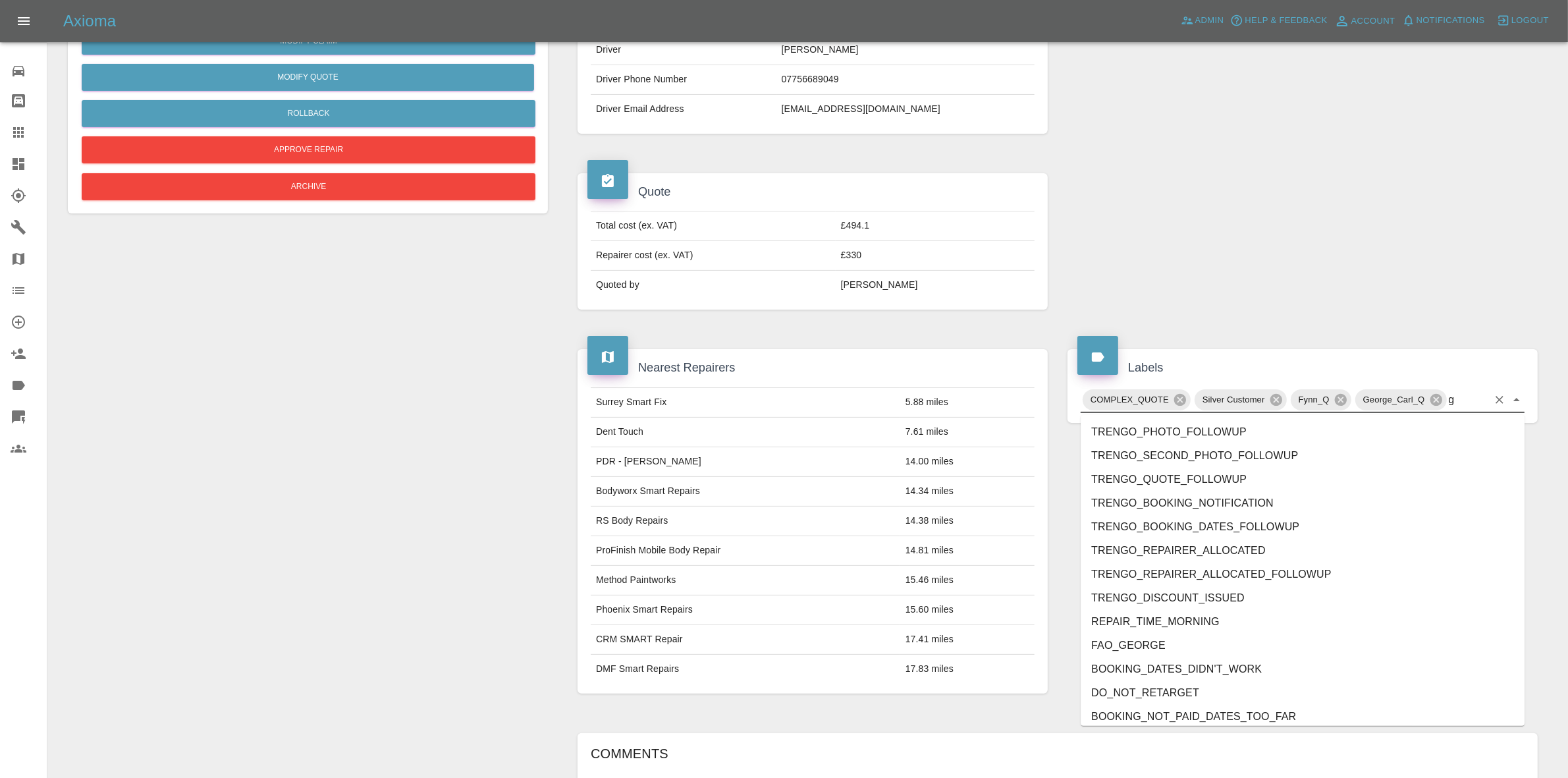
type input "gc"
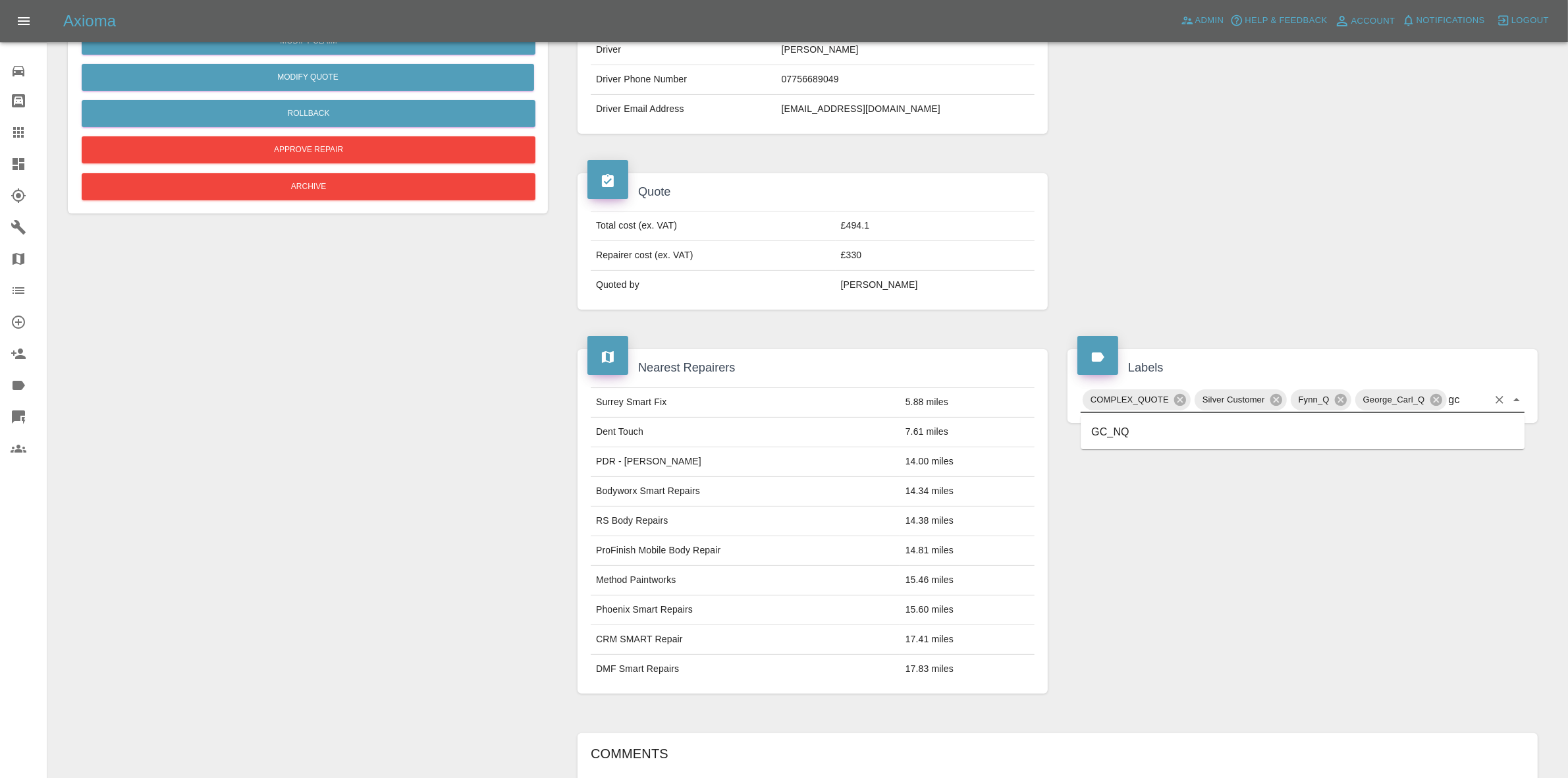
click at [1133, 430] on li "GC_NQ" at bounding box center [1303, 431] width 444 height 24
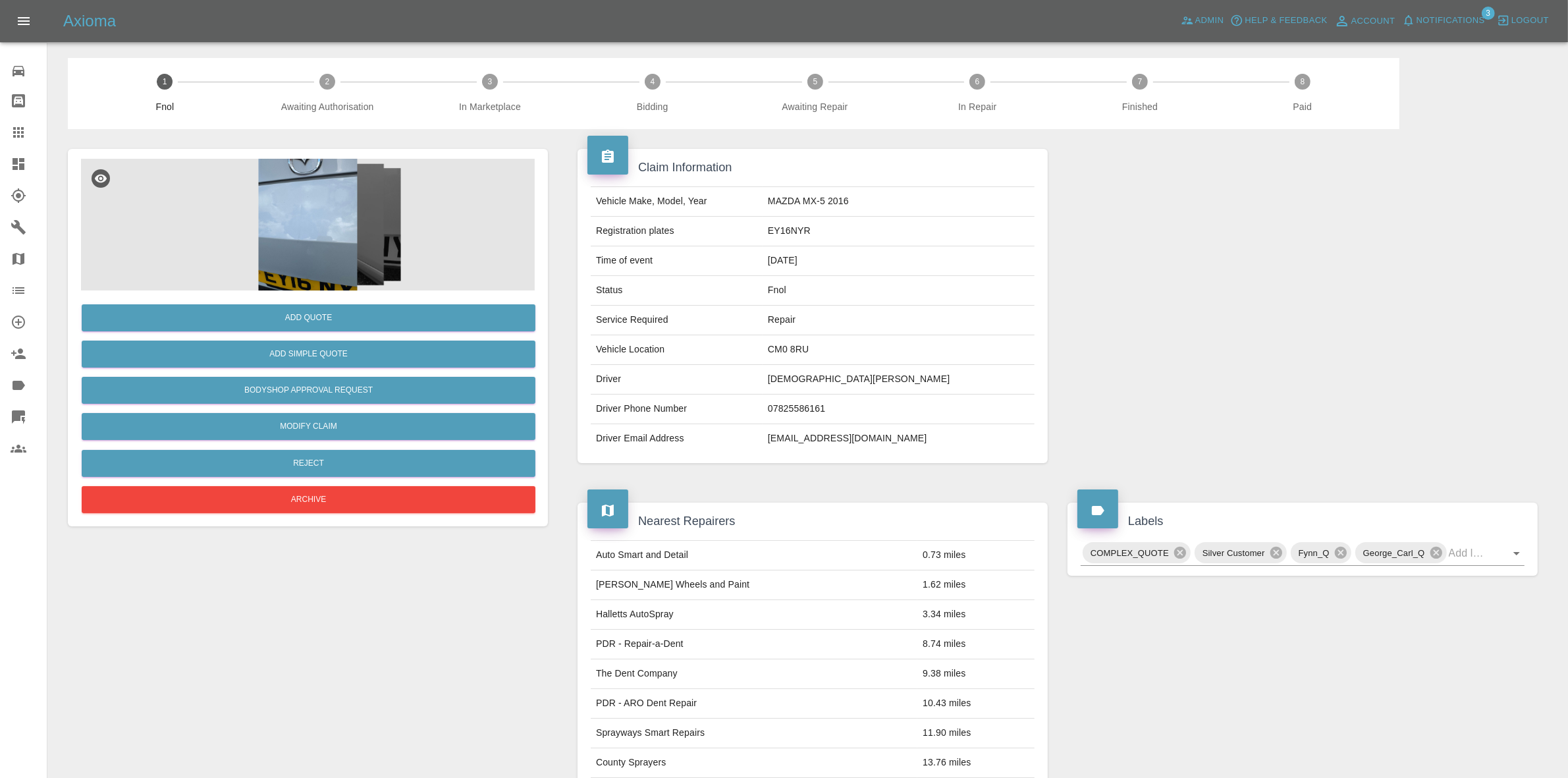
click at [1437, 30] on button "Notifications" at bounding box center [1444, 20] width 90 height 20
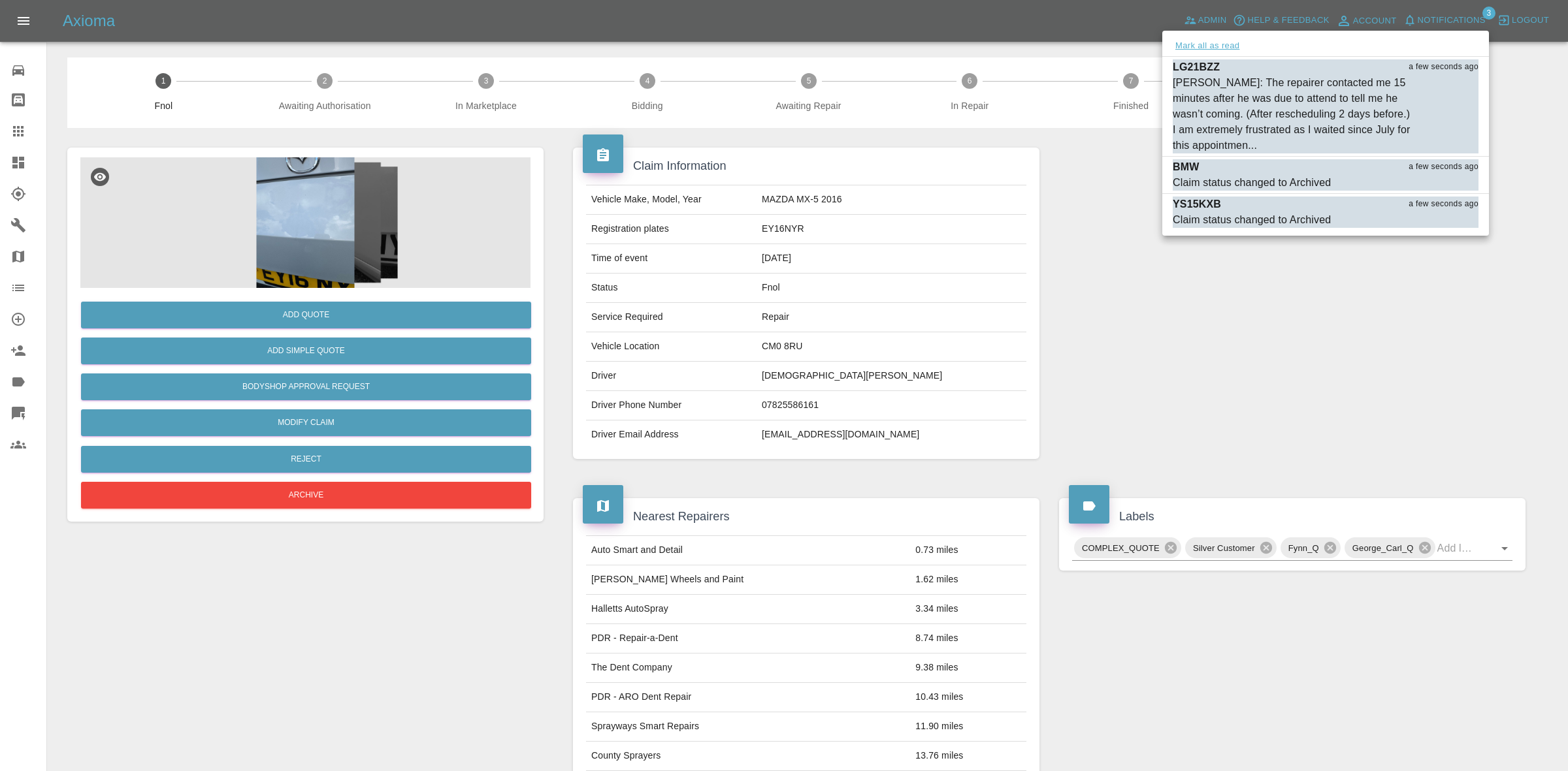
click at [1232, 50] on button "Mark all as read" at bounding box center [1207, 46] width 69 height 15
click at [1242, 315] on div at bounding box center [784, 385] width 1568 height 771
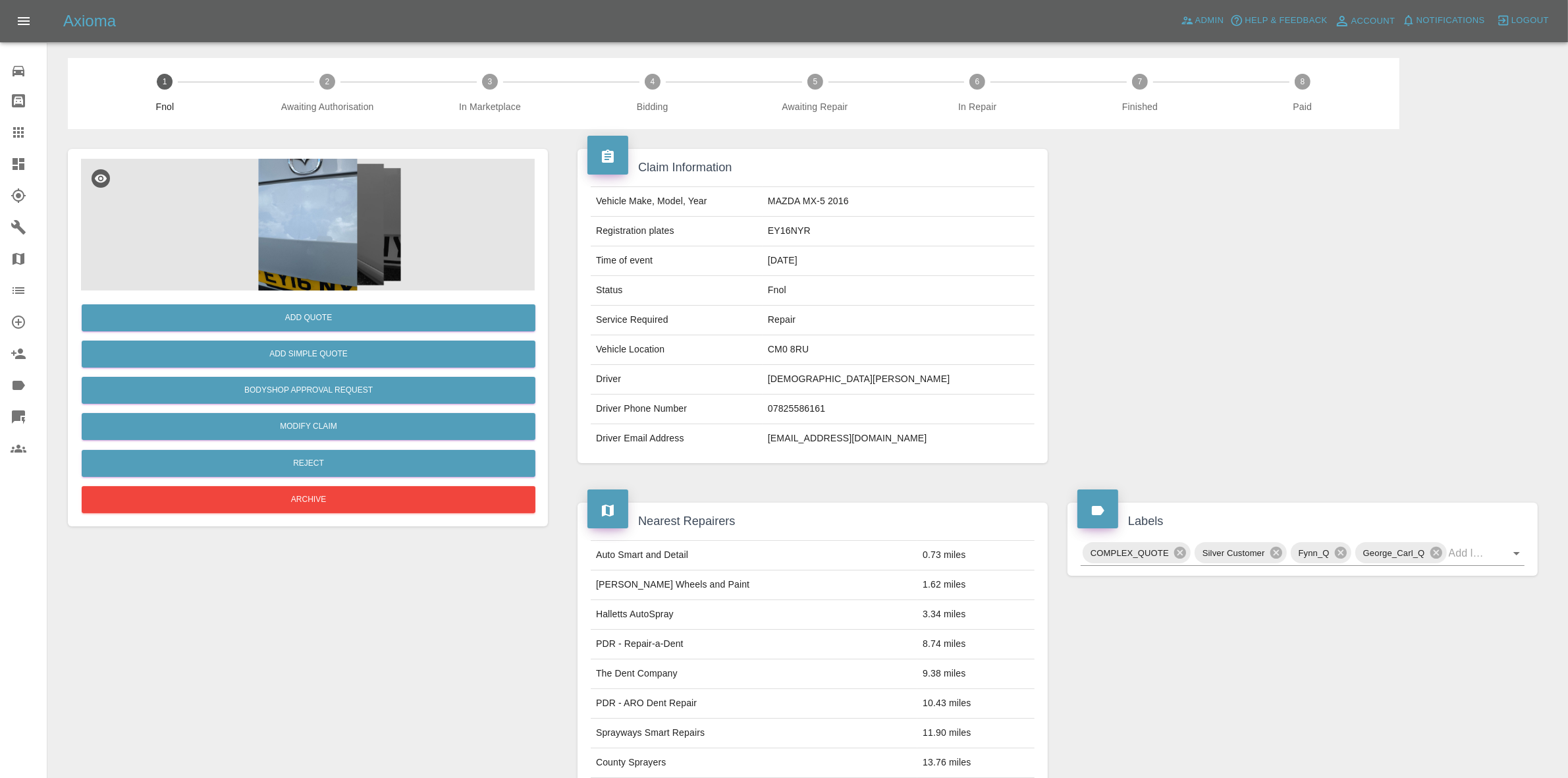
click at [280, 251] on img at bounding box center [308, 224] width 454 height 132
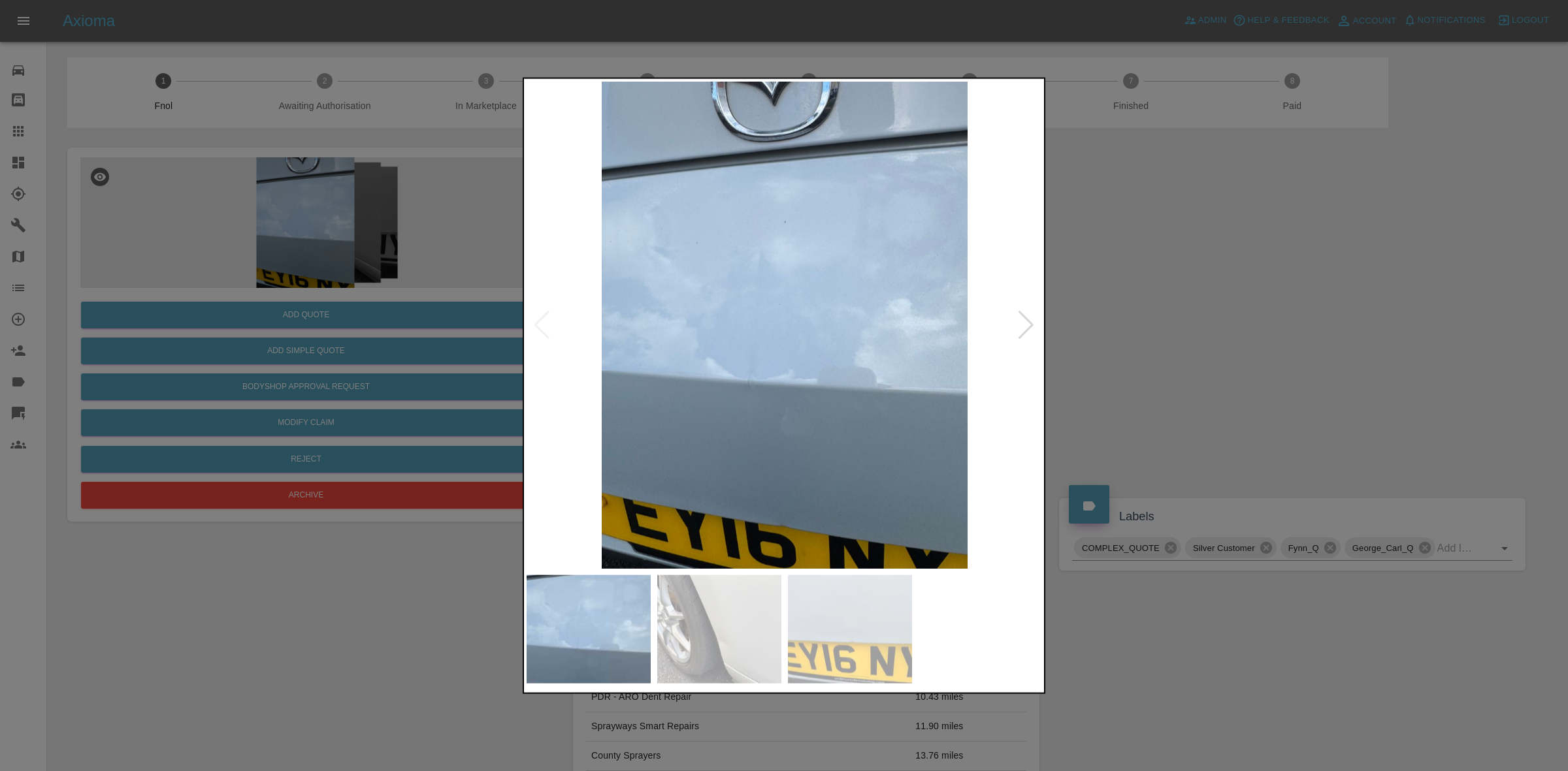
click at [1016, 323] on img at bounding box center [784, 324] width 516 height 487
click at [1024, 323] on div at bounding box center [1026, 324] width 17 height 29
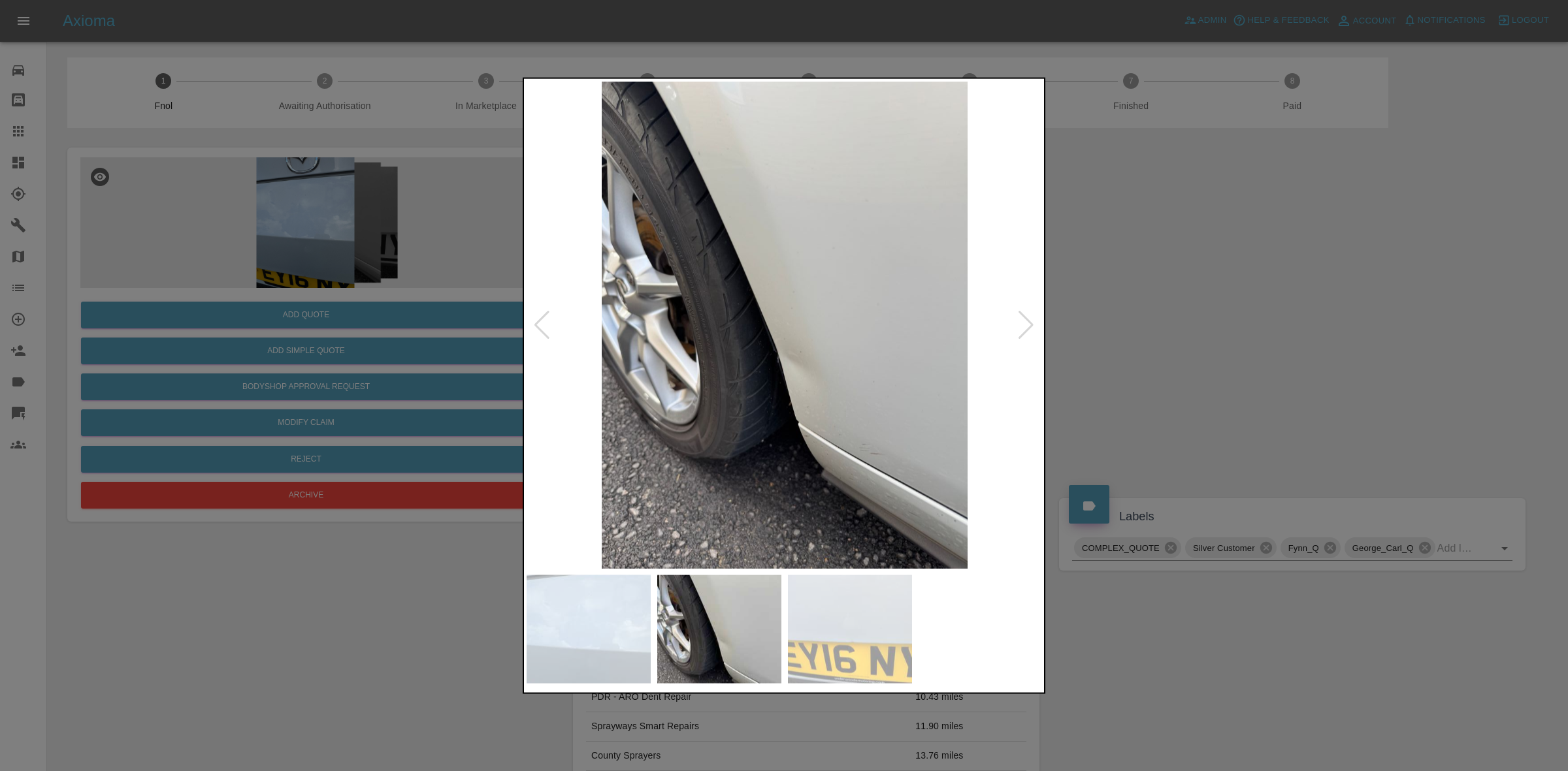
click at [1024, 323] on div at bounding box center [1026, 324] width 17 height 29
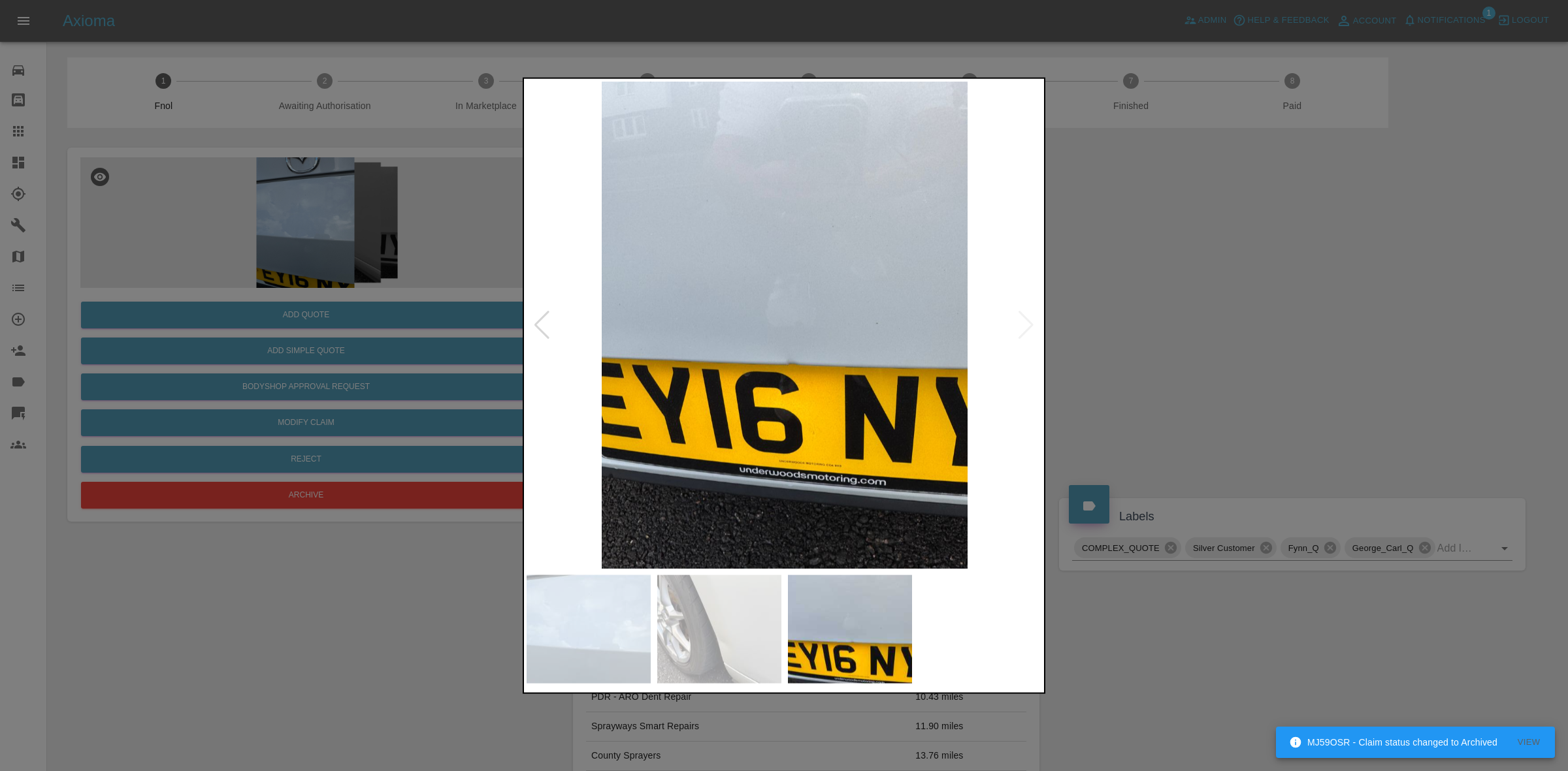
click at [540, 325] on div at bounding box center [542, 324] width 17 height 29
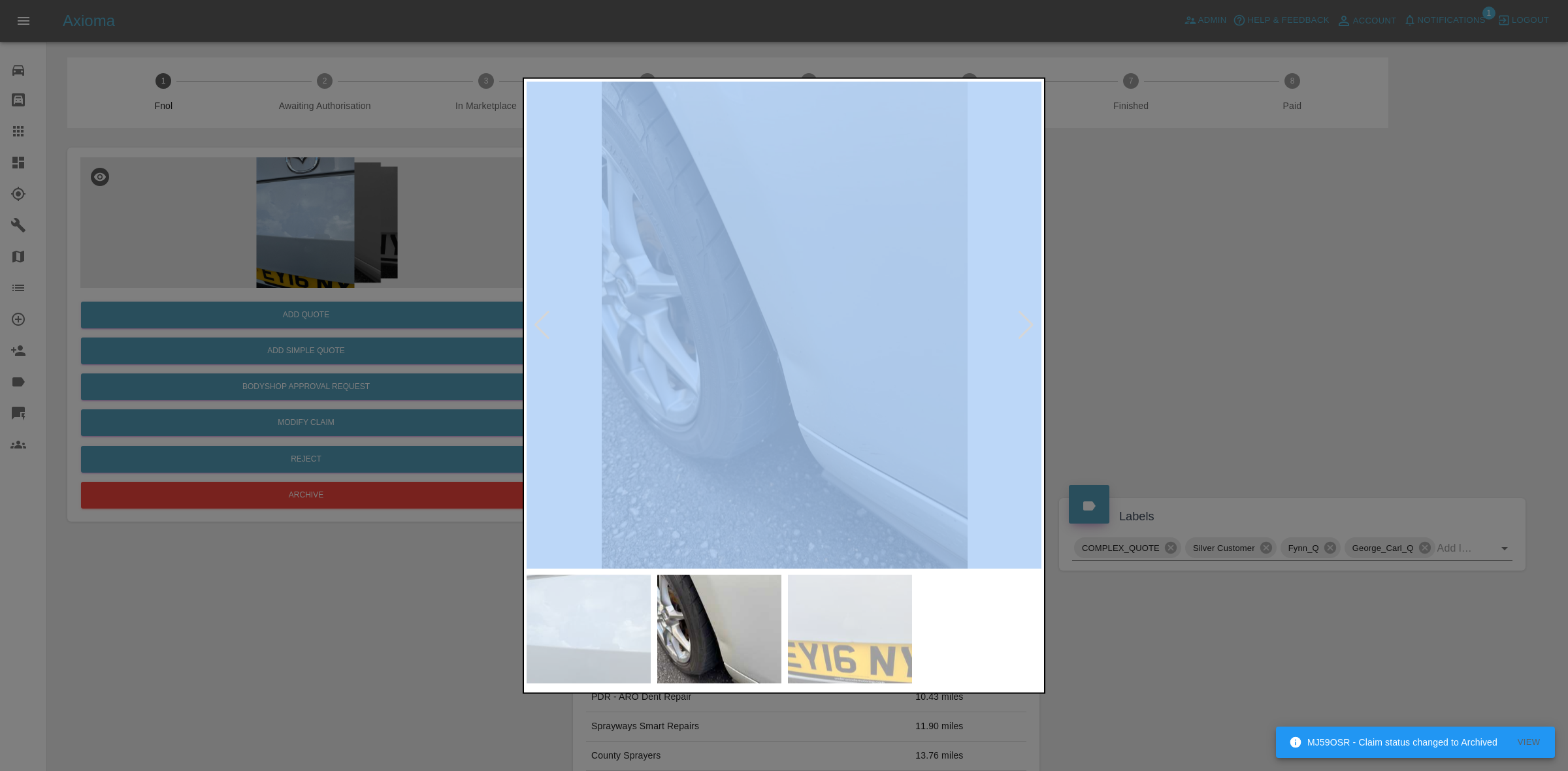
click at [540, 325] on div at bounding box center [542, 324] width 17 height 29
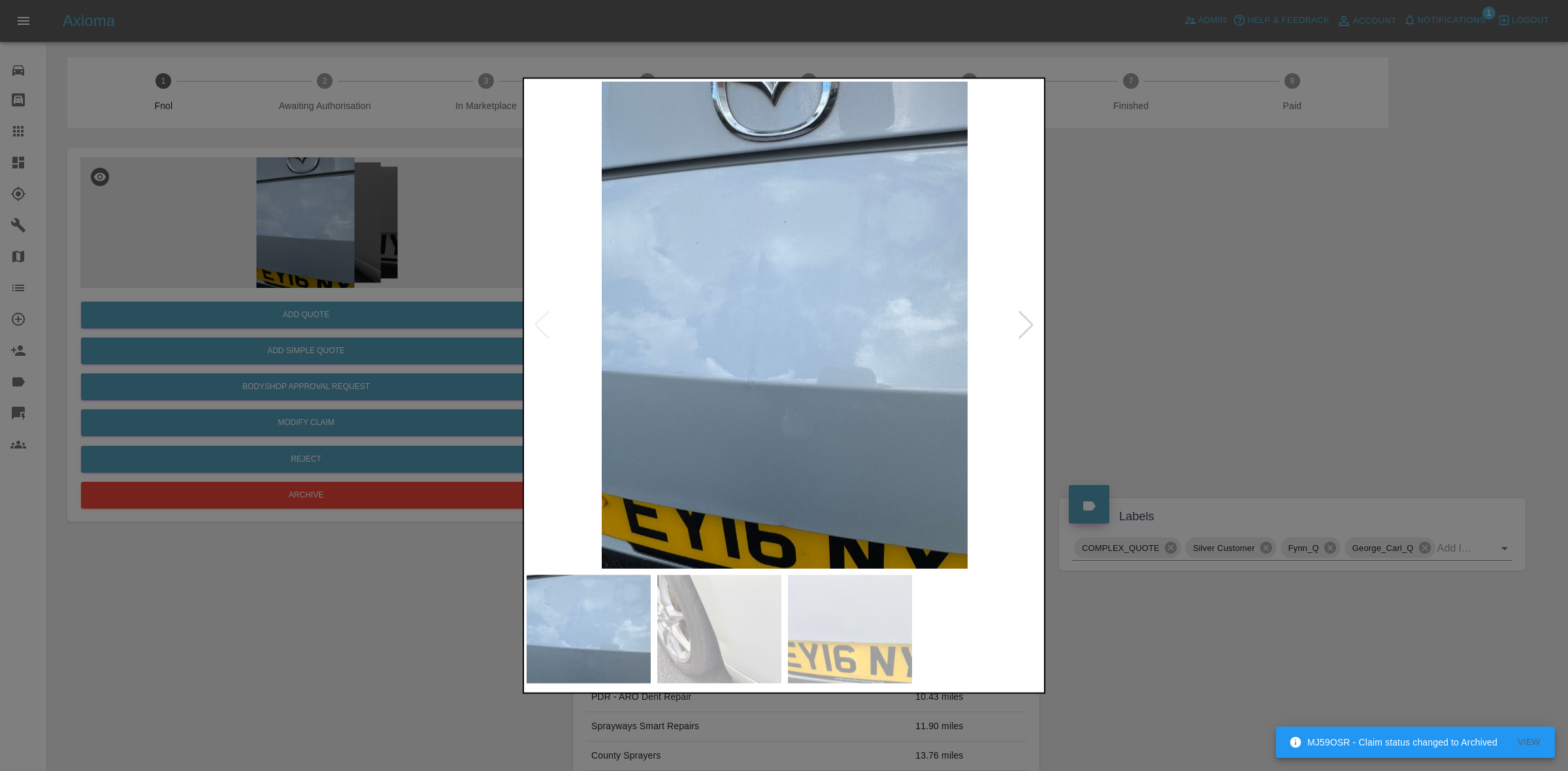
click at [1281, 357] on div at bounding box center [784, 385] width 1568 height 771
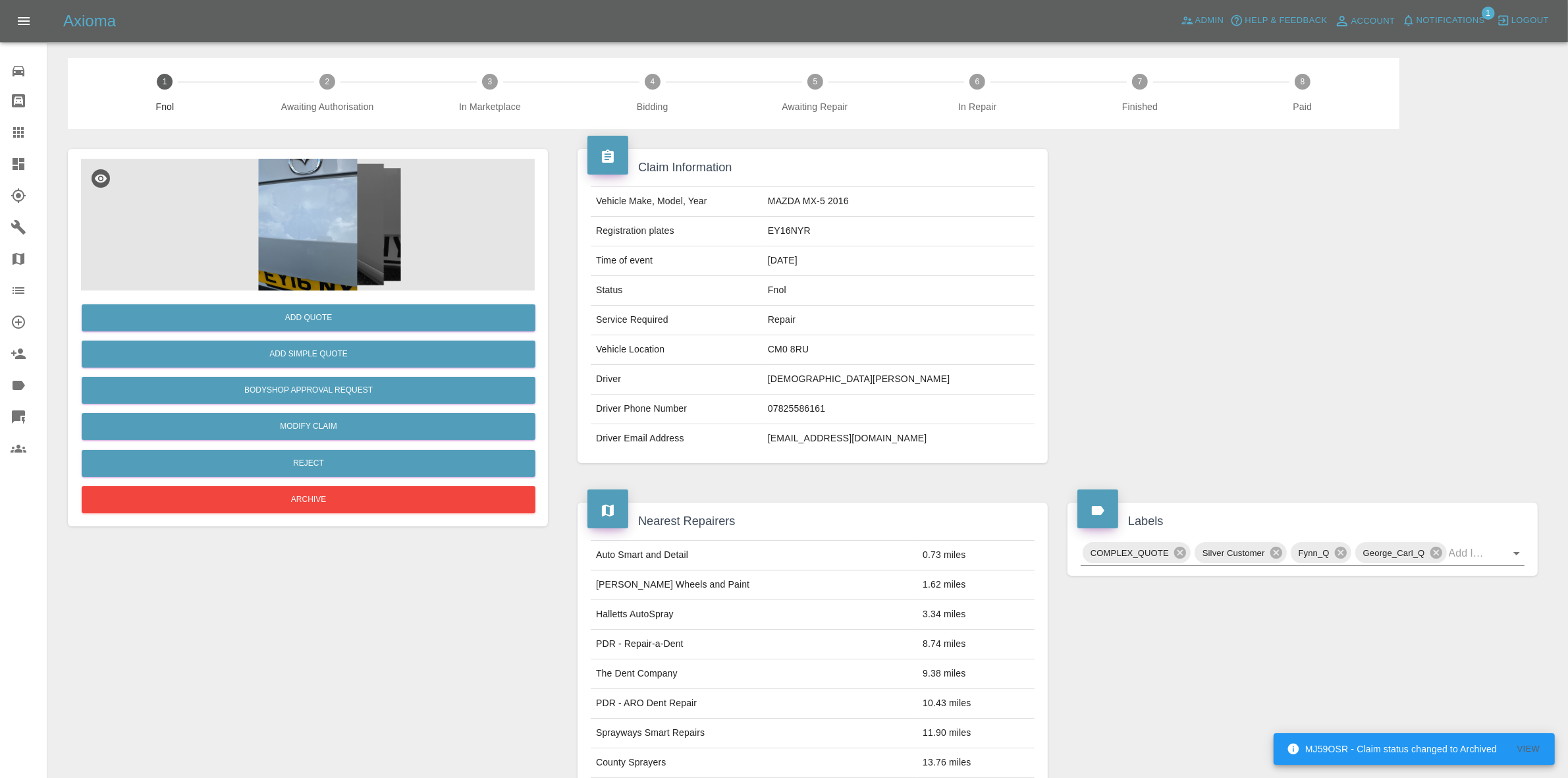
click at [291, 186] on img at bounding box center [308, 224] width 454 height 132
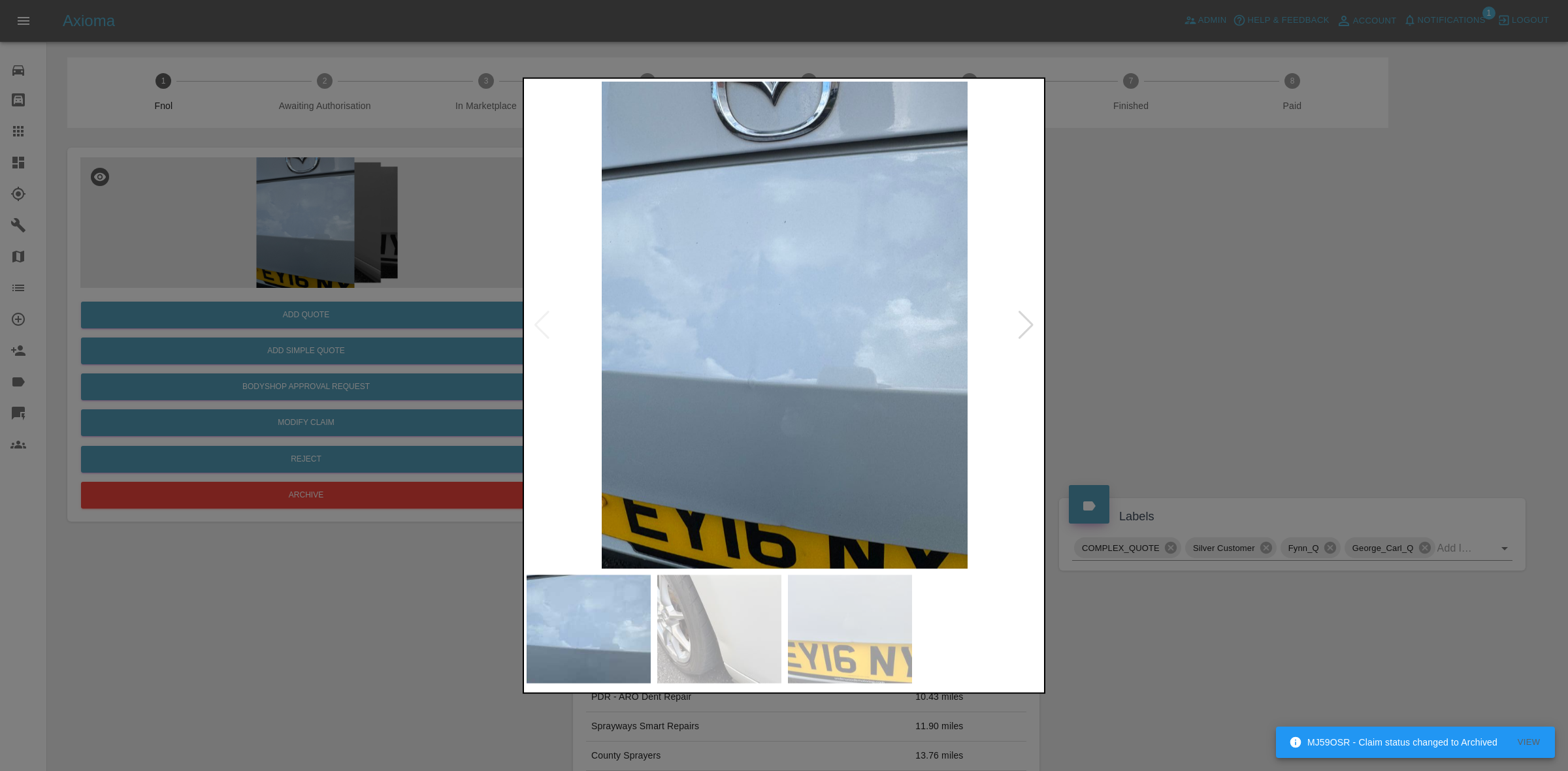
click at [1026, 324] on div at bounding box center [1026, 324] width 17 height 29
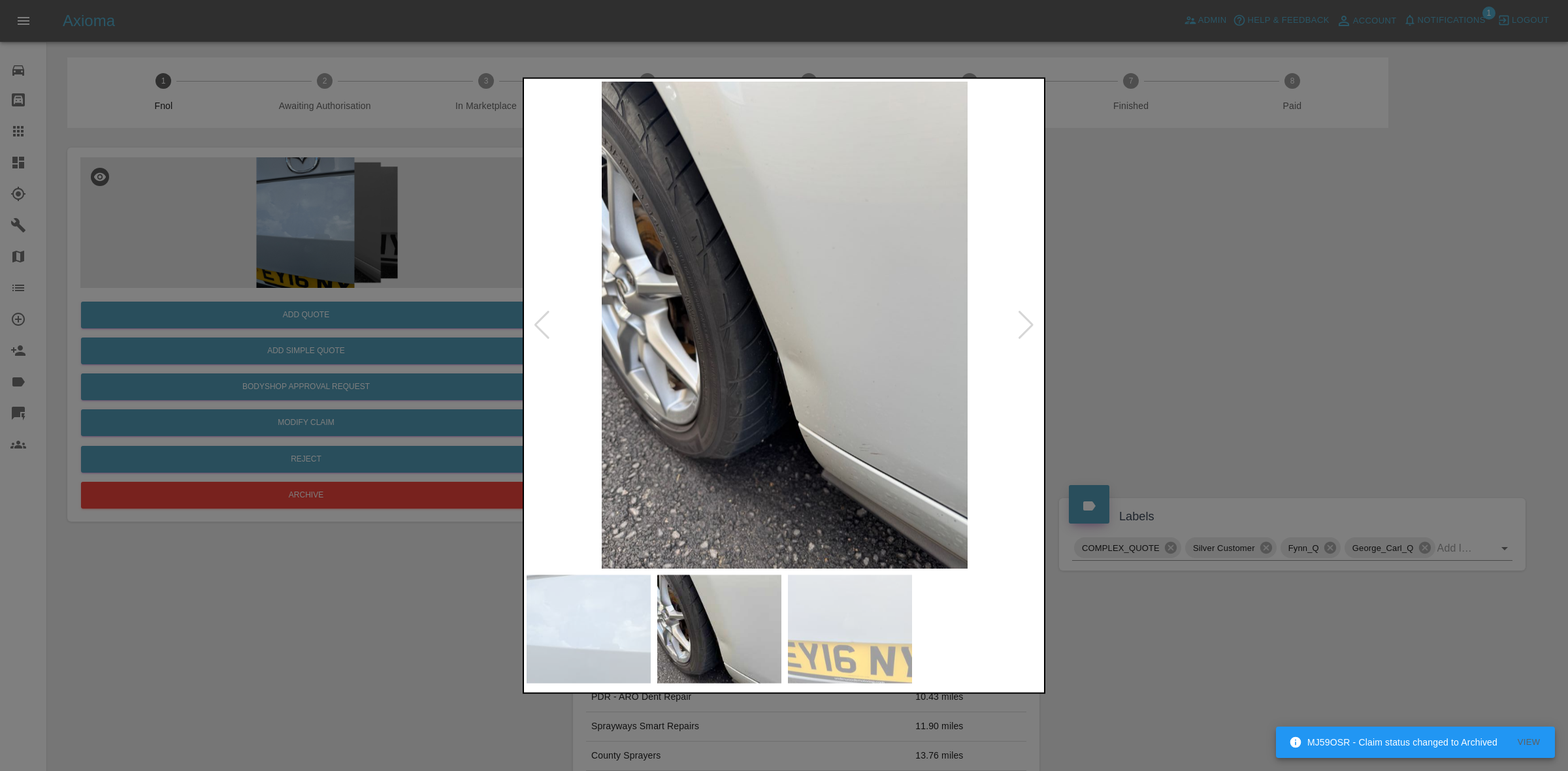
click at [1026, 324] on div at bounding box center [1026, 324] width 17 height 29
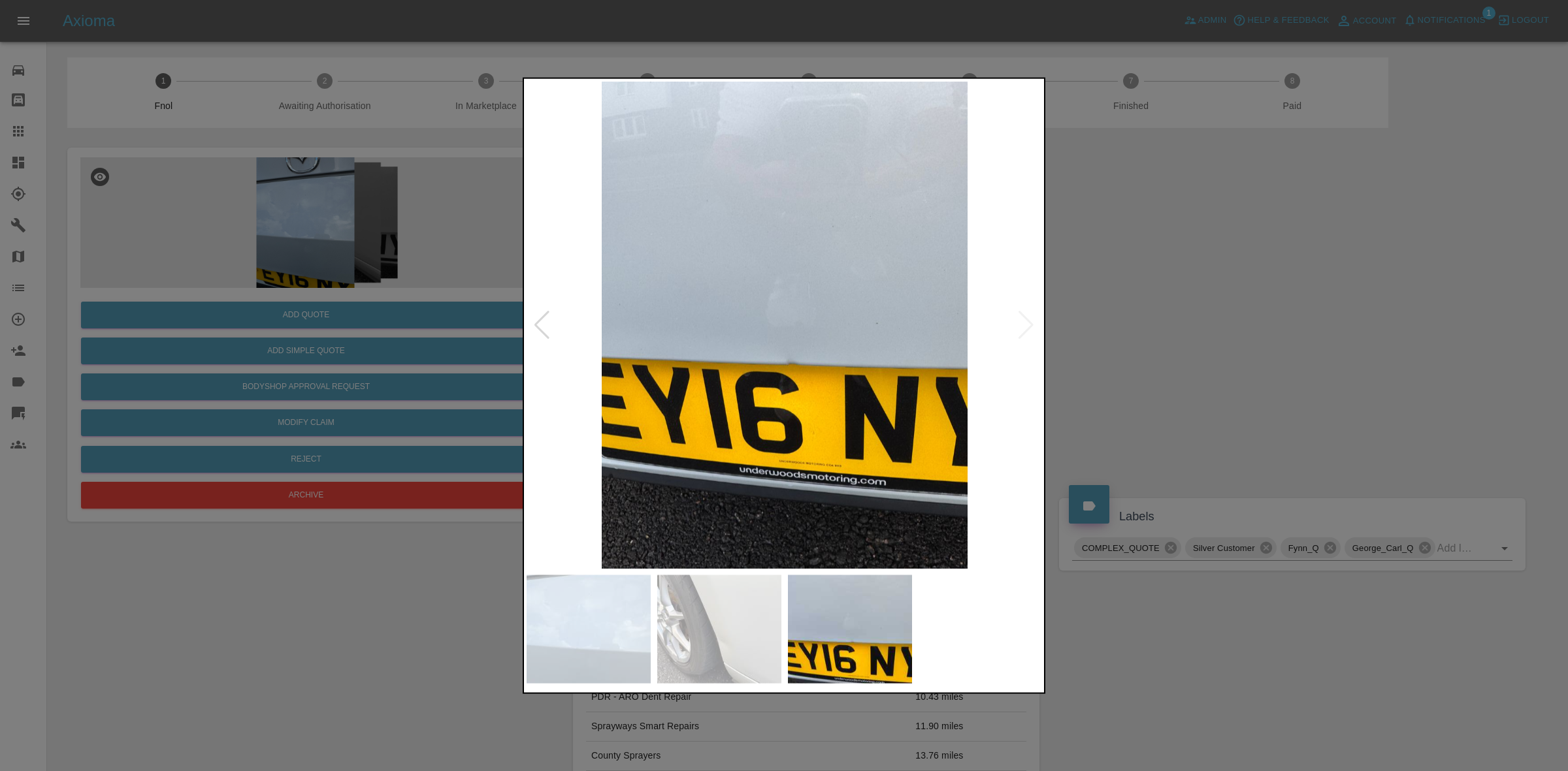
click at [545, 323] on div at bounding box center [542, 324] width 17 height 29
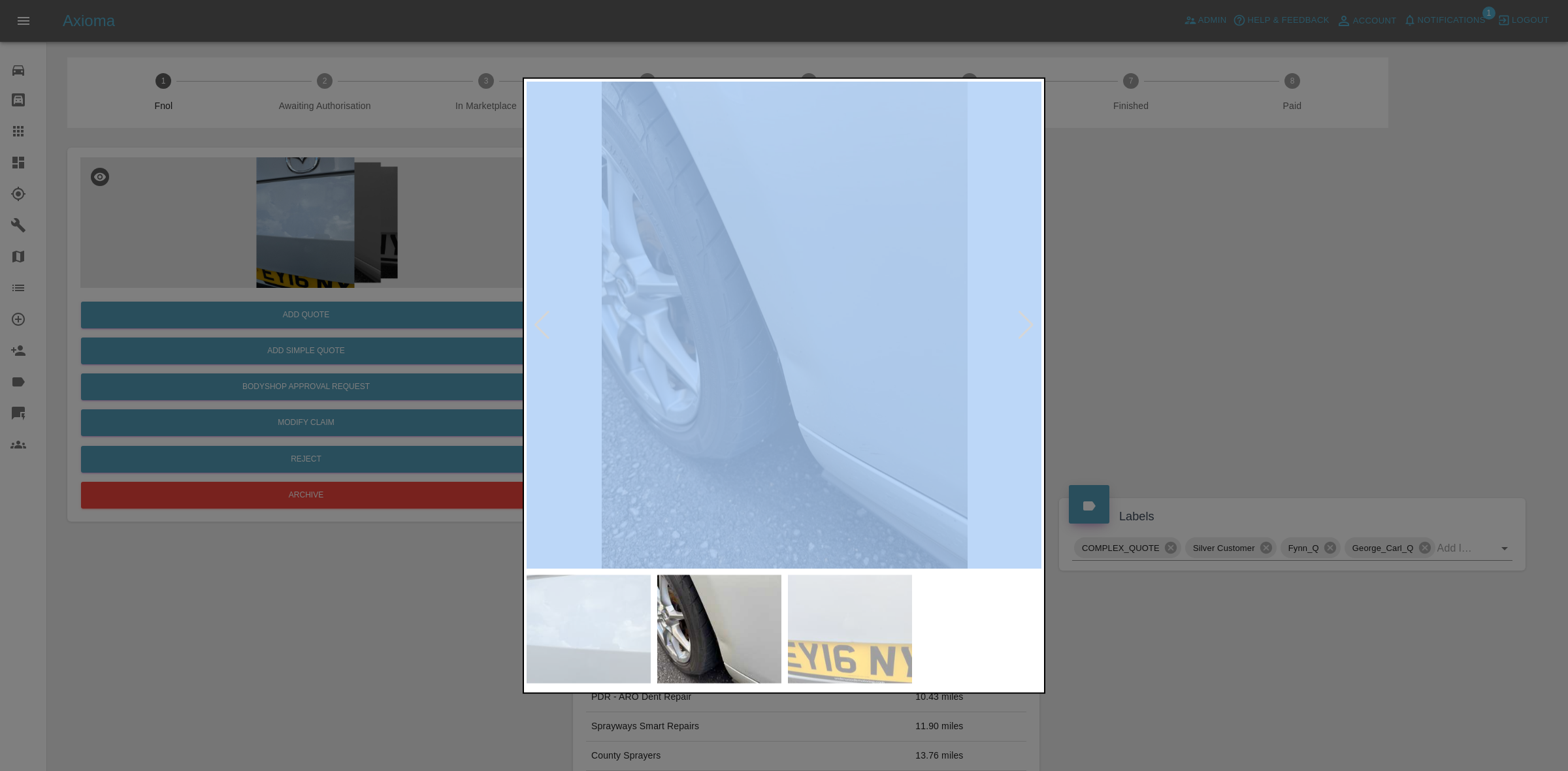
click at [545, 323] on div at bounding box center [542, 324] width 17 height 29
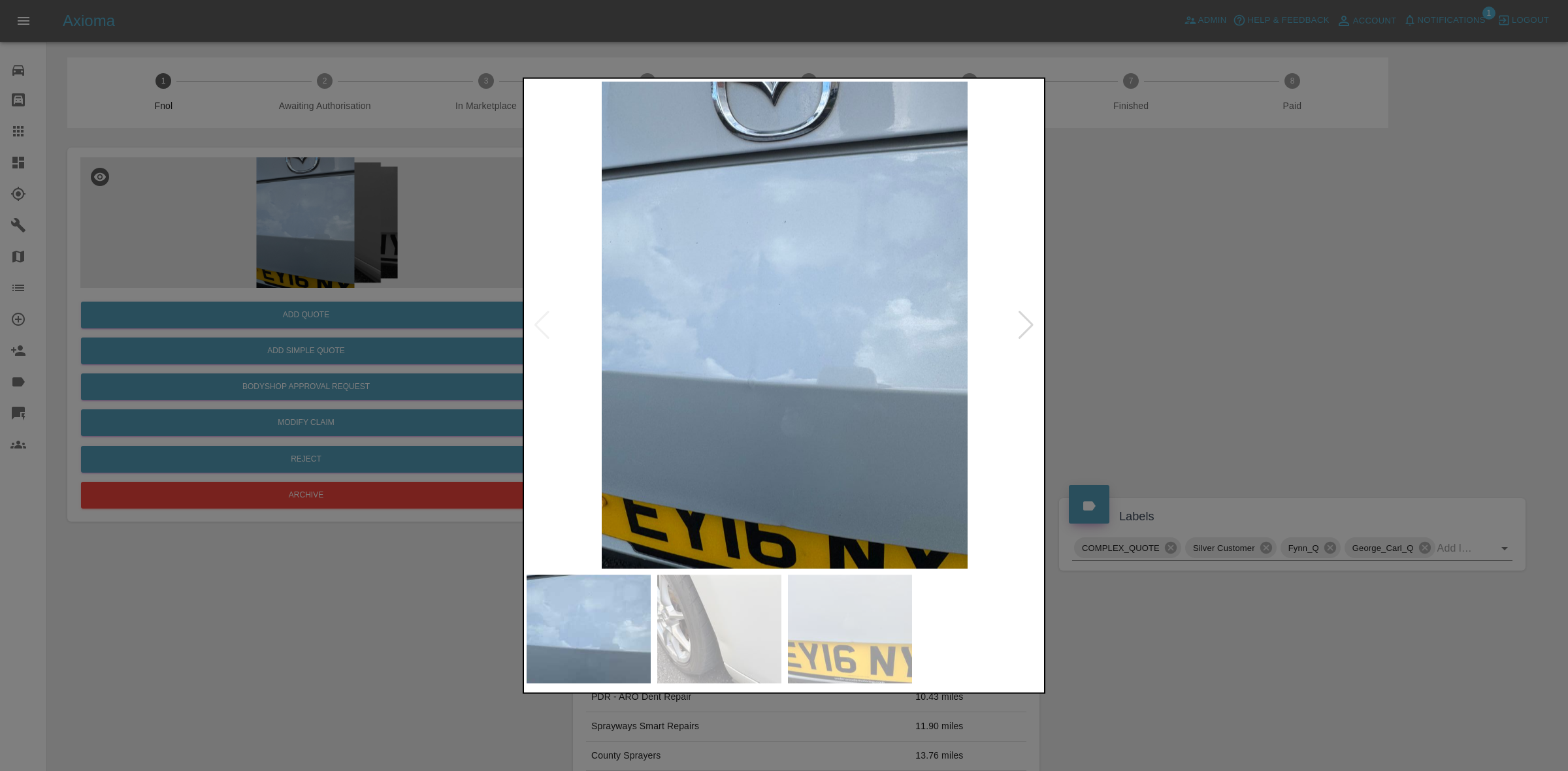
click at [1328, 354] on div at bounding box center [784, 385] width 1568 height 771
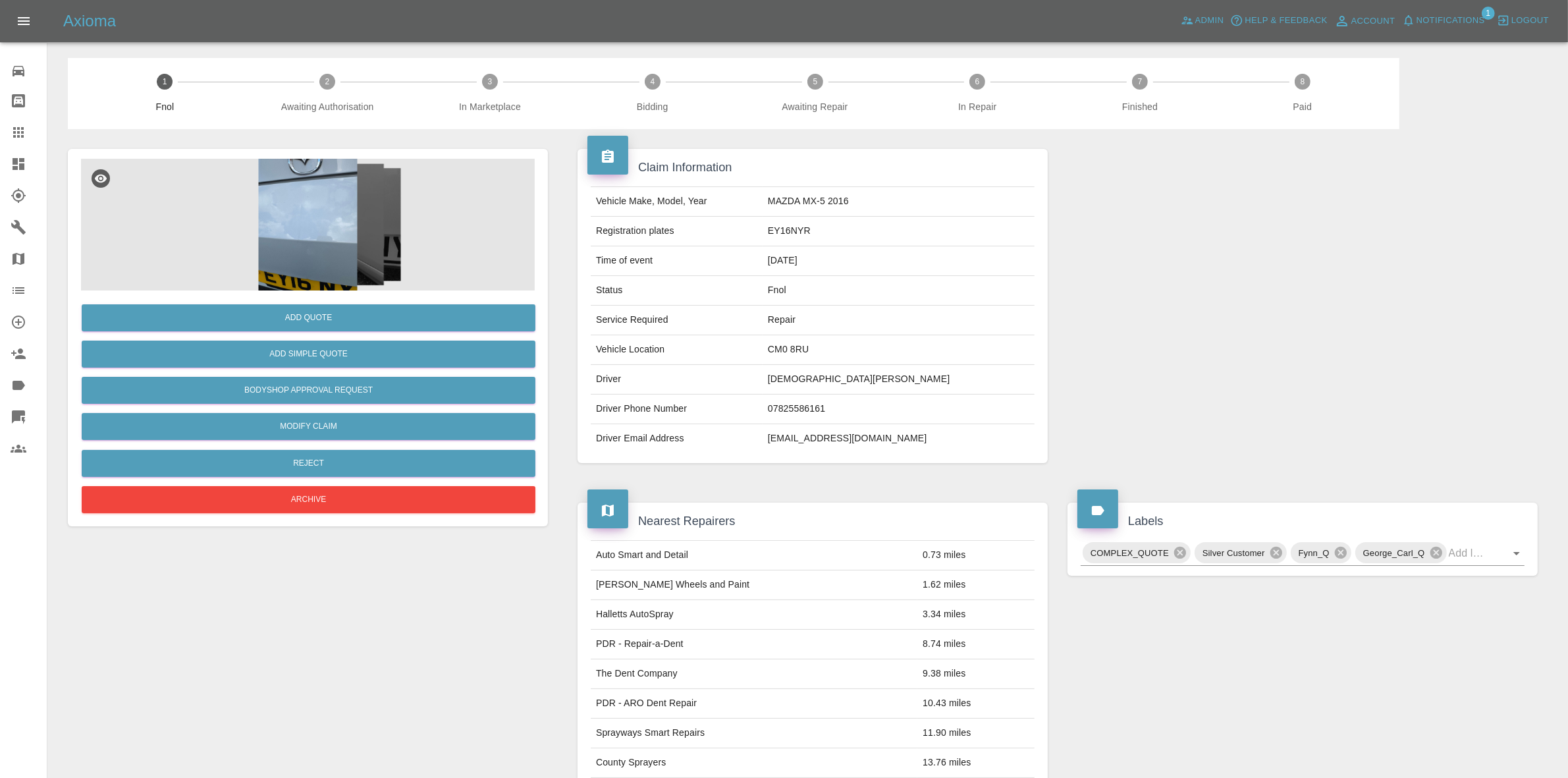
click at [1468, 17] on span "Notifications" at bounding box center [1451, 20] width 68 height 15
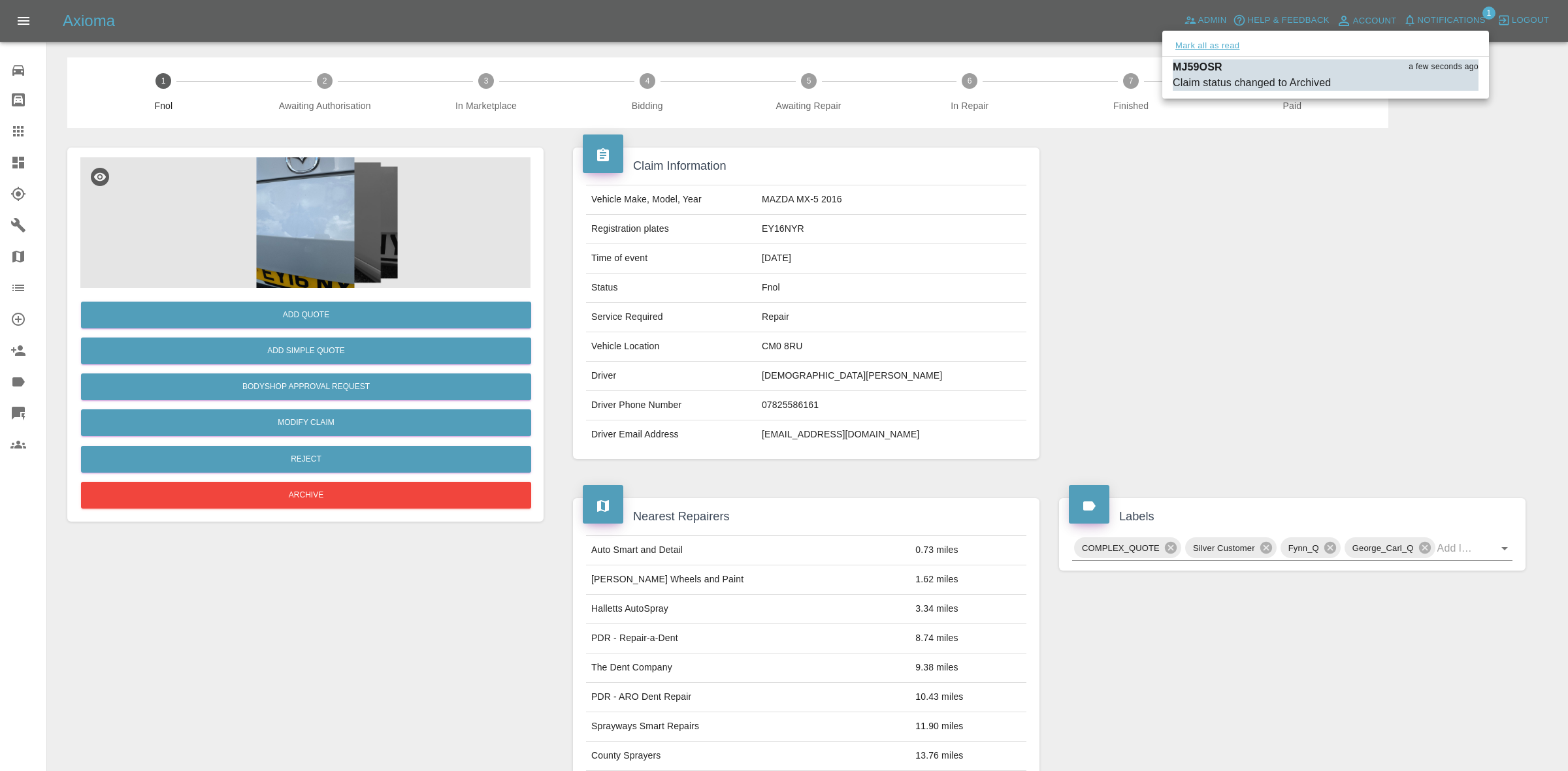
click at [1219, 44] on button "Mark all as read" at bounding box center [1207, 46] width 69 height 15
drag, startPoint x: 1305, startPoint y: 257, endPoint x: 1286, endPoint y: 278, distance: 28.3
click at [1307, 261] on div at bounding box center [784, 385] width 1568 height 771
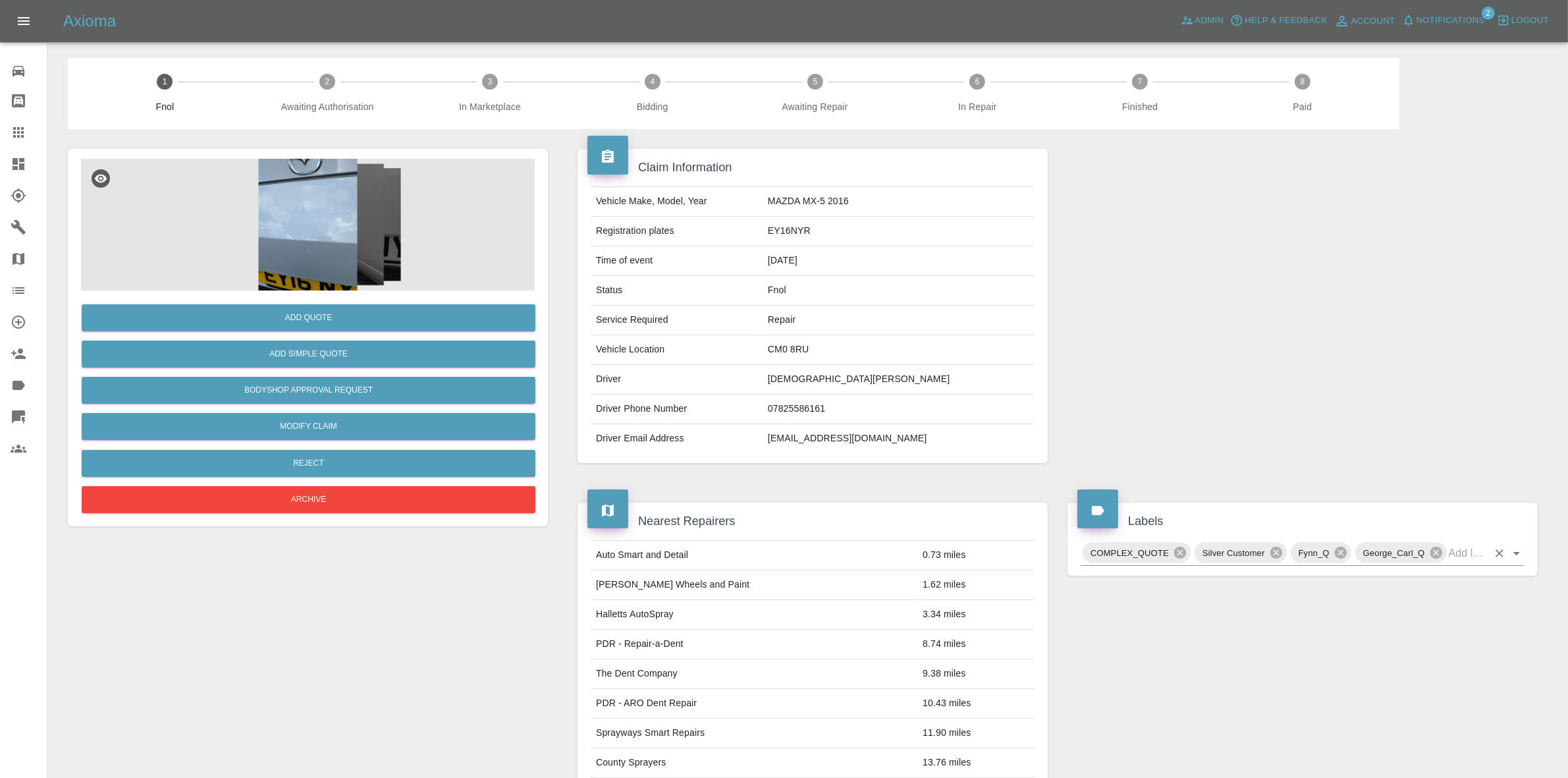
click at [1457, 555] on input "text" at bounding box center [1468, 553] width 39 height 20
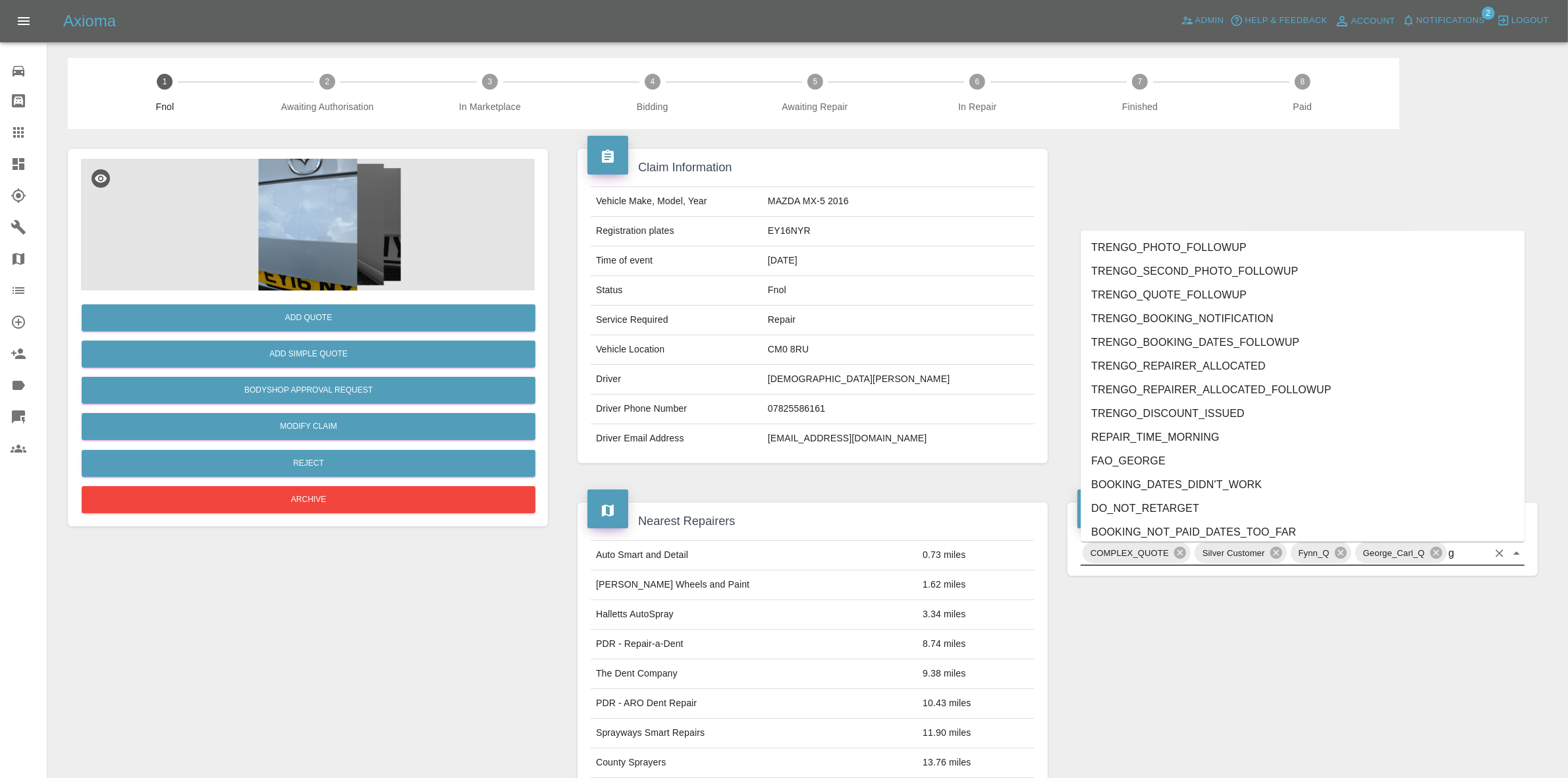
type input "gc"
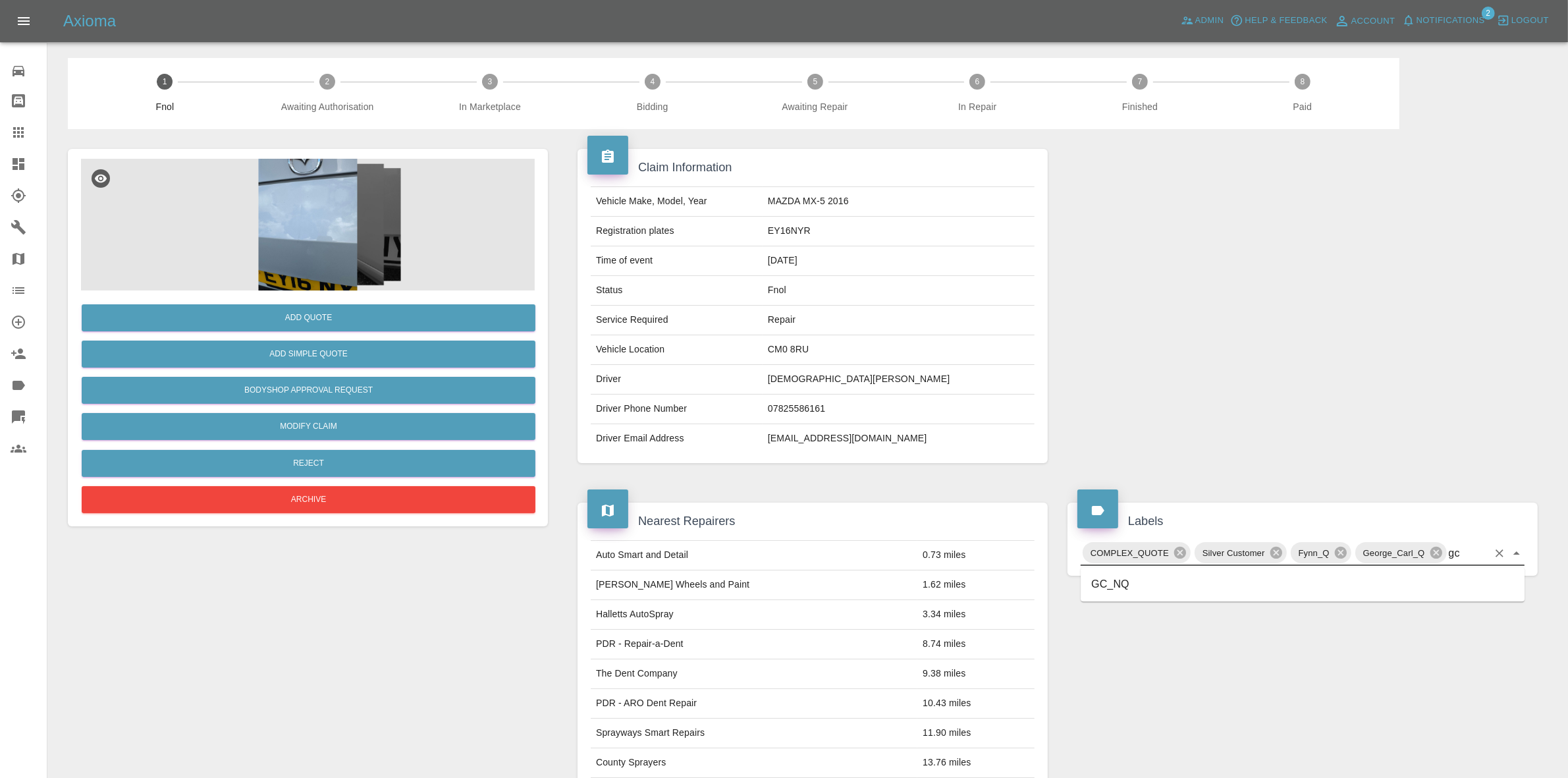
click at [1237, 576] on li "GC_NQ" at bounding box center [1303, 584] width 444 height 24
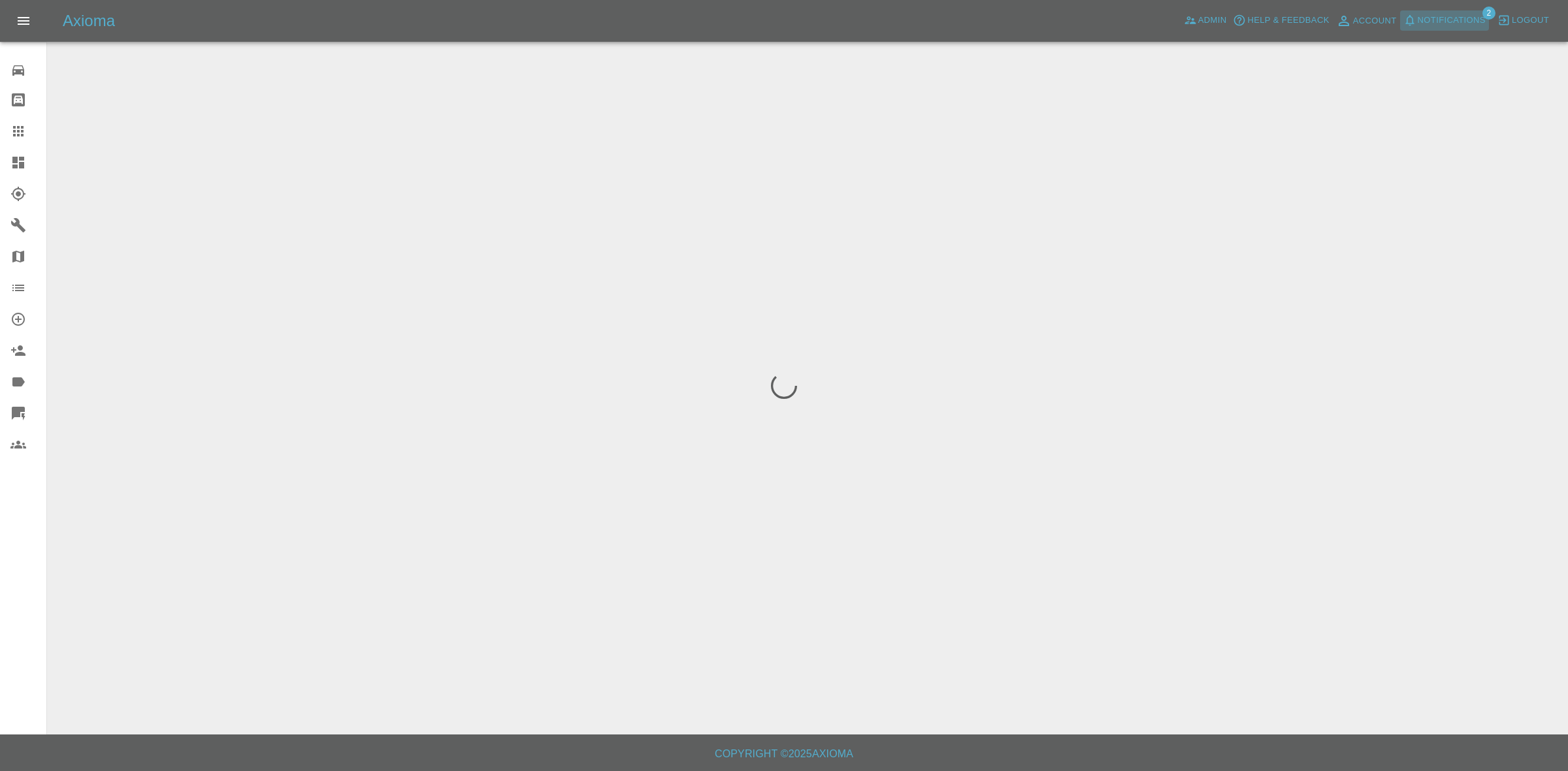
click at [1437, 20] on span "Notifications" at bounding box center [1451, 20] width 68 height 15
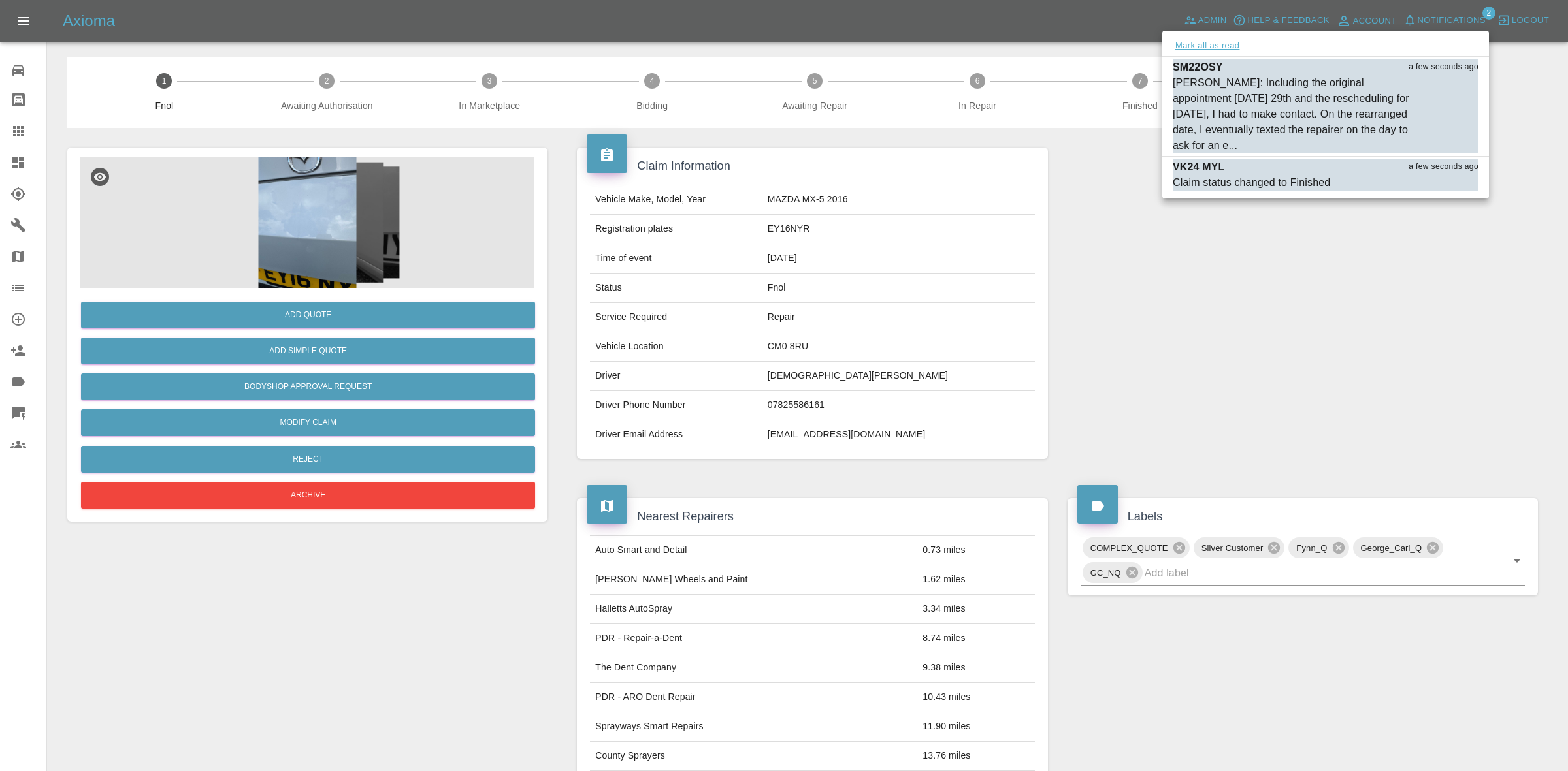
click at [1228, 40] on button "Mark all as read" at bounding box center [1207, 46] width 69 height 15
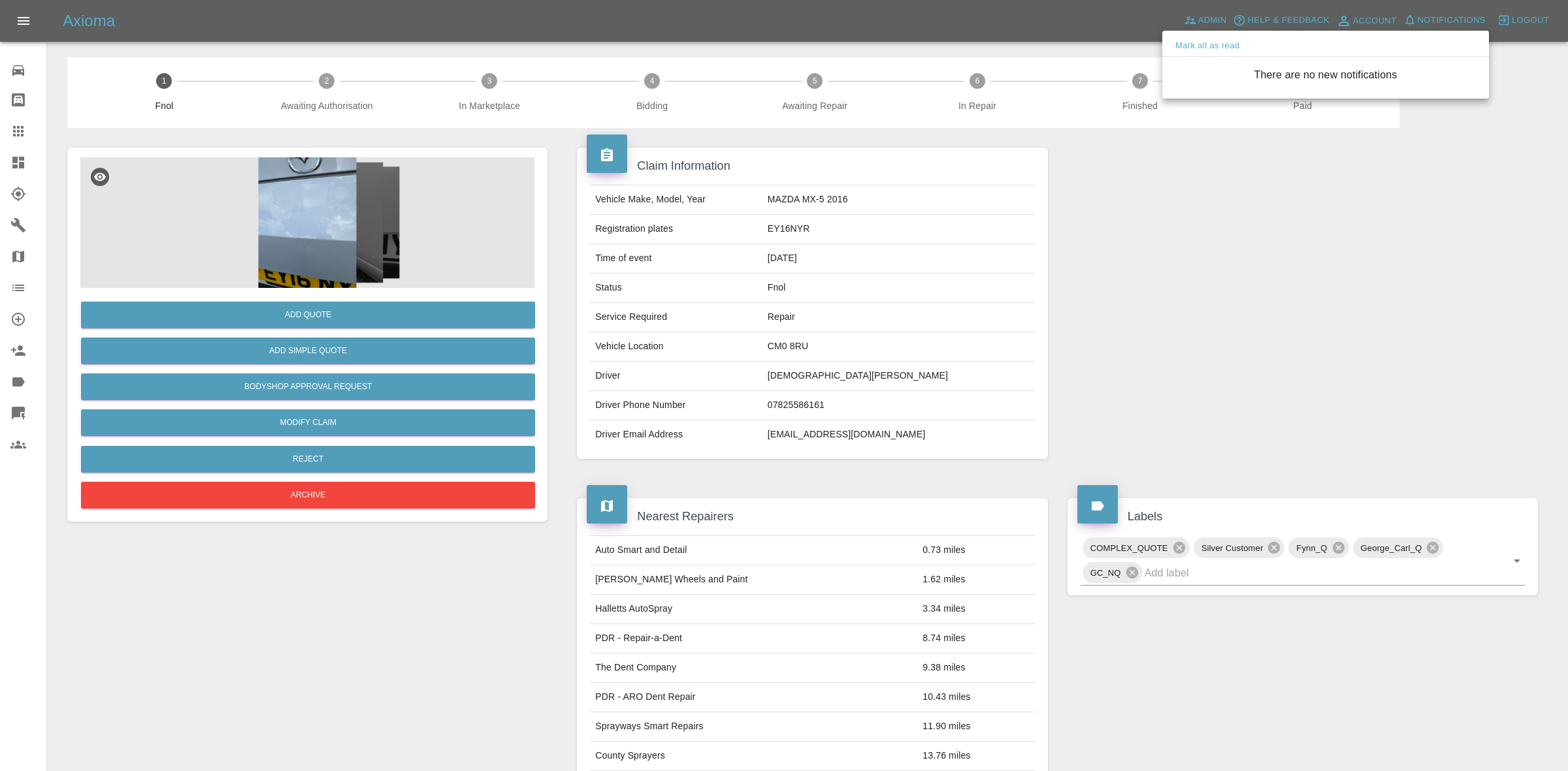
click at [1236, 376] on div at bounding box center [784, 385] width 1568 height 771
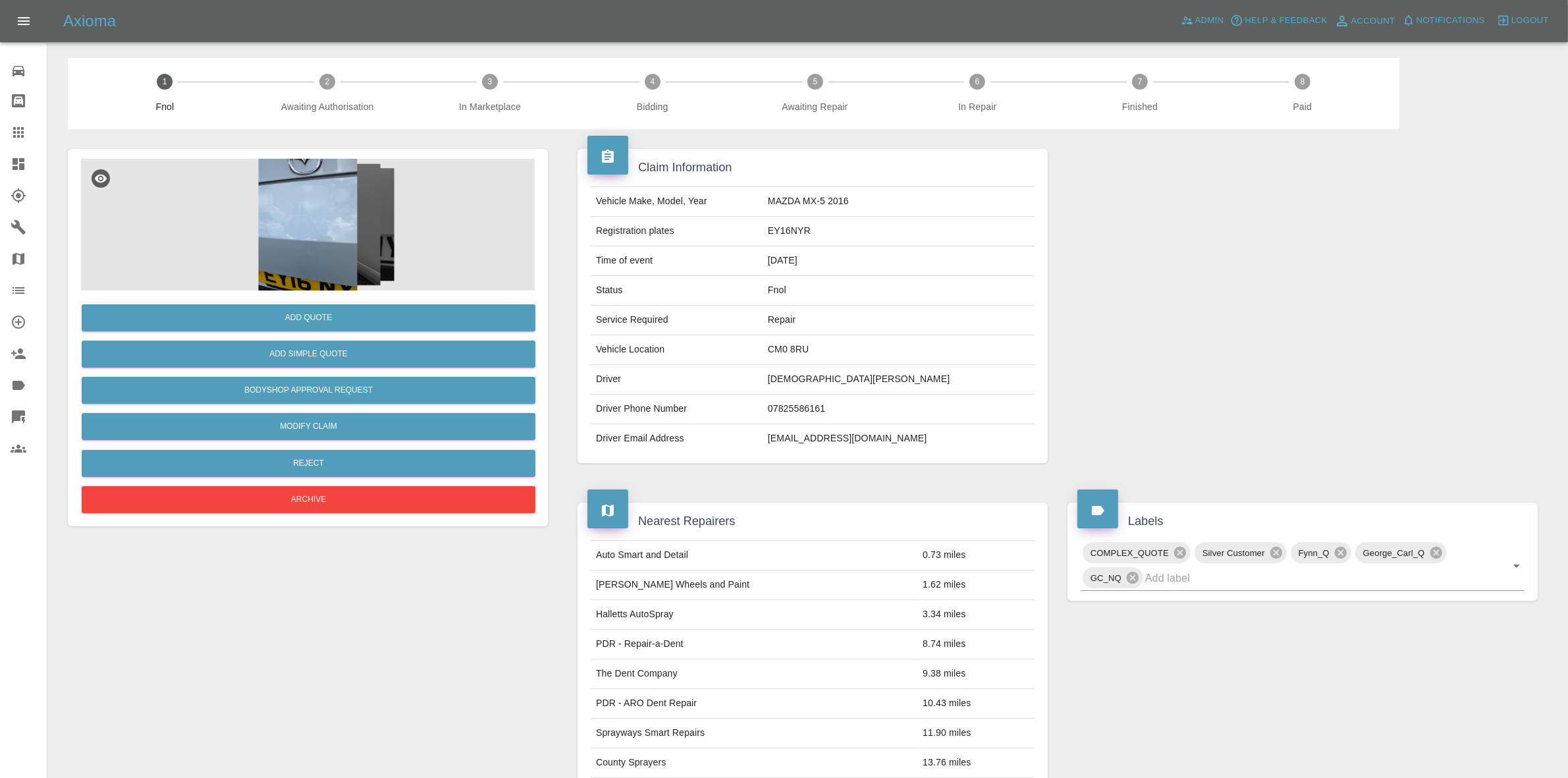
click at [1089, 338] on div at bounding box center [1303, 306] width 490 height 354
click at [1451, 31] on button "Notifications" at bounding box center [1444, 20] width 90 height 20
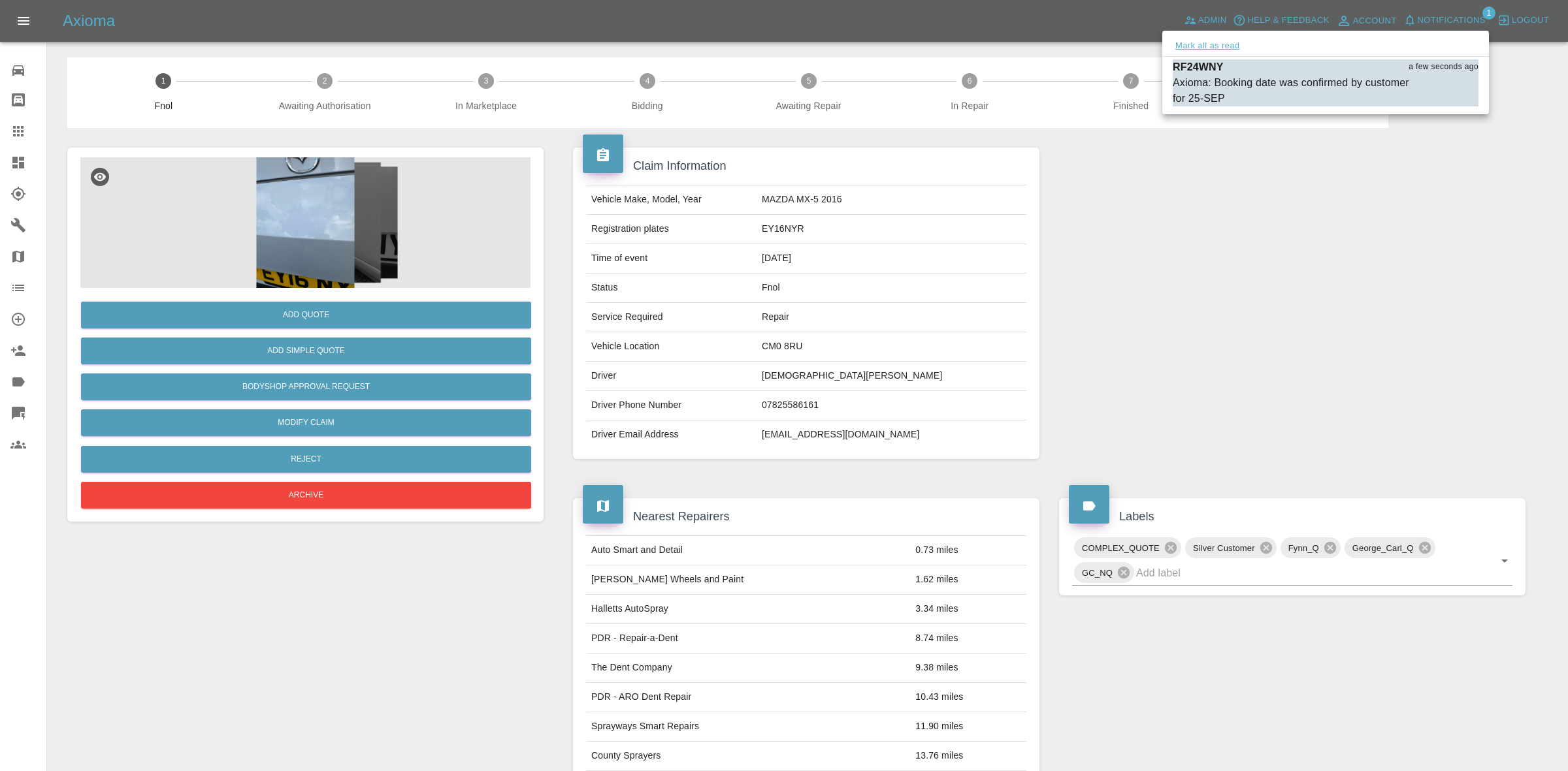
click at [1239, 42] on button "Mark all as read" at bounding box center [1207, 46] width 69 height 15
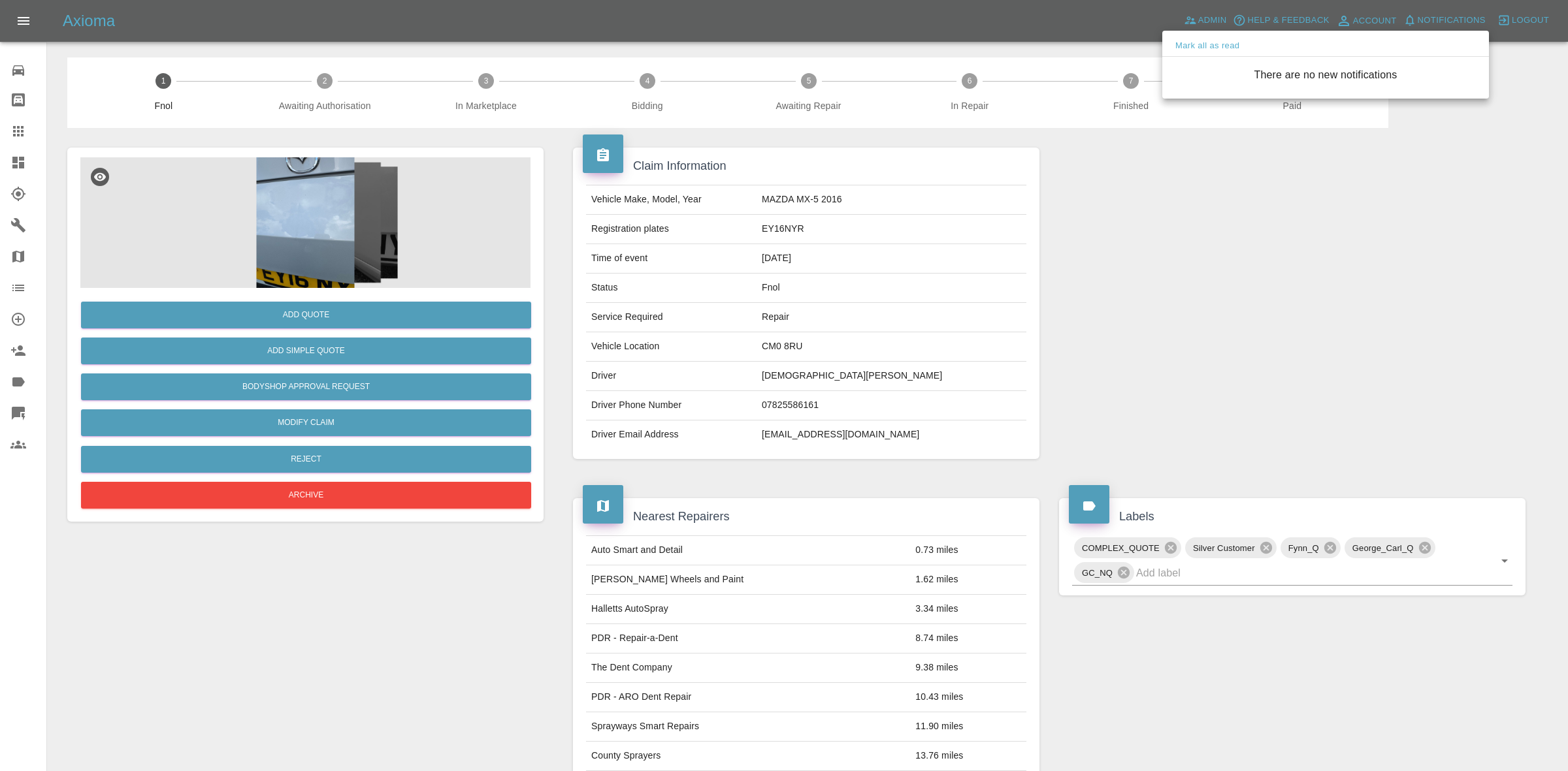
click at [1206, 479] on div at bounding box center [784, 385] width 1568 height 771
